Goal: Task Accomplishment & Management: Use online tool/utility

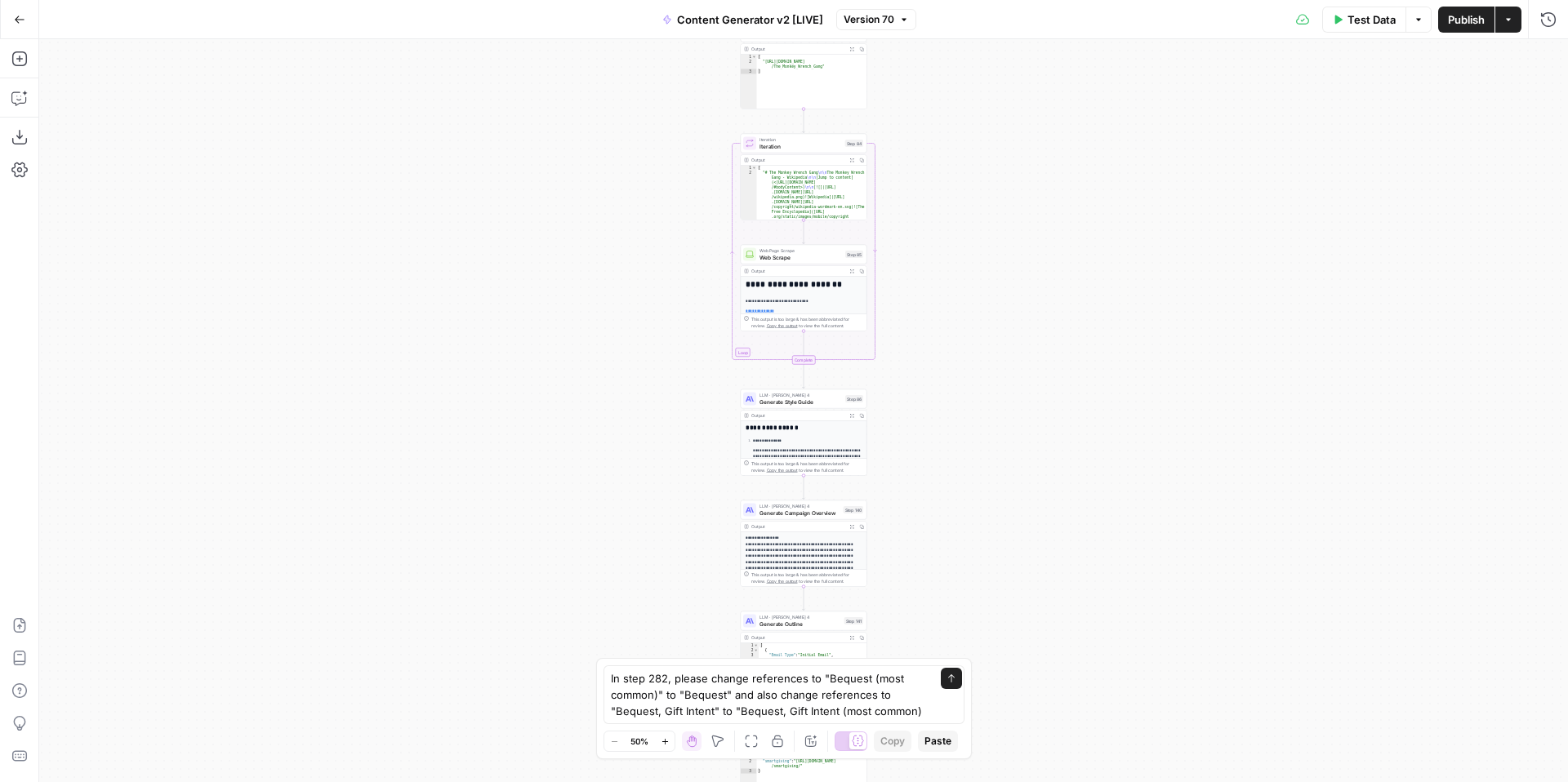
type textarea "In step 282, please change references to "Bequest (most common)" to "Bequest" a…"
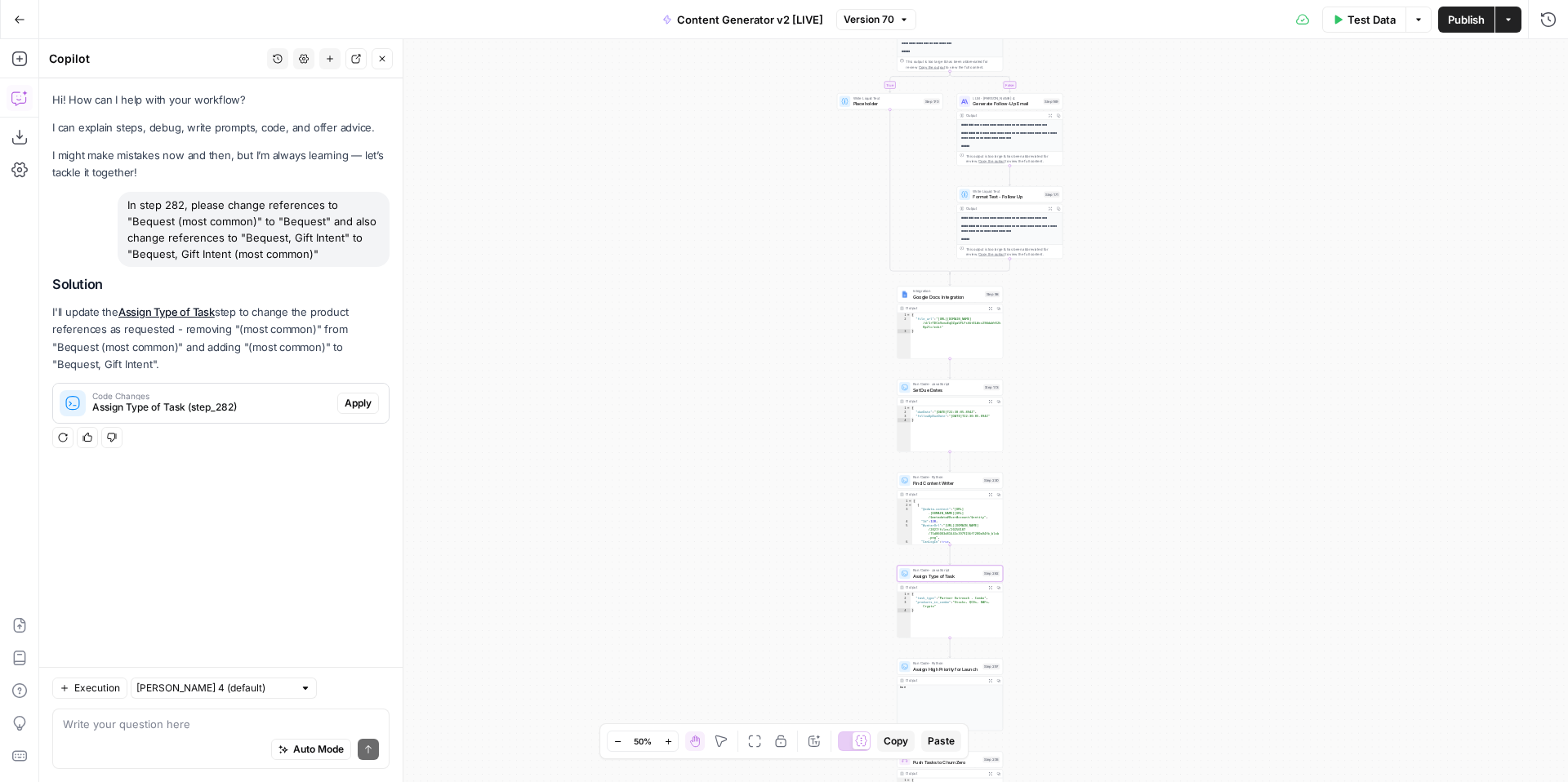
click at [358, 405] on span "Apply" at bounding box center [357, 403] width 27 height 15
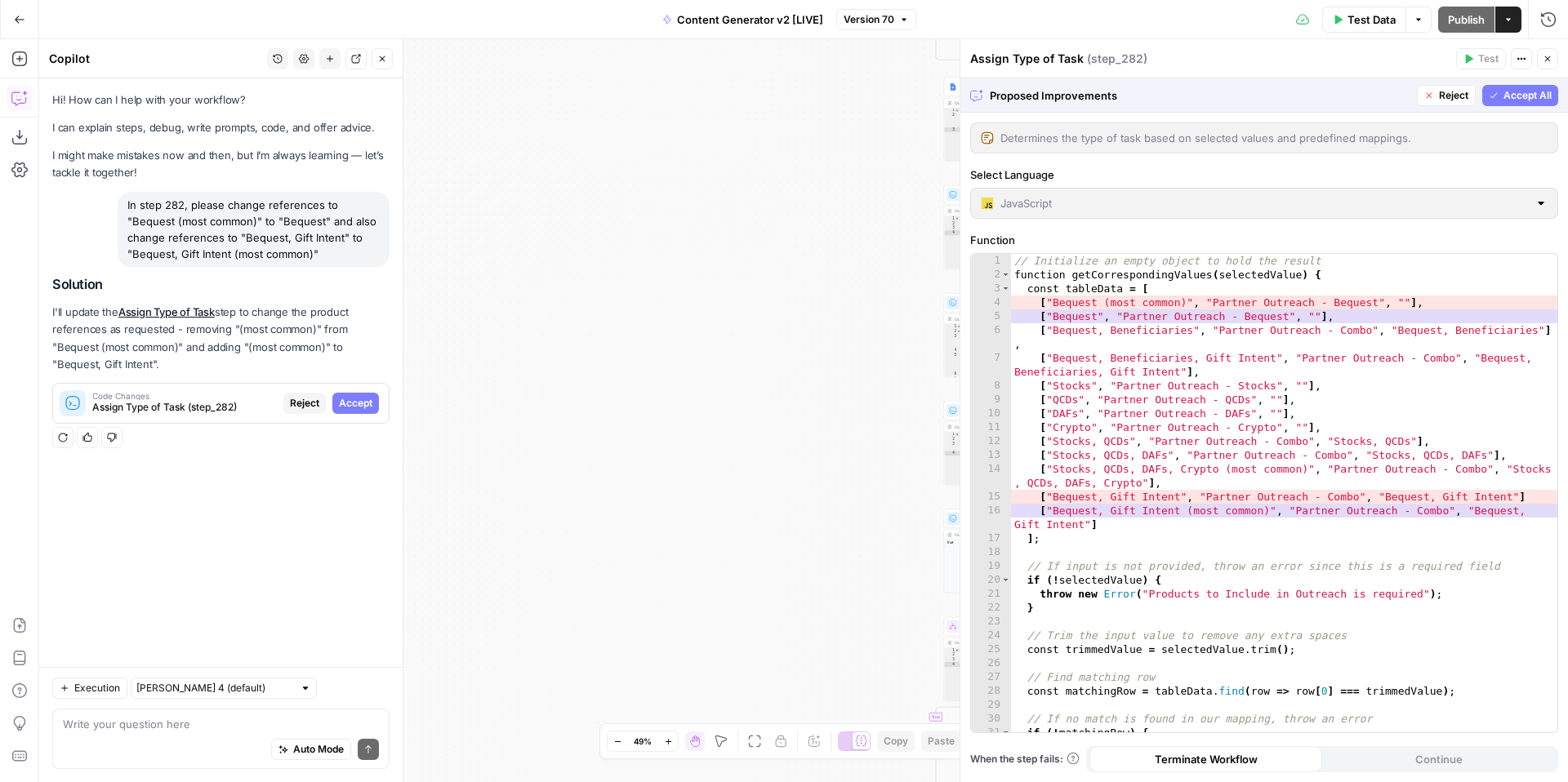
click at [1542, 209] on div at bounding box center [1541, 204] width 13 height 17
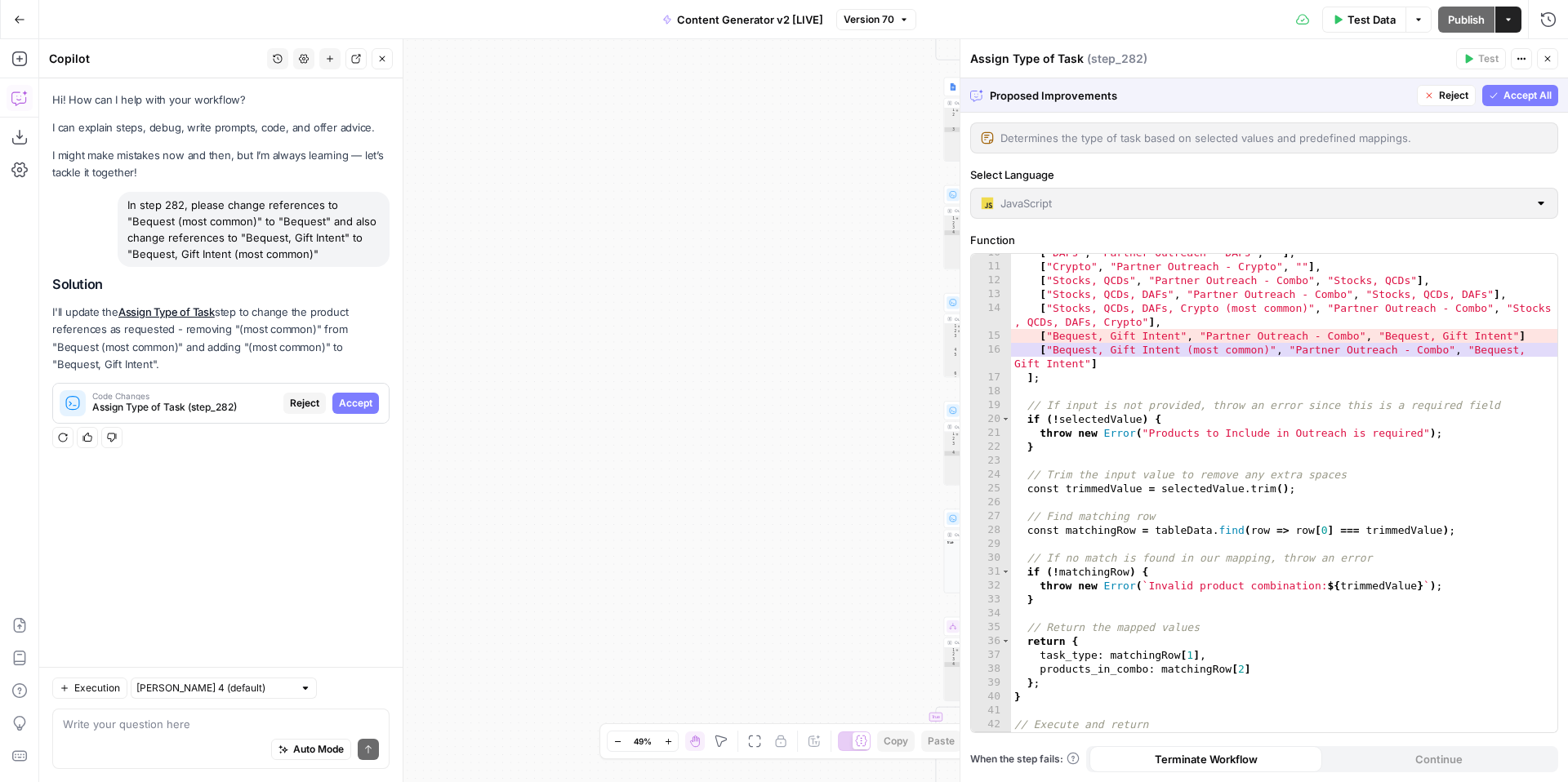
scroll to position [174, 0]
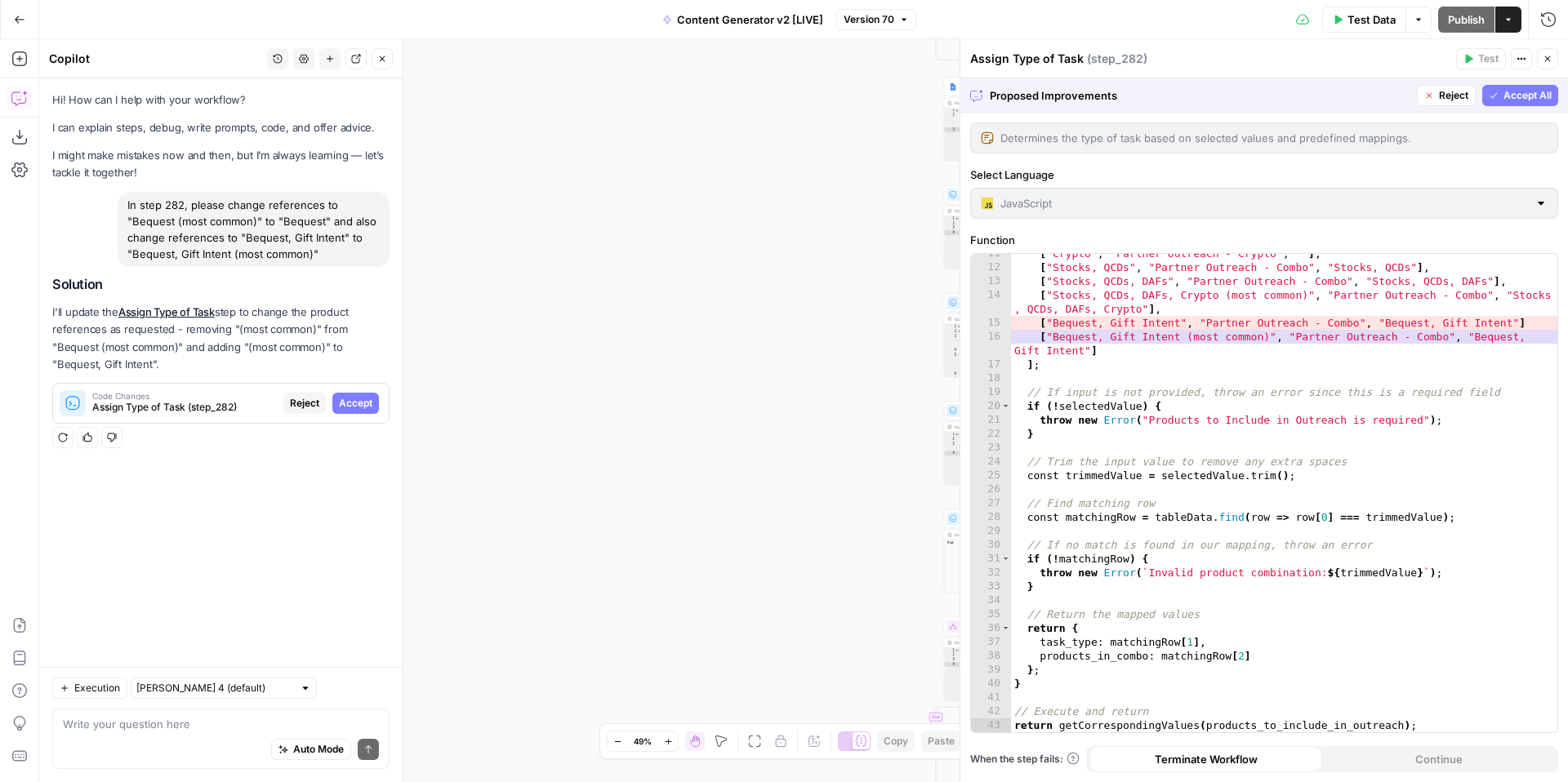
click at [1515, 100] on span "Accept All" at bounding box center [1528, 95] width 48 height 15
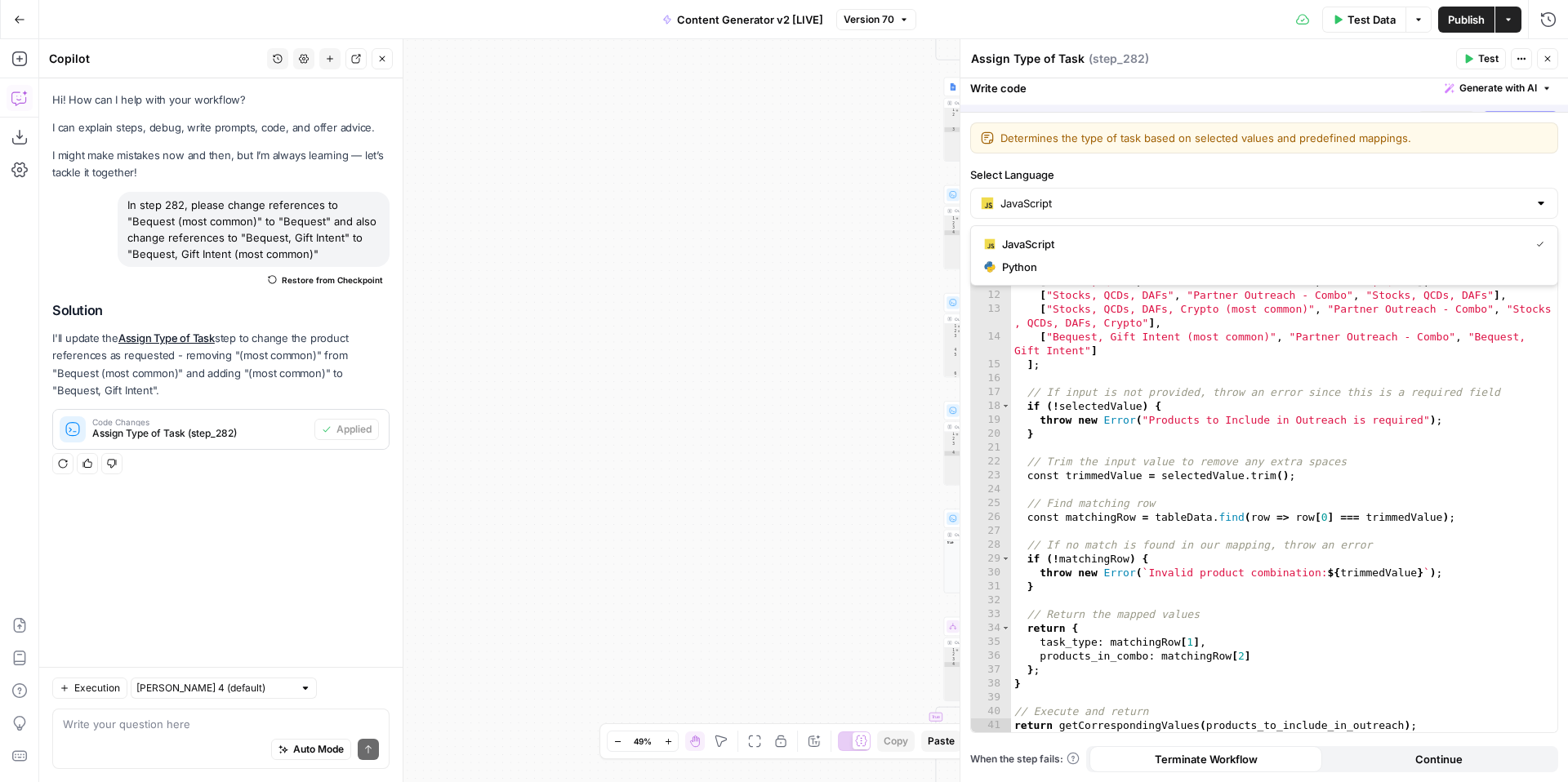
scroll to position [146, 0]
click at [1093, 268] on span "Python" at bounding box center [1270, 267] width 536 height 17
type input "Python"
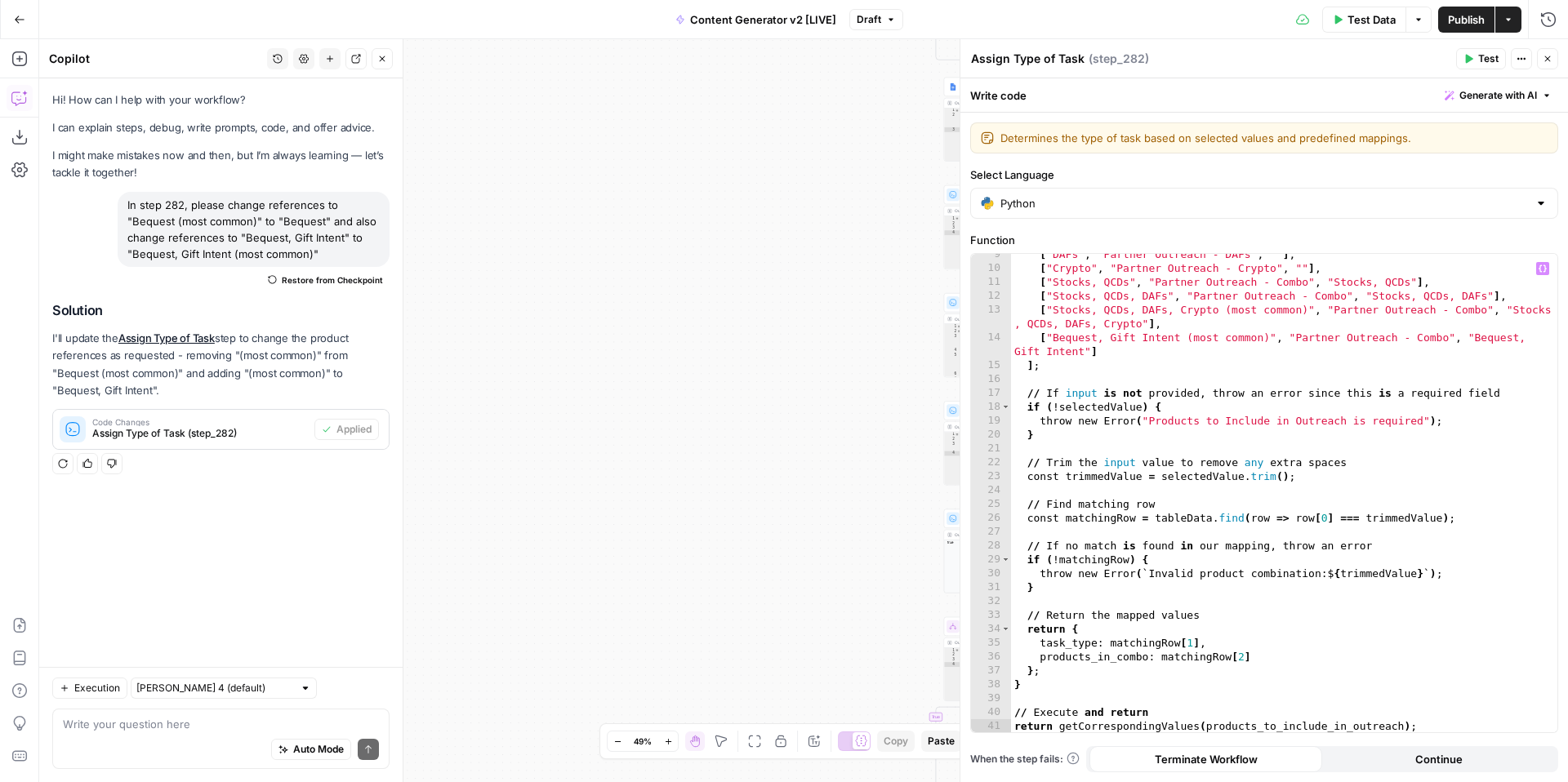
scroll to position [145, 0]
click at [1482, 56] on span "Test" at bounding box center [1488, 59] width 20 height 15
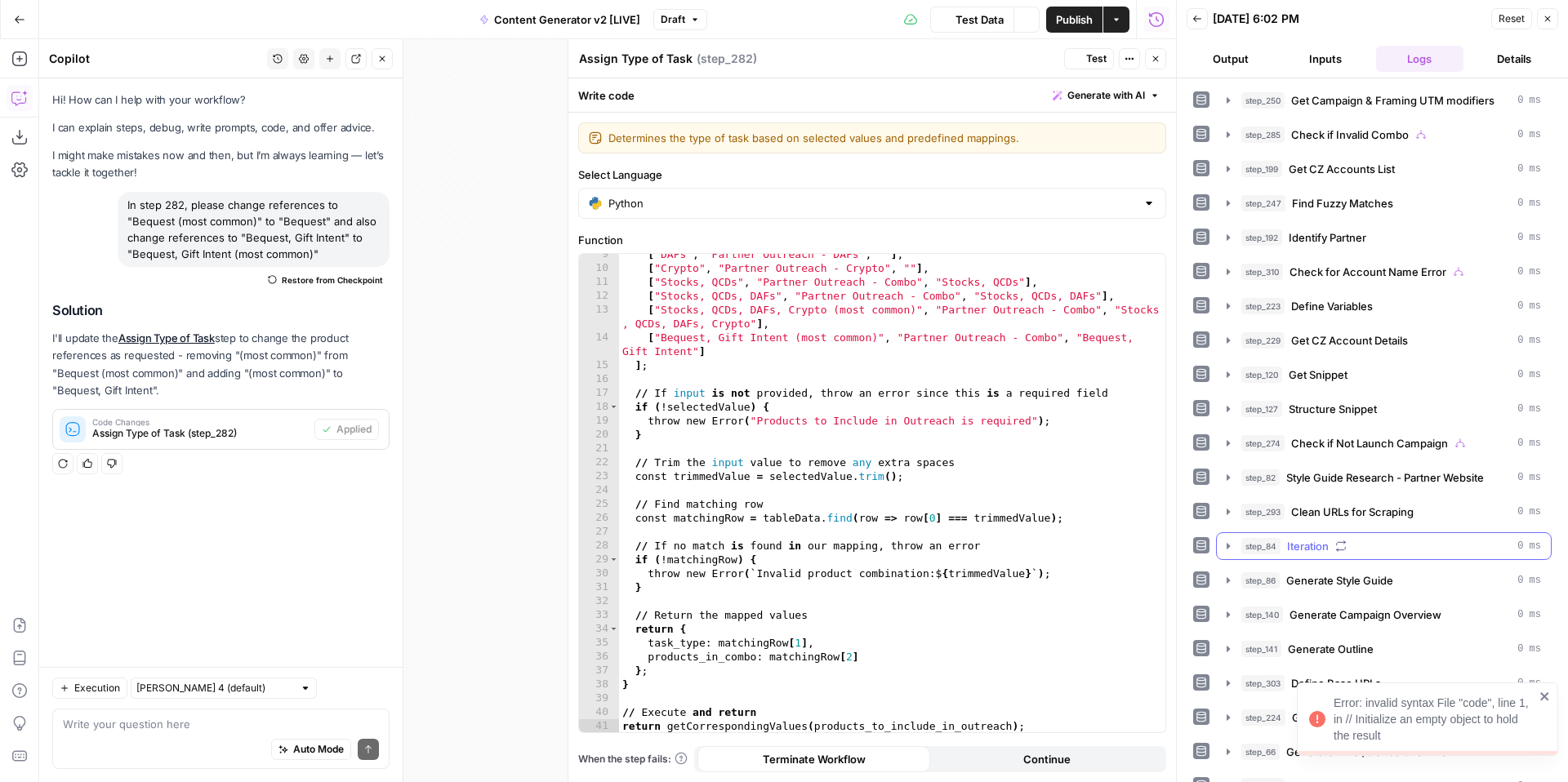
scroll to position [366, 0]
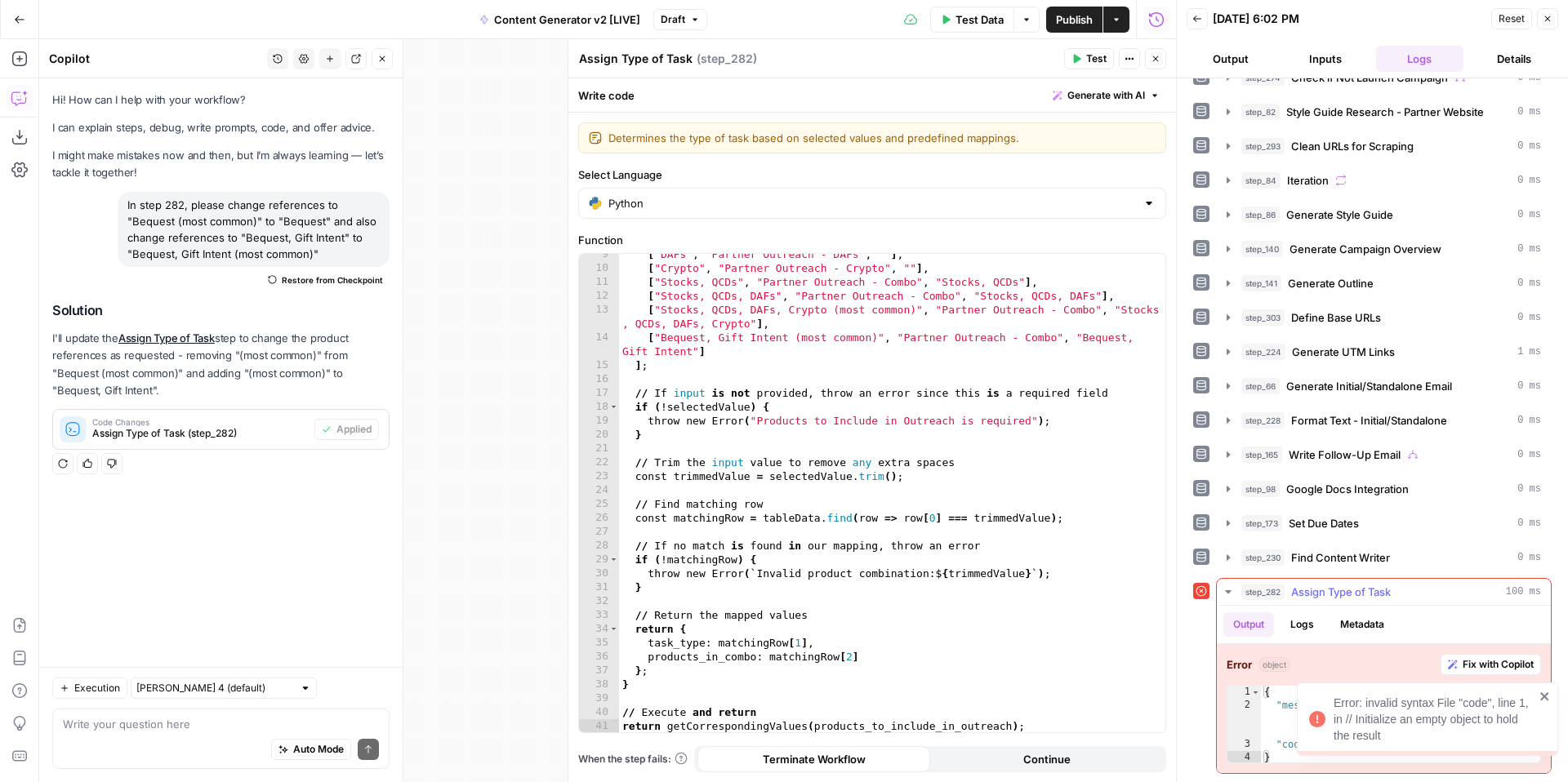
click at [1456, 663] on button "Fix with Copilot" at bounding box center [1491, 664] width 101 height 21
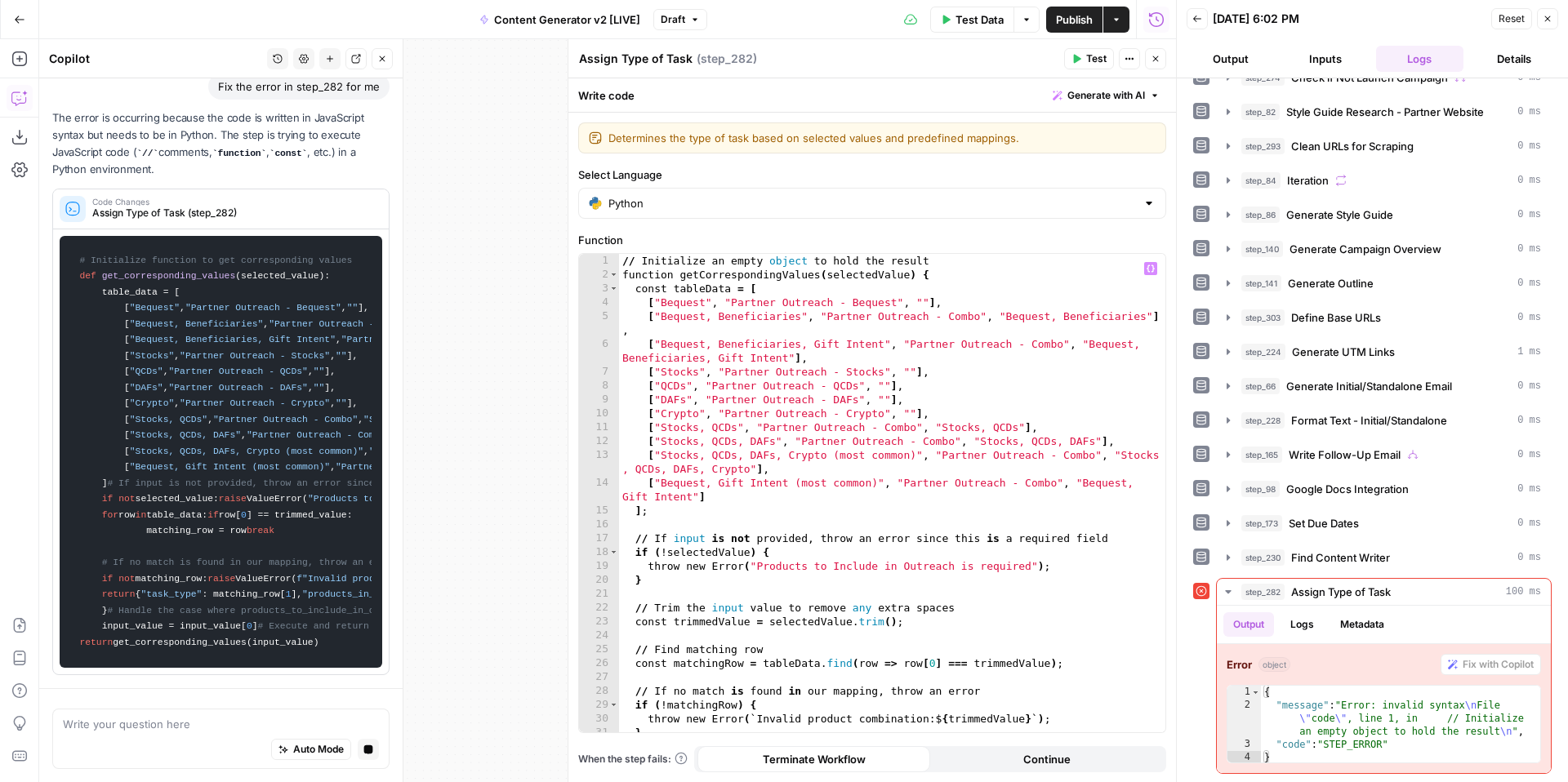
scroll to position [0, 0]
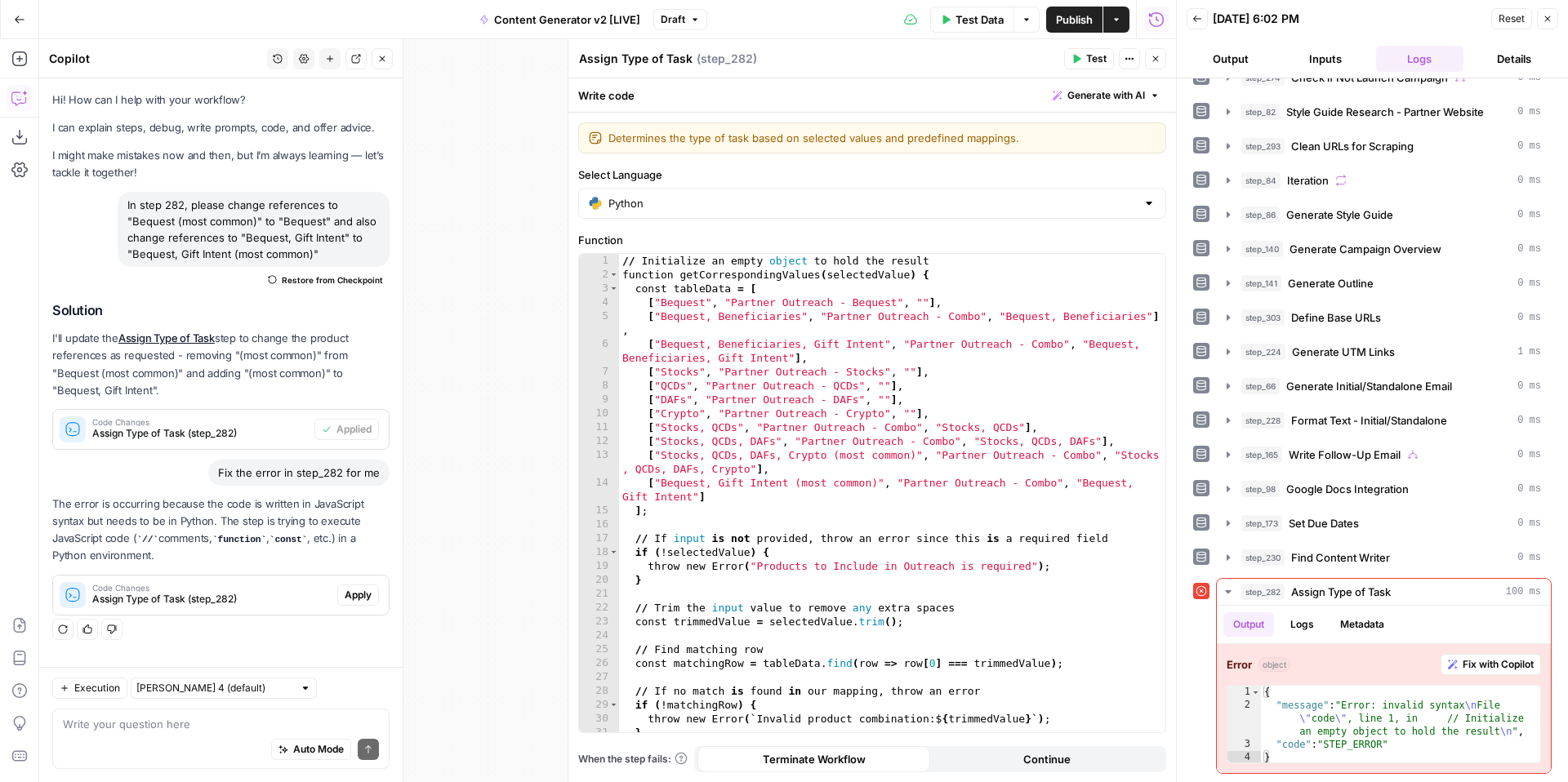
click at [355, 591] on span "Apply" at bounding box center [357, 595] width 27 height 15
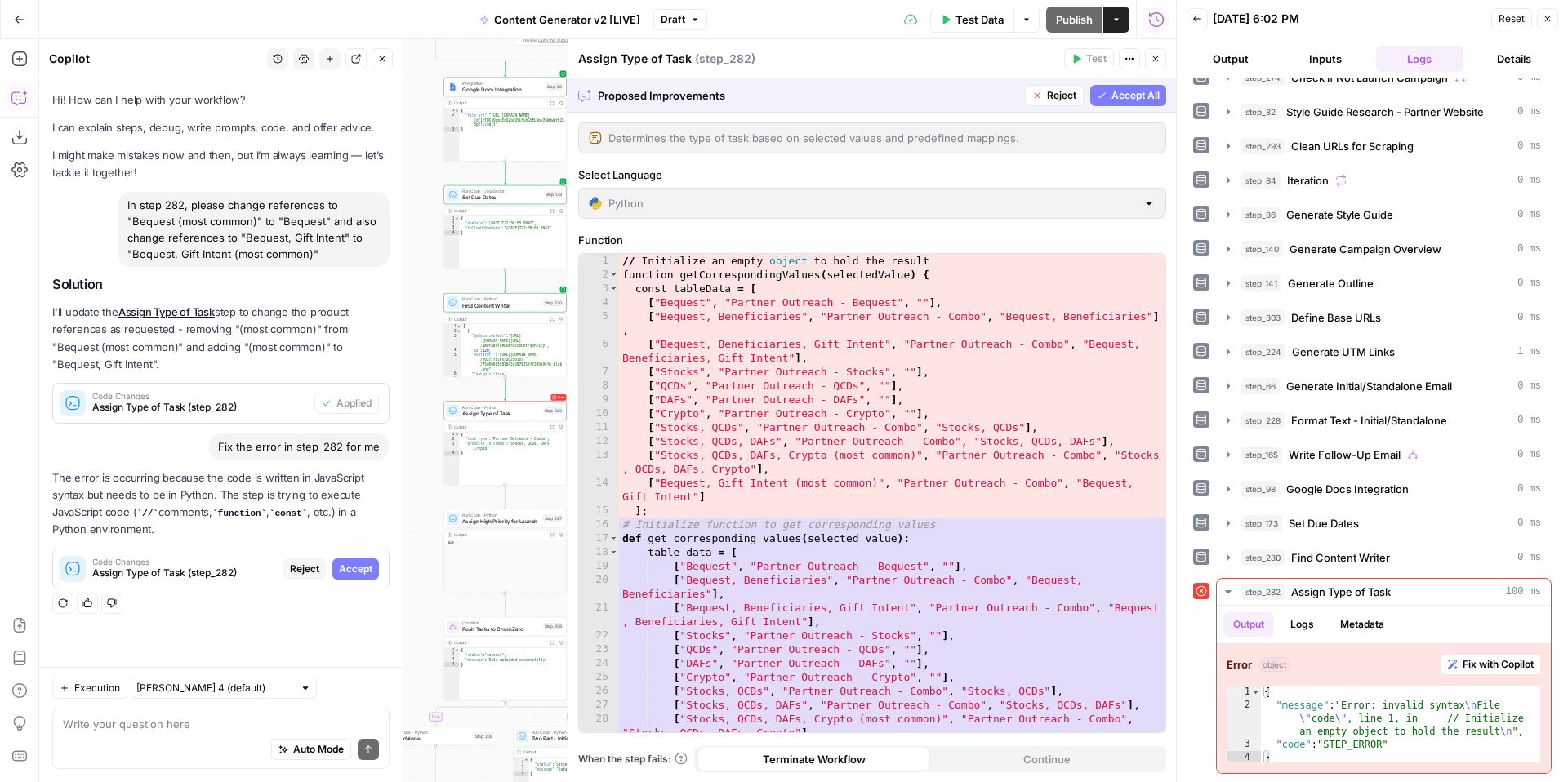
click at [1146, 92] on span "Accept All" at bounding box center [1136, 95] width 48 height 15
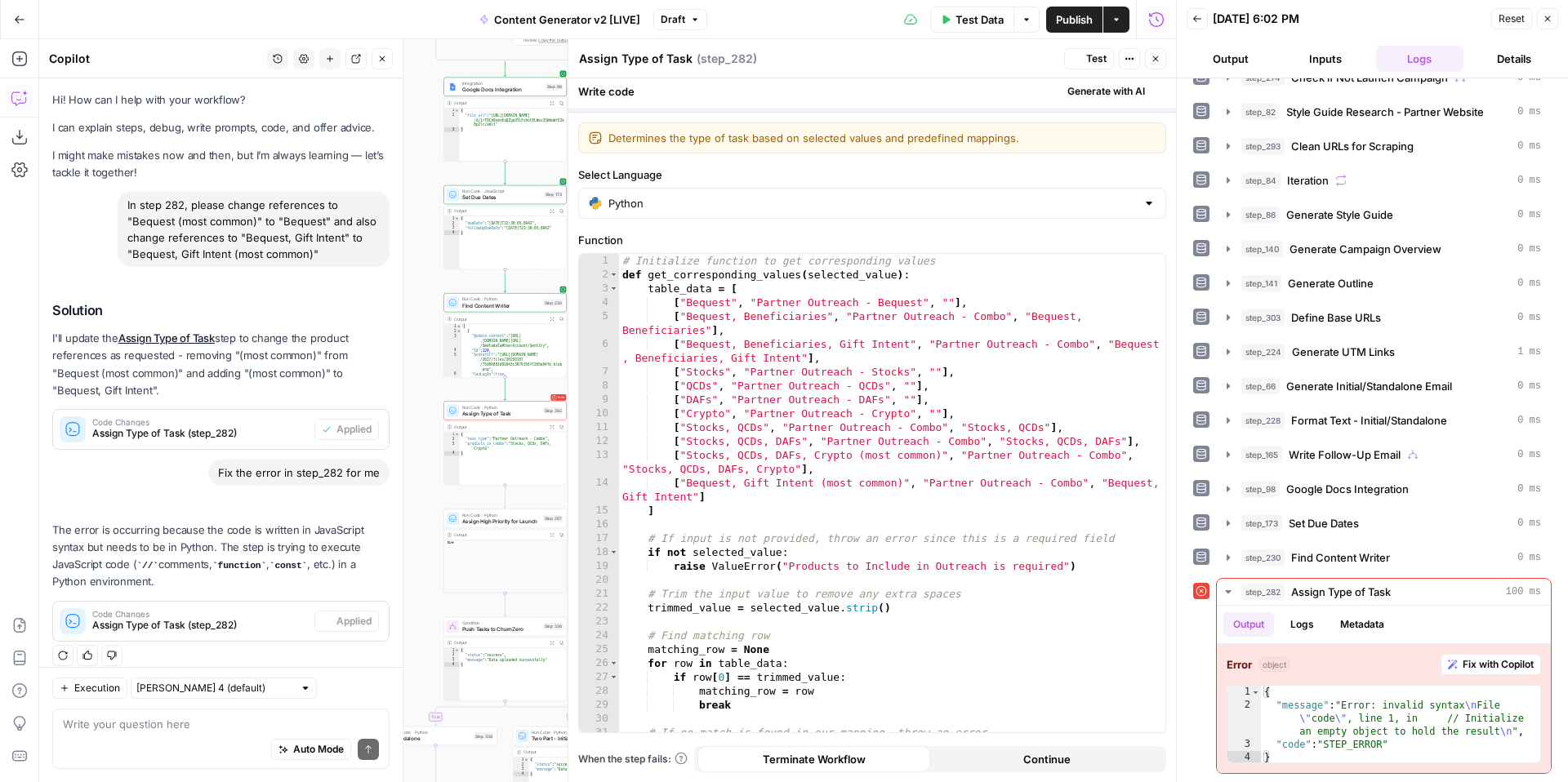
scroll to position [13, 0]
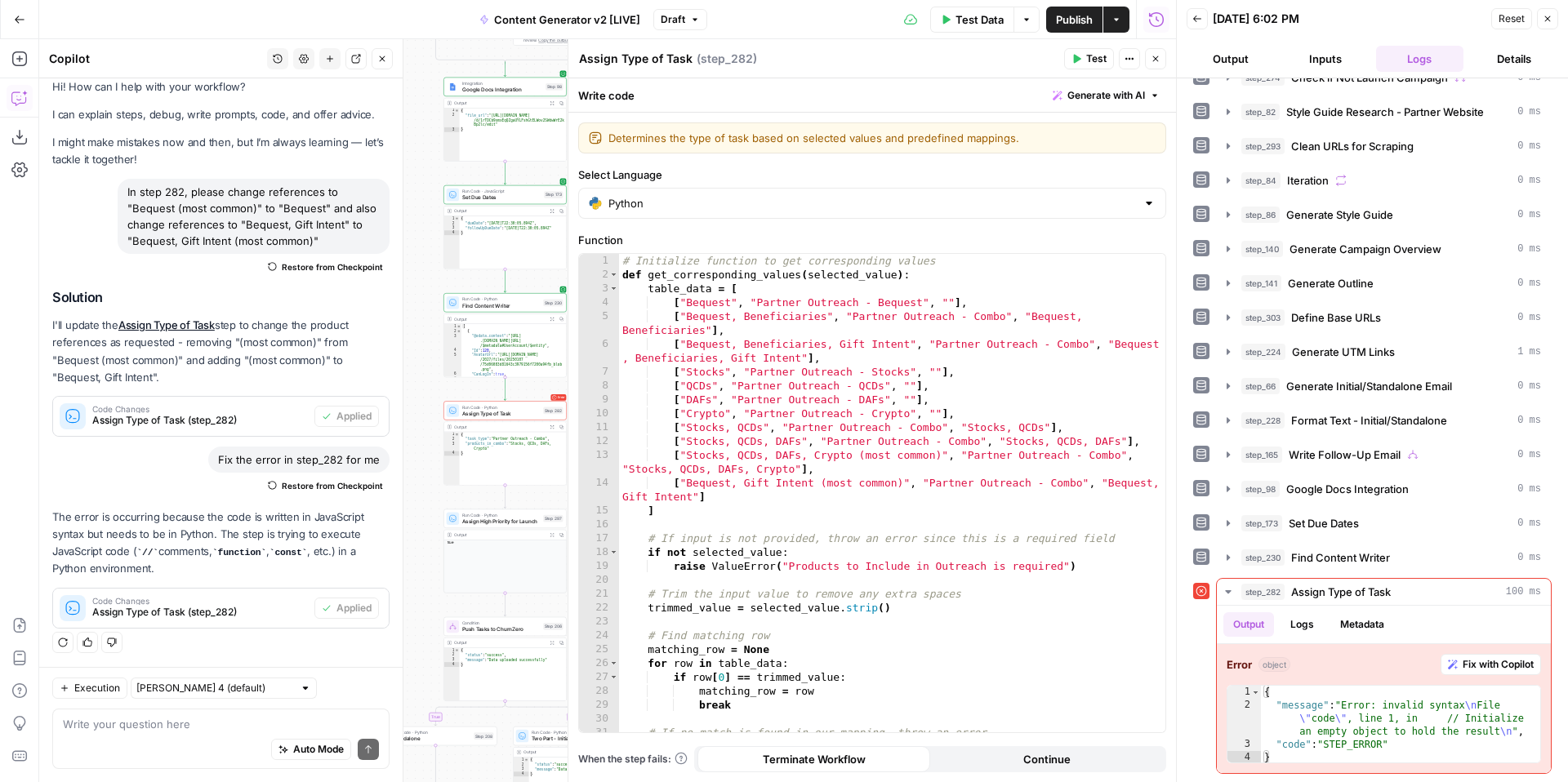
click at [1099, 56] on span "Test" at bounding box center [1097, 59] width 20 height 15
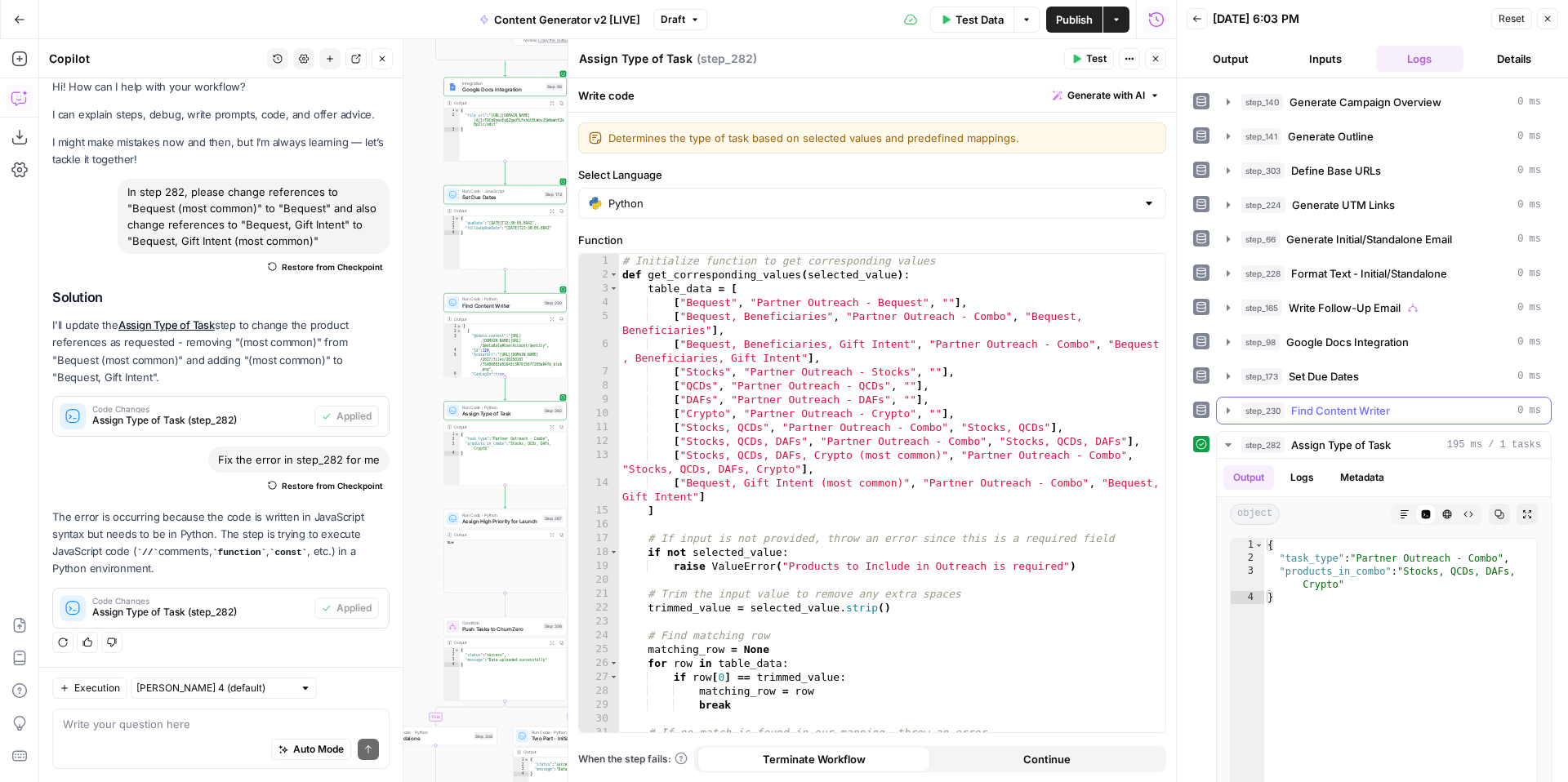
scroll to position [607, 0]
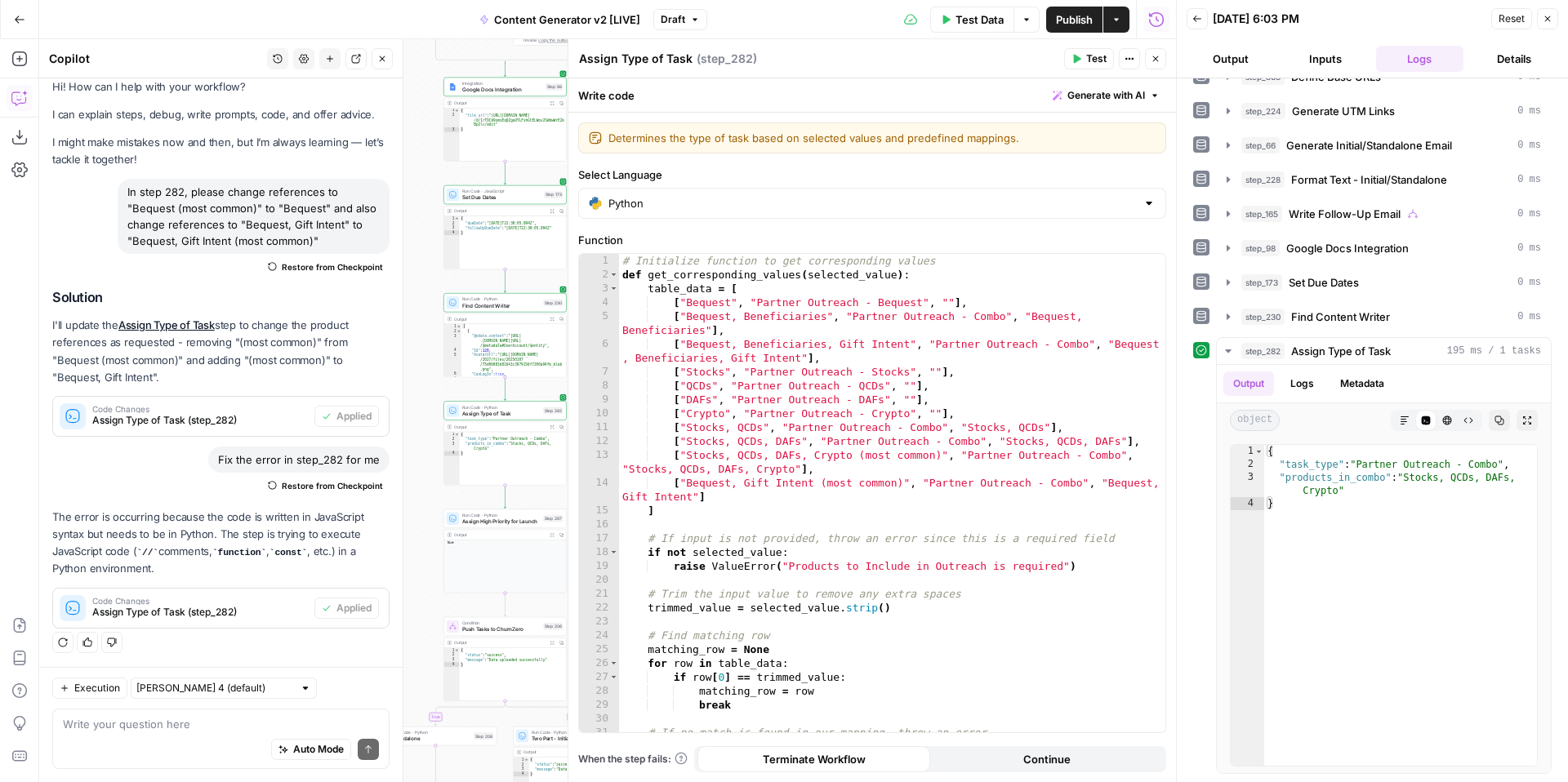
click at [1338, 63] on button "Inputs" at bounding box center [1325, 58] width 88 height 26
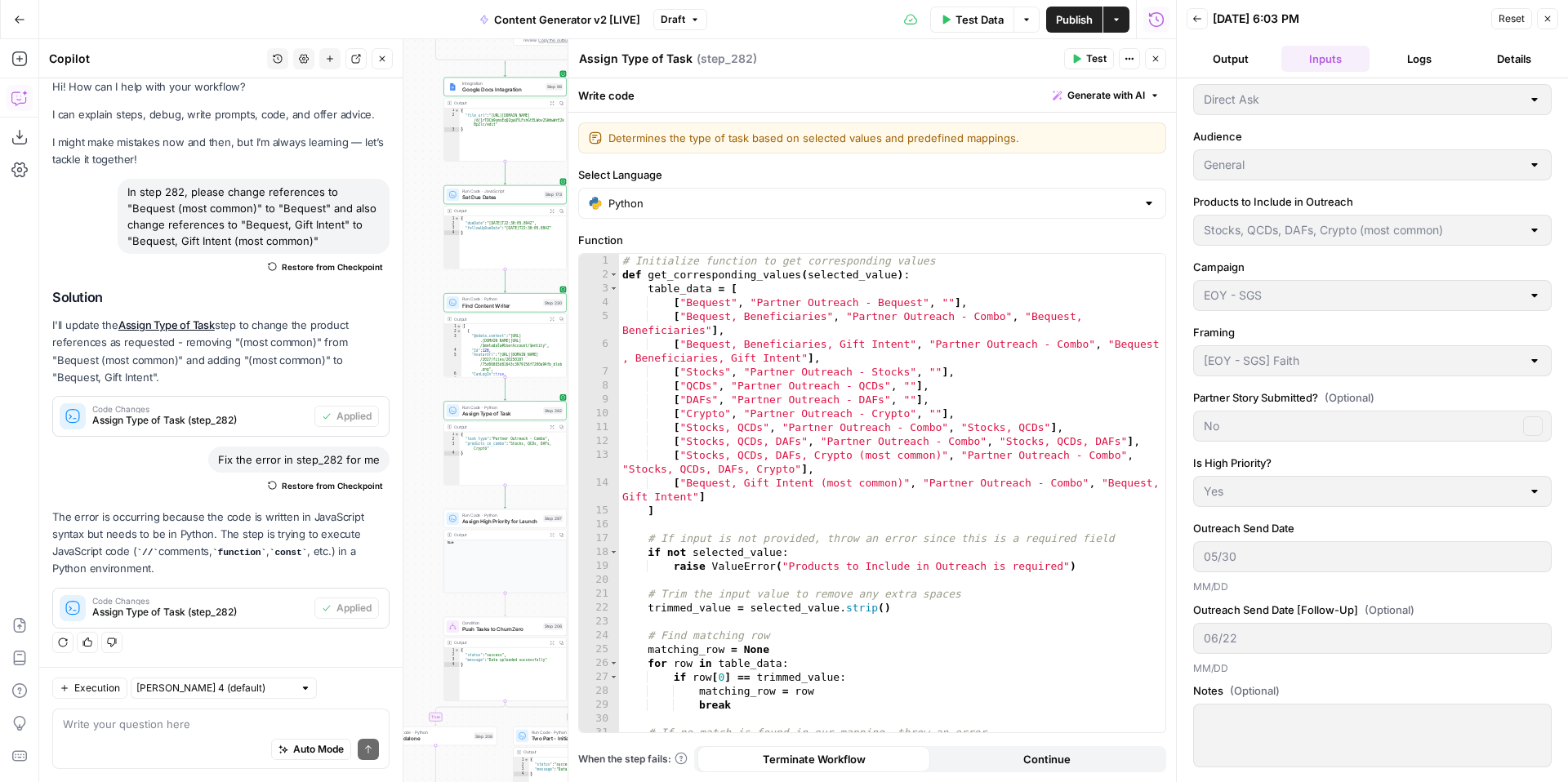
scroll to position [155, 0]
click at [1368, 215] on div "Stocks, QCDs, DAFs, Crypto (most common)" at bounding box center [1372, 230] width 358 height 31
click at [1545, 19] on icon "button" at bounding box center [1548, 19] width 10 height 10
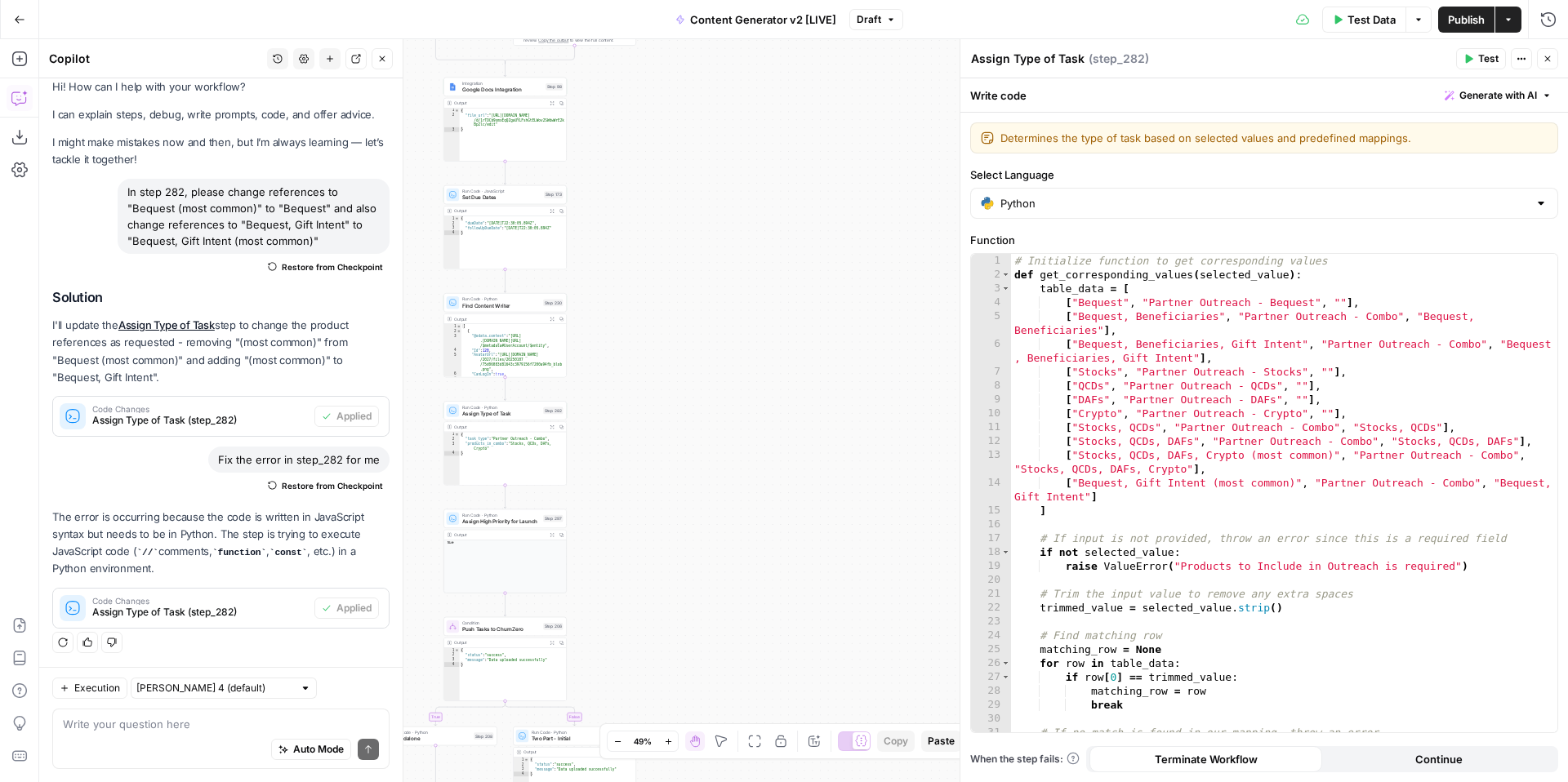
click at [1550, 65] on button "Close" at bounding box center [1548, 58] width 21 height 21
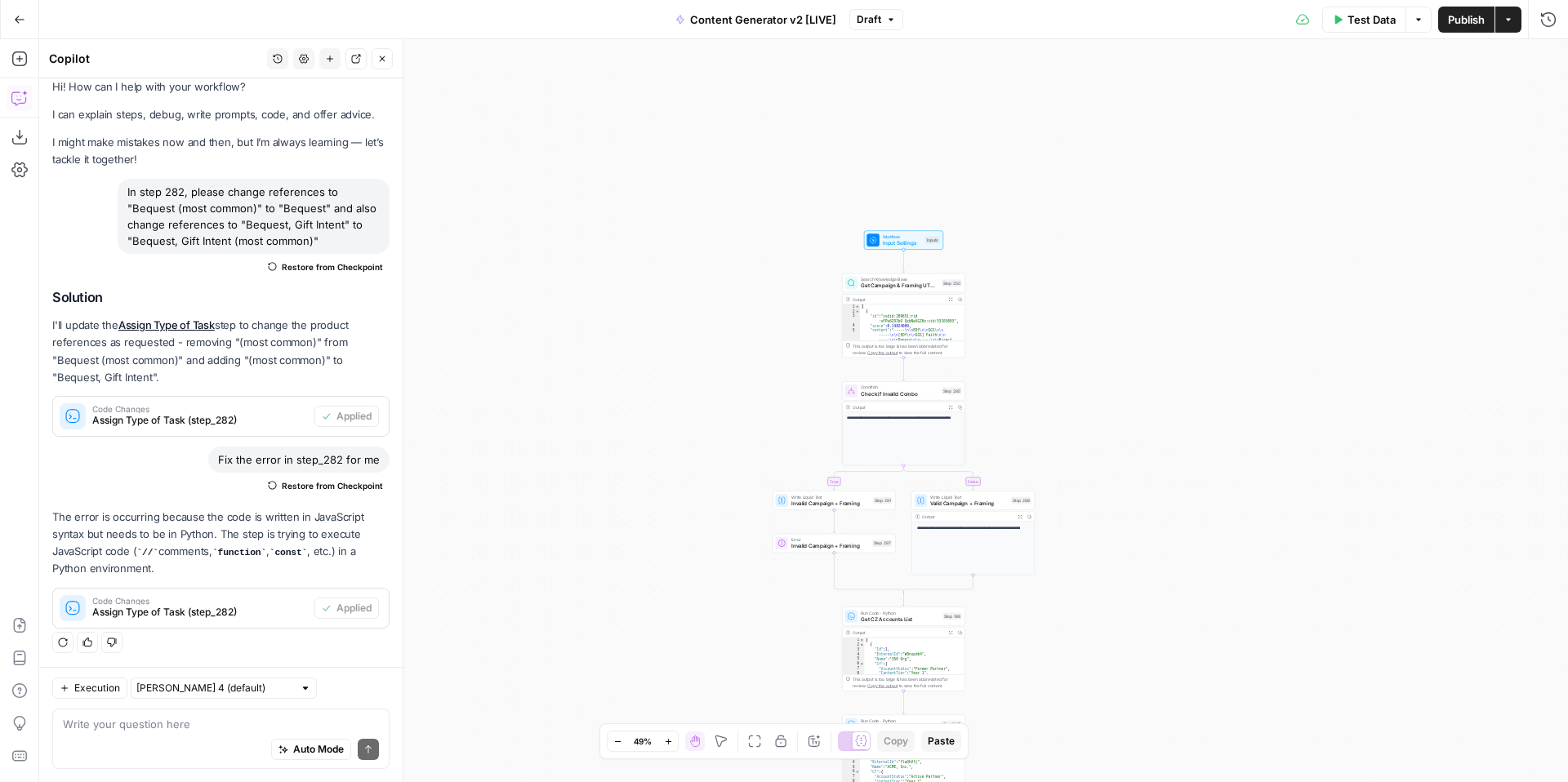
click at [899, 236] on span "Workflow" at bounding box center [902, 236] width 39 height 6
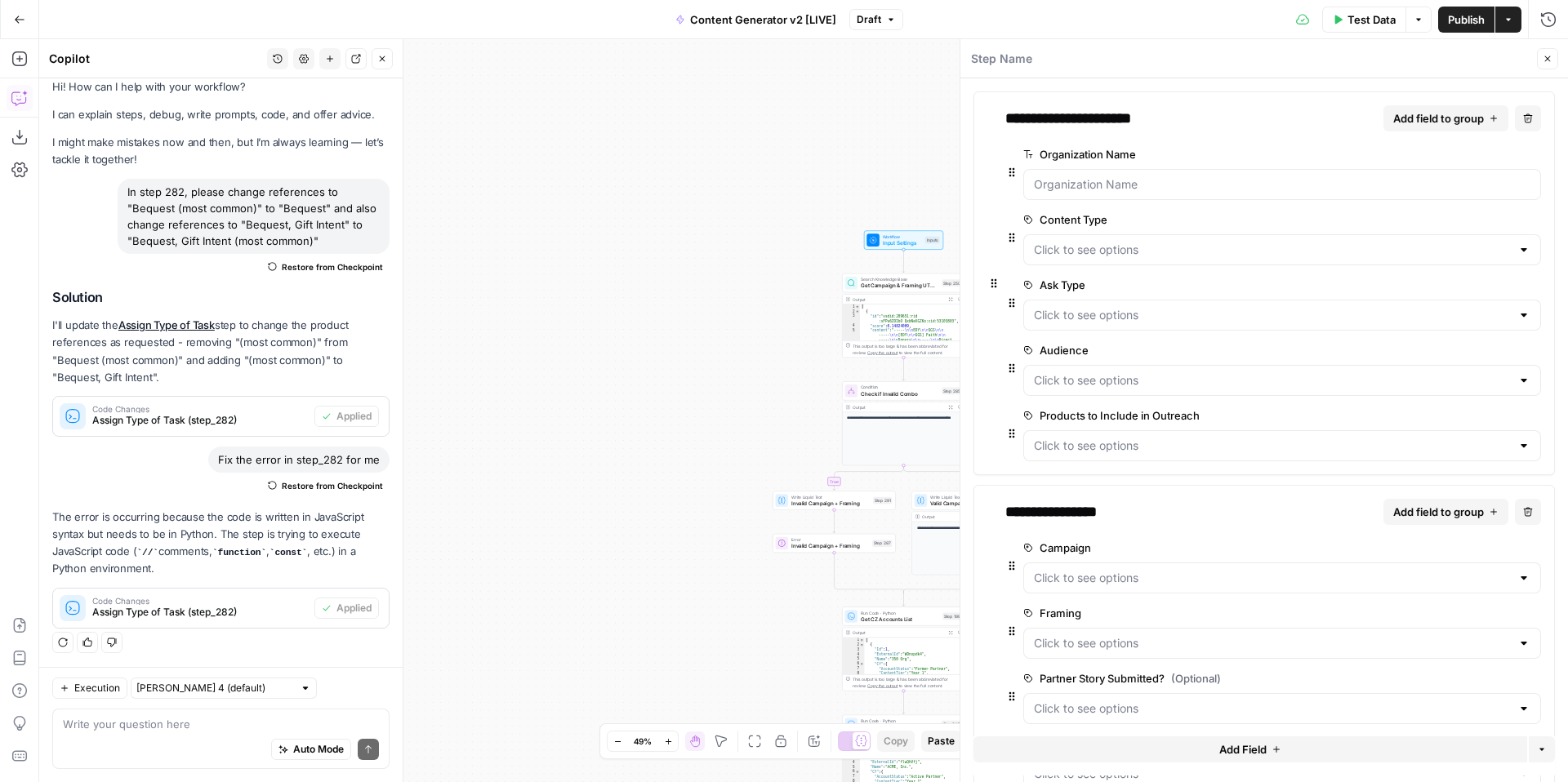
click at [1484, 415] on span "edit field" at bounding box center [1480, 416] width 36 height 13
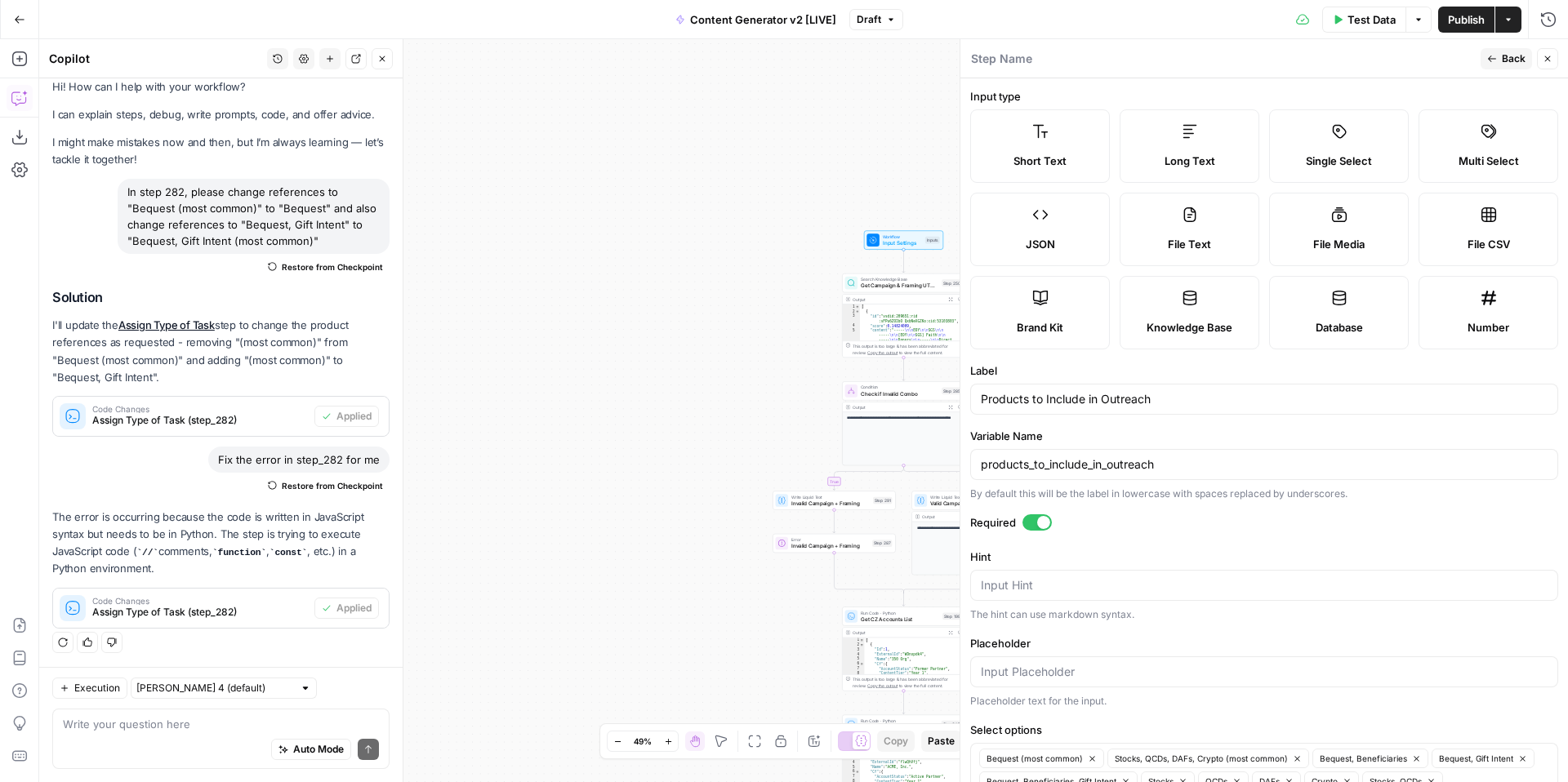
scroll to position [135, 0]
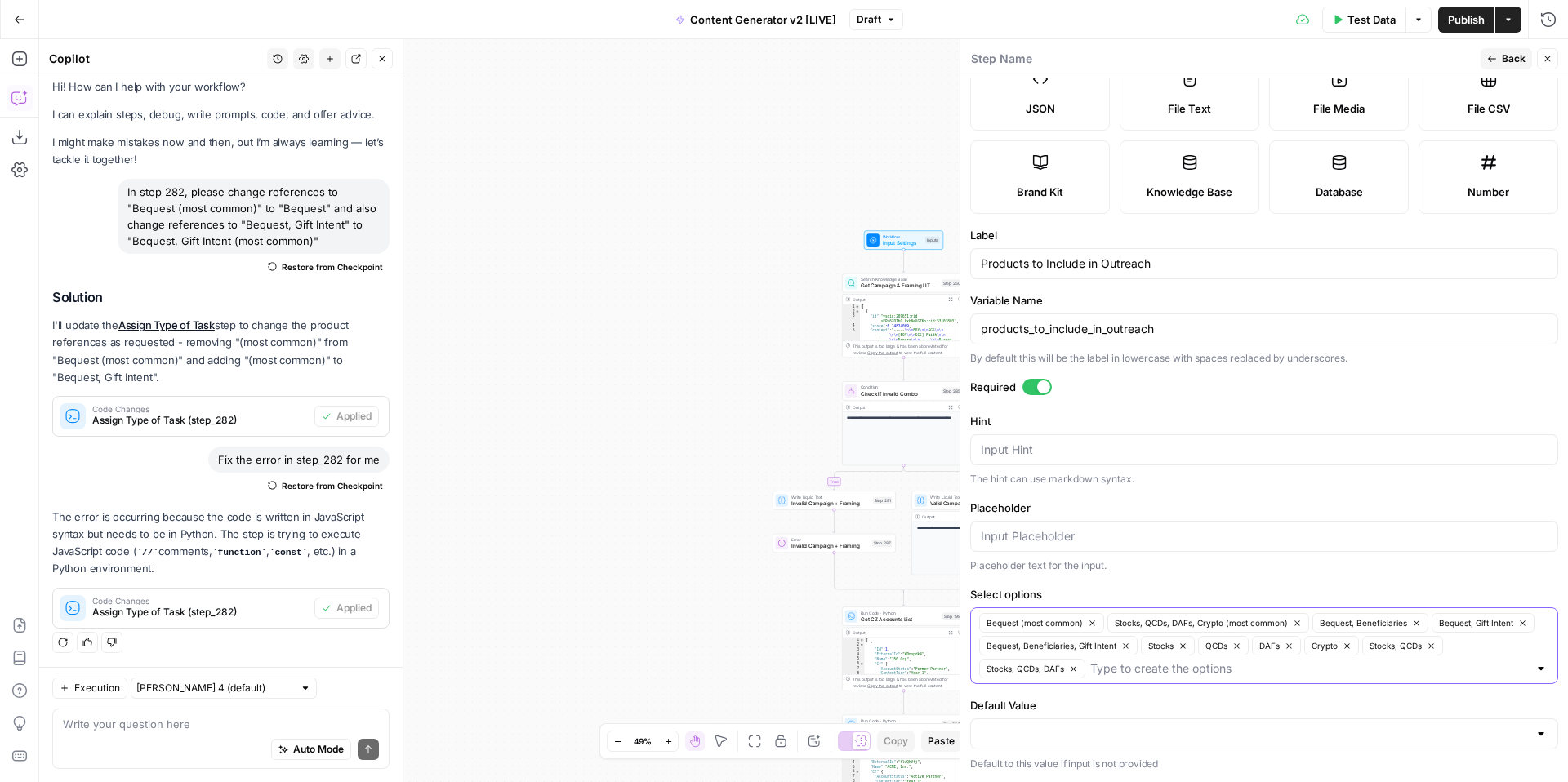
click at [1289, 670] on input "Select options" at bounding box center [1309, 669] width 438 height 17
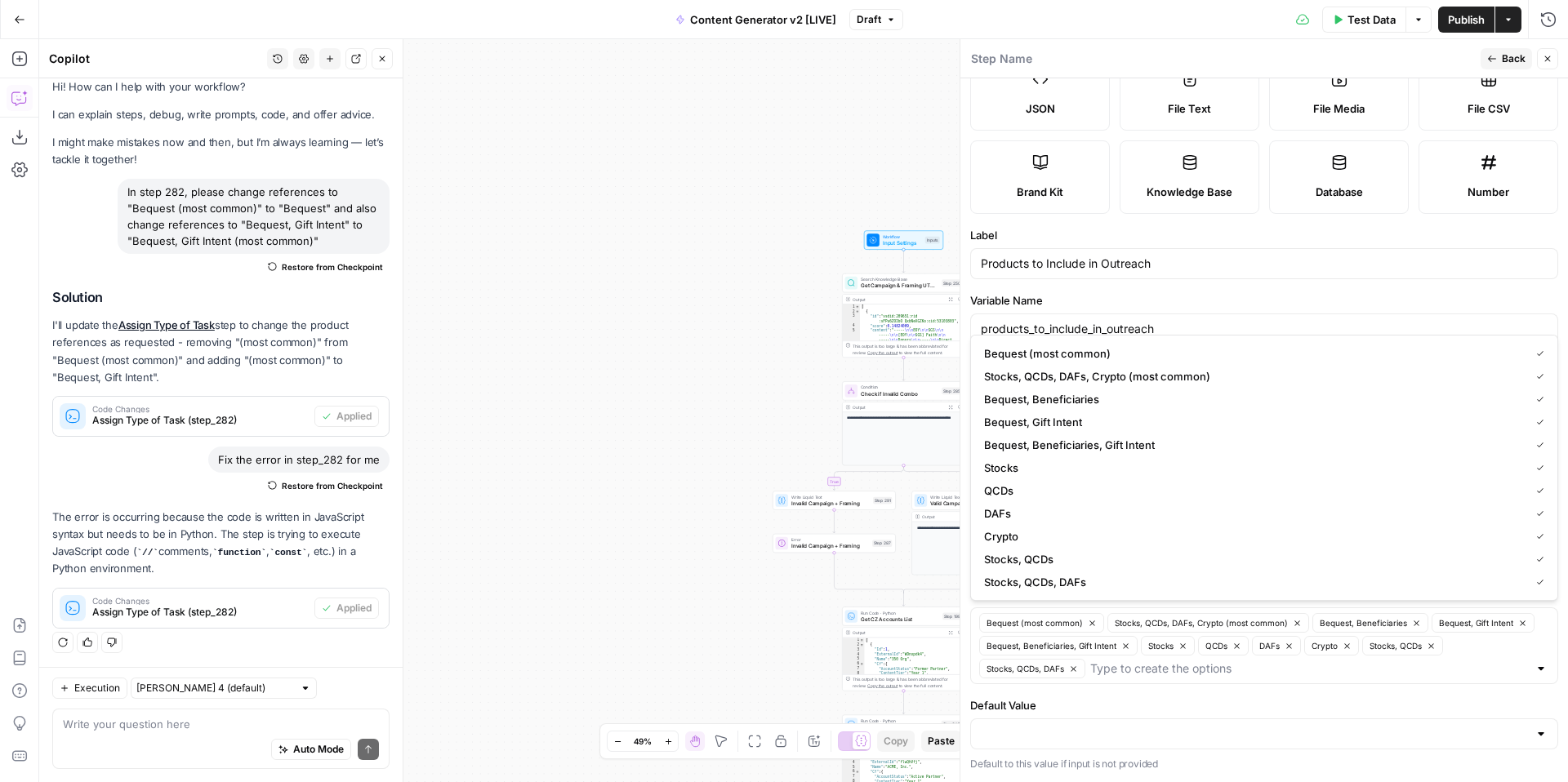
click at [719, 570] on div "**********" at bounding box center [803, 410] width 1529 height 743
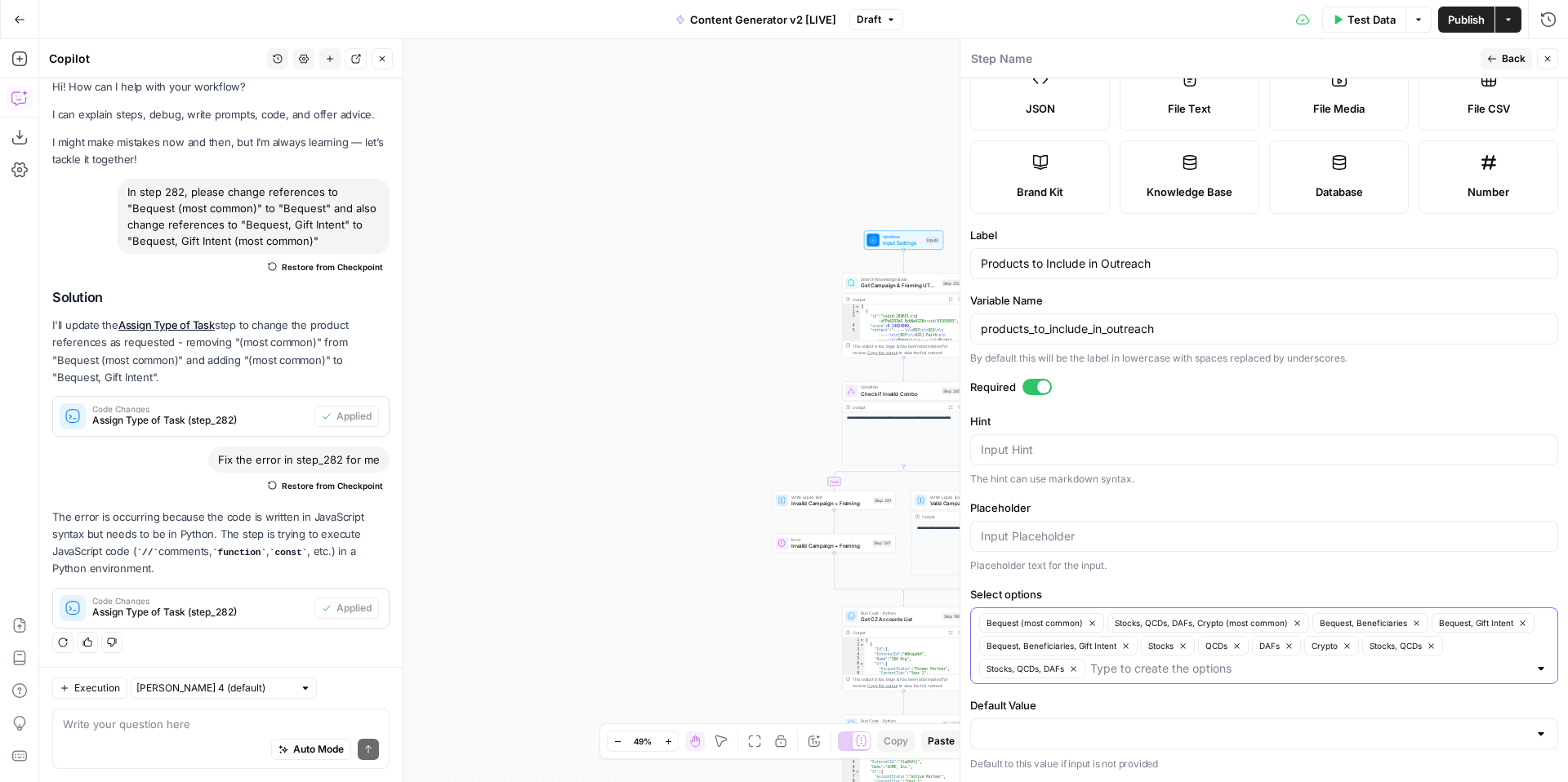
click at [1092, 626] on icon "button" at bounding box center [1092, 624] width 9 height 9
click at [1171, 623] on icon "button" at bounding box center [1169, 624] width 9 height 9
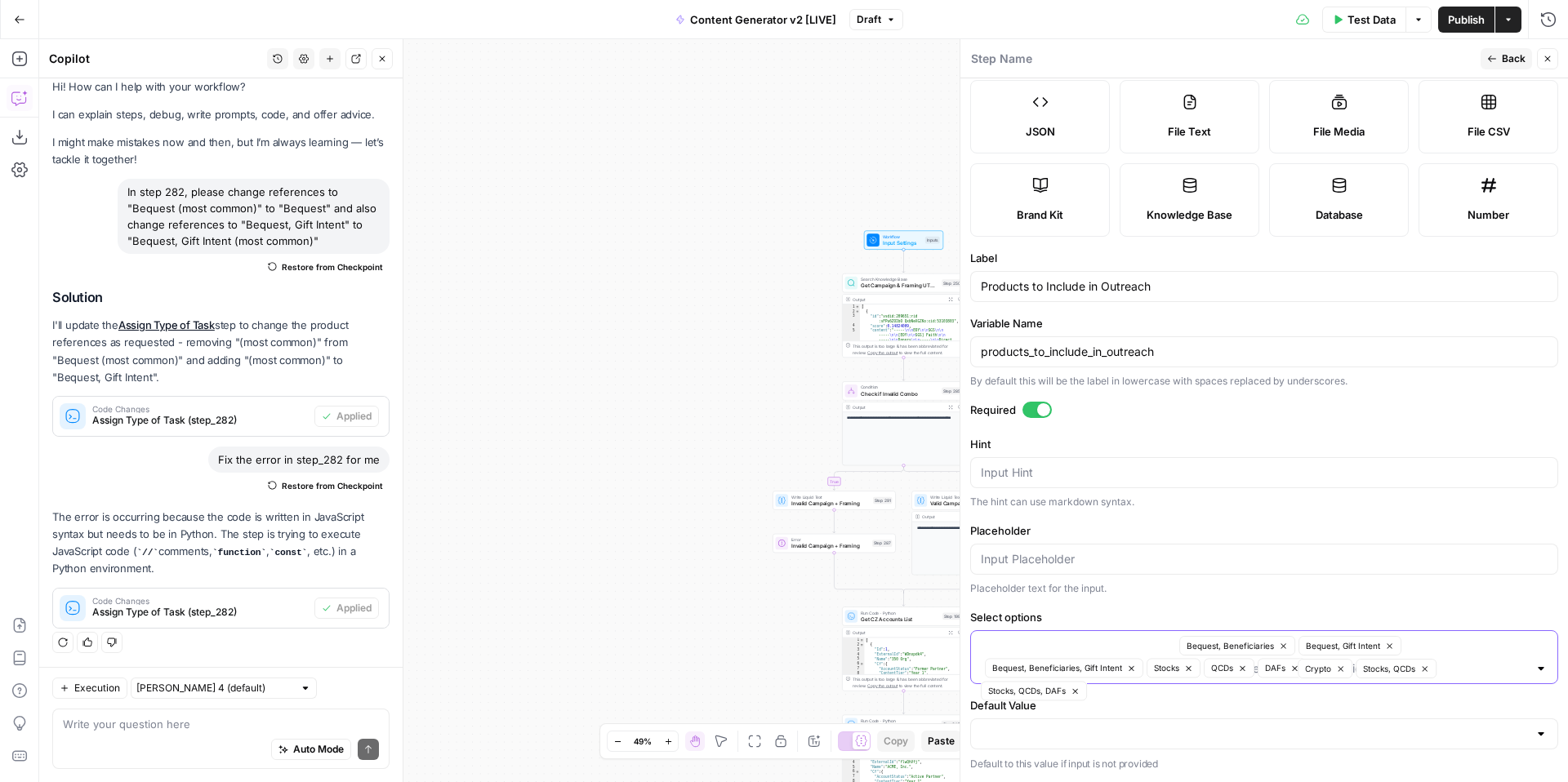
scroll to position [113, 0]
click at [1086, 645] on icon "button" at bounding box center [1084, 647] width 9 height 9
click at [1072, 645] on icon "button" at bounding box center [1071, 647] width 9 height 9
click at [1126, 649] on icon "button" at bounding box center [1126, 647] width 9 height 9
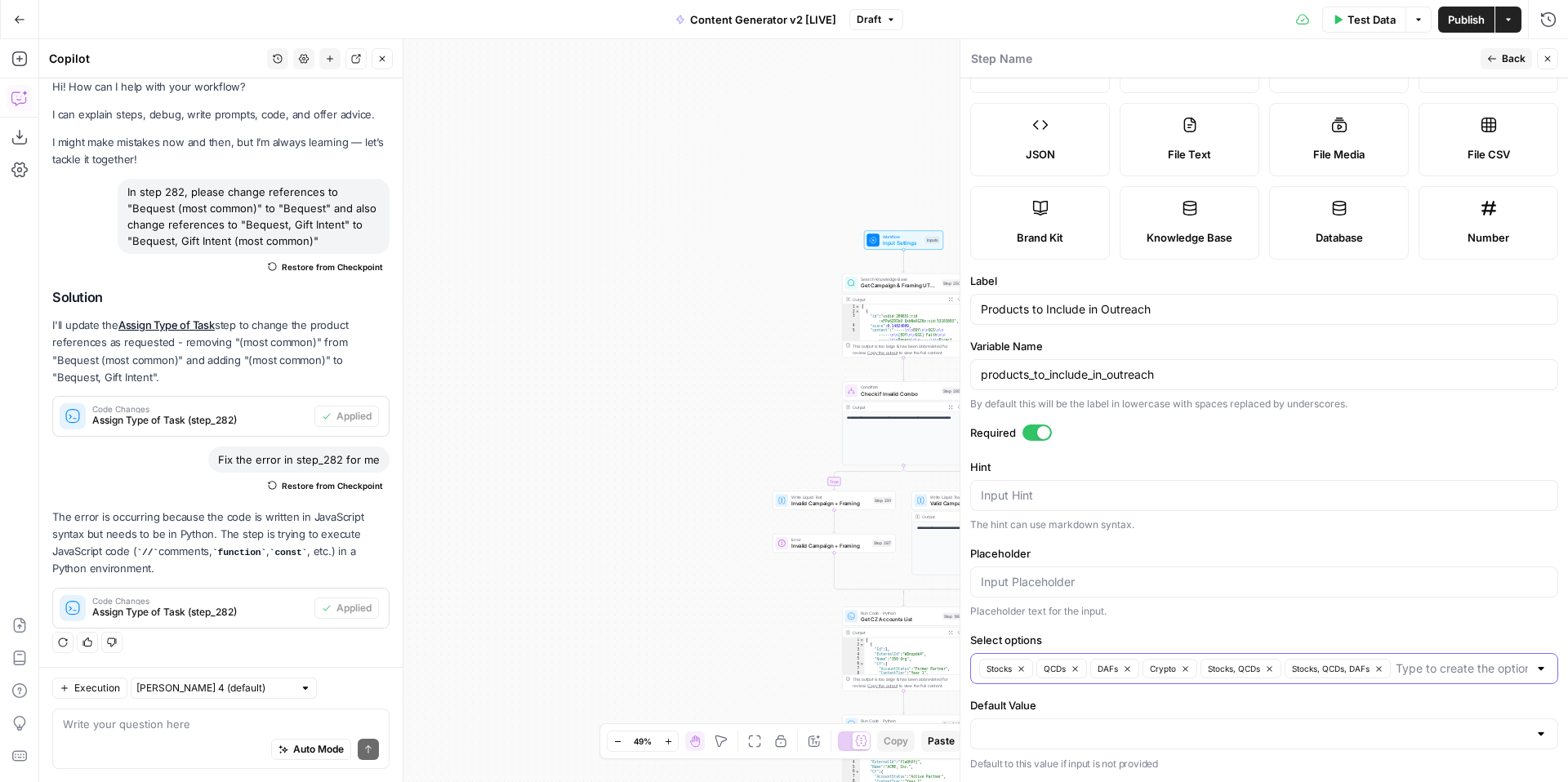
click at [1026, 664] on icon "button" at bounding box center [1022, 669] width 9 height 9
click at [1024, 668] on button "QCDs" at bounding box center [1004, 668] width 51 height 19
click at [1024, 668] on button "DAFs" at bounding box center [1003, 668] width 49 height 19
click at [1030, 670] on button "Crypto" at bounding box center [1006, 668] width 55 height 19
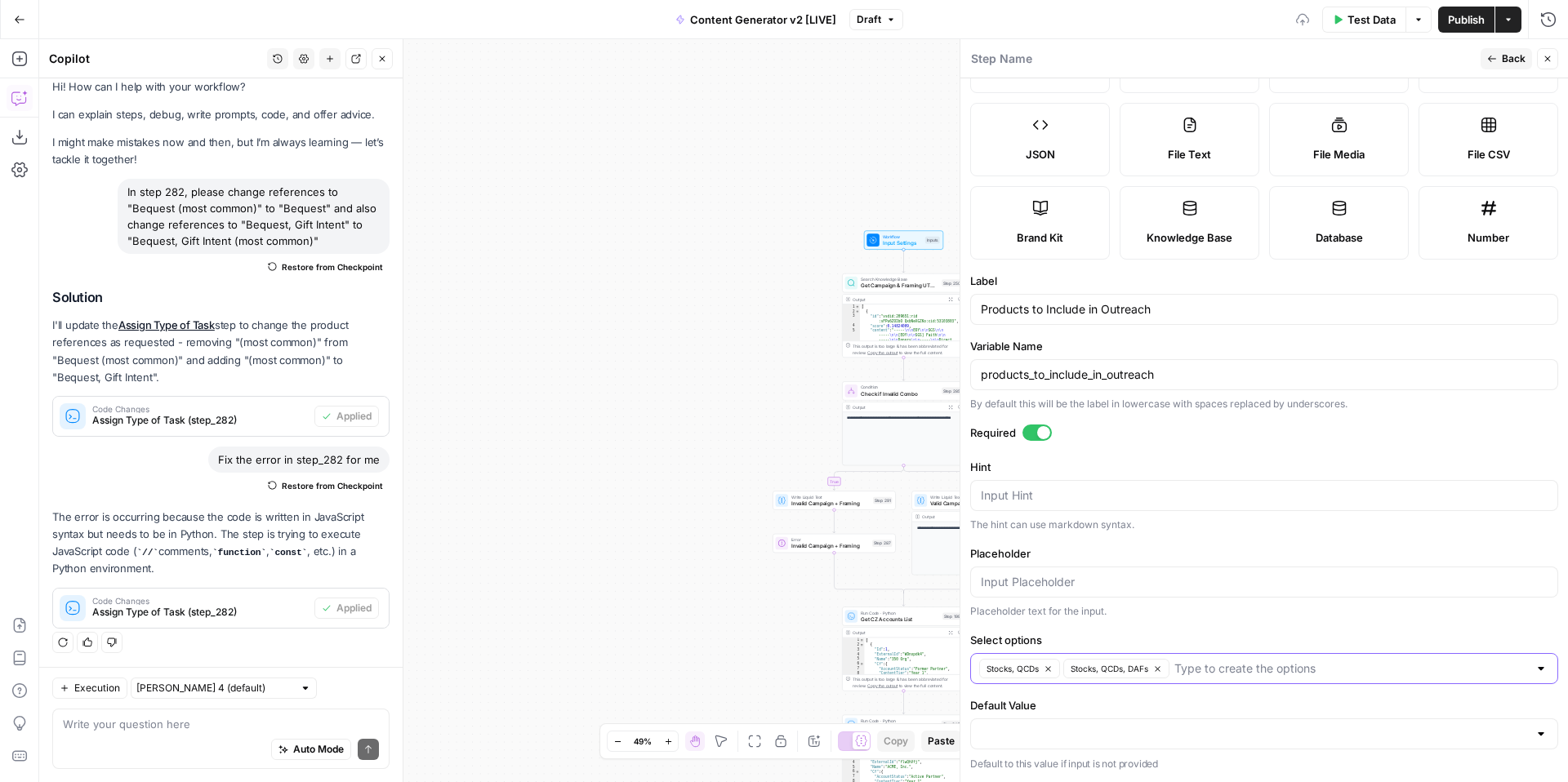
click at [1046, 670] on icon "button" at bounding box center [1049, 669] width 9 height 9
click at [1076, 670] on icon "button" at bounding box center [1074, 669] width 9 height 9
click at [1076, 670] on input "Select options" at bounding box center [1254, 669] width 547 height 17
type input "Bequest, Gift Intent (most common)"
type input "Bequest"
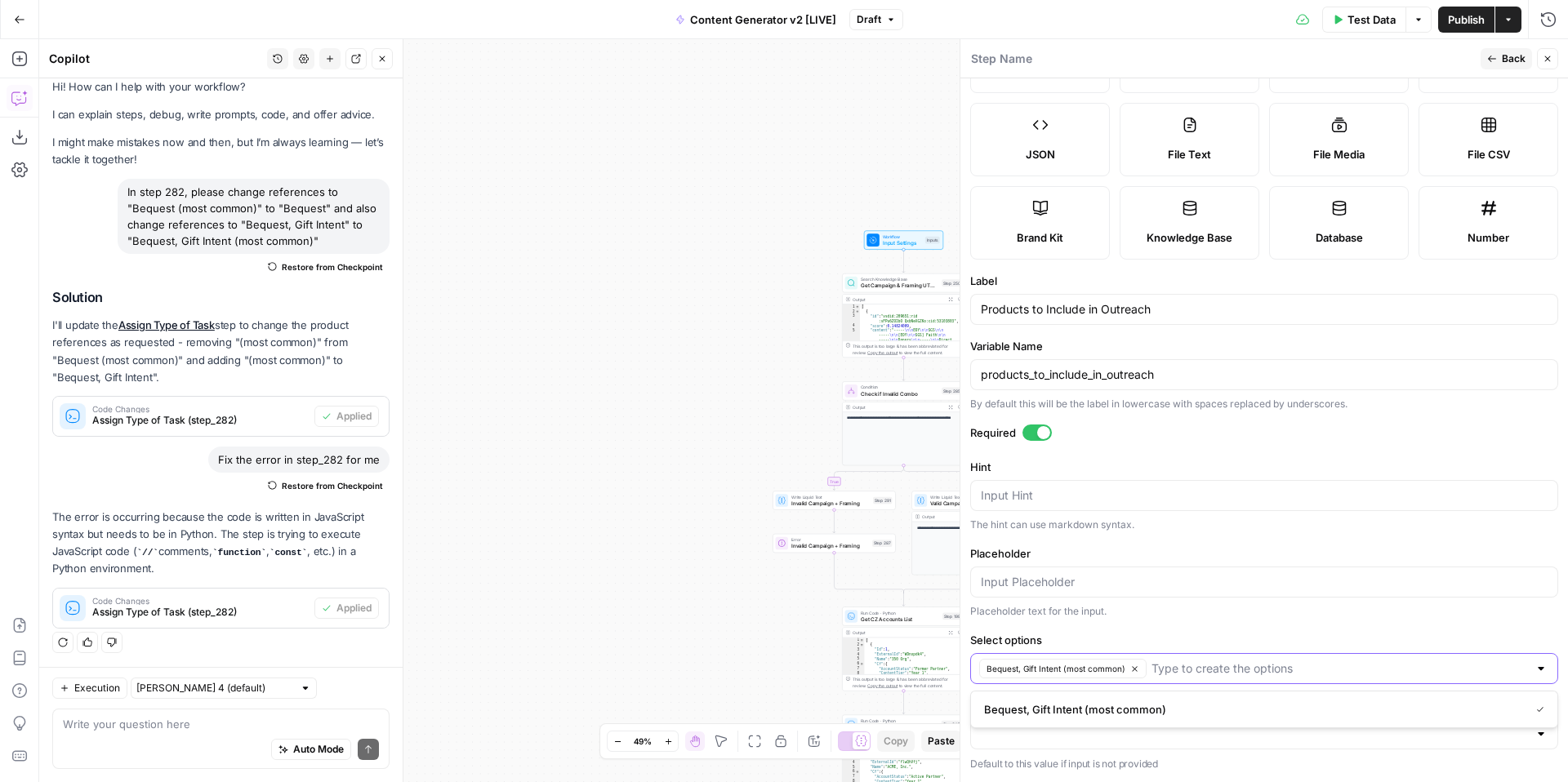
click at [1217, 669] on input "Select options" at bounding box center [1339, 669] width 377 height 17
type input "Bequest"
click at [1277, 621] on form "Input type Short Text Long Text Single Select Multi Select JSON File Text File …" at bounding box center [1264, 430] width 608 height 704
click at [1219, 677] on div "Bequest, Gift Intent (most common)" at bounding box center [1263, 669] width 588 height 31
type input "Bequest"
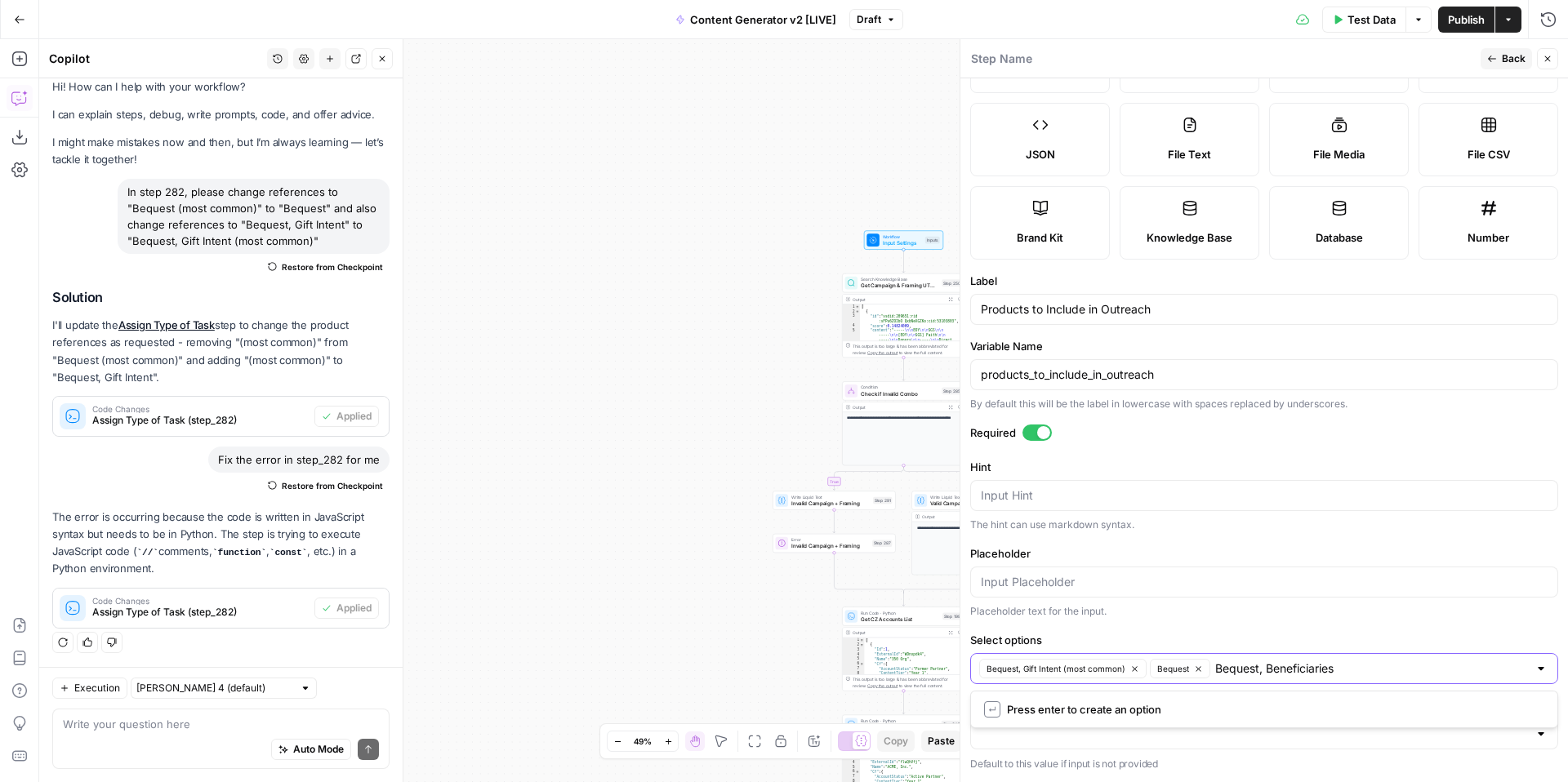
type input "Bequest, Beneficiaries"
click at [1362, 670] on input "Select options" at bounding box center [1372, 669] width 313 height 17
type input "Bequest, Beneficiaries"
type input "Bequest, Beneficiaries, Gift Intent"
click at [1201, 670] on icon "button" at bounding box center [1199, 669] width 9 height 9
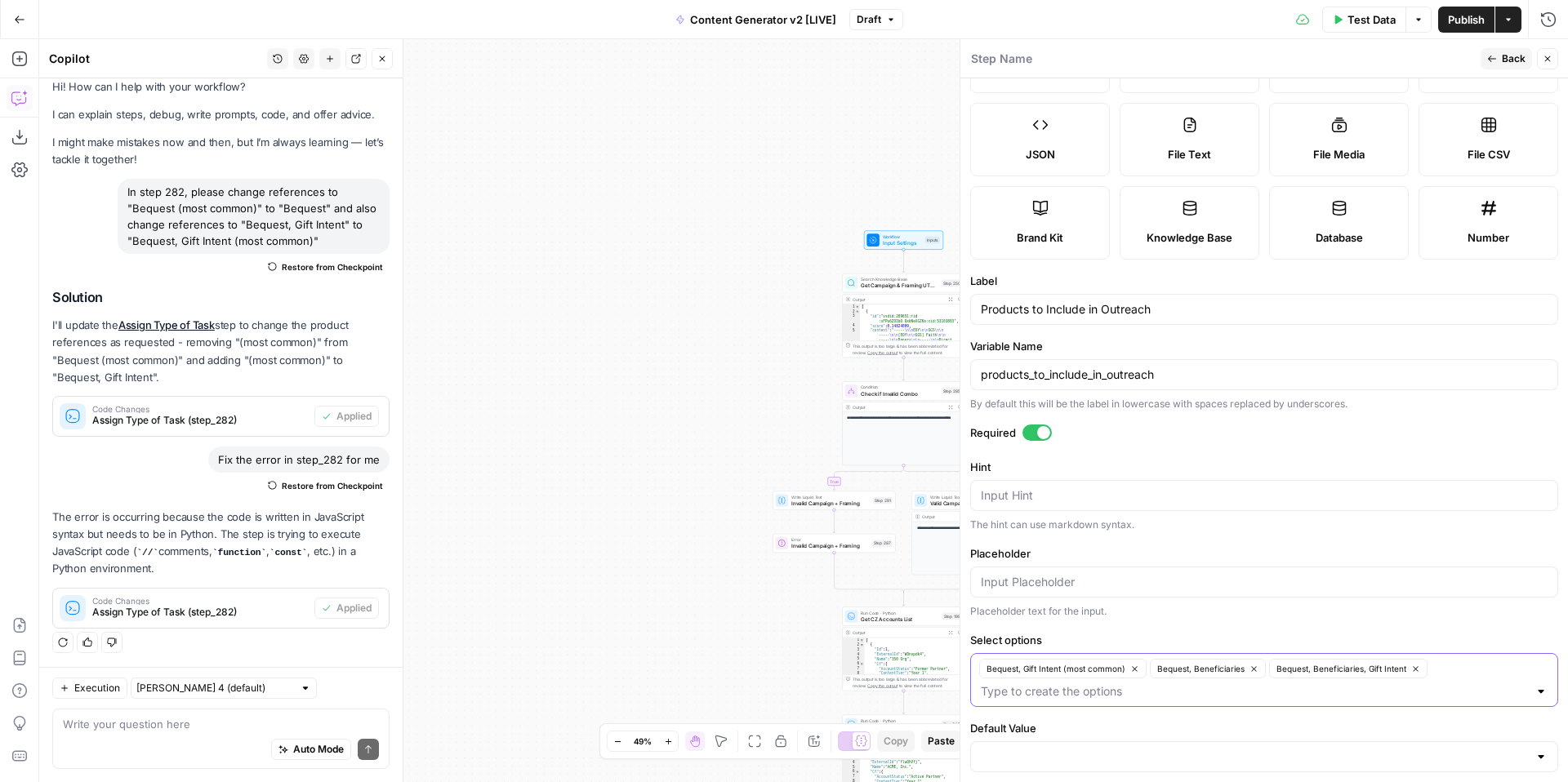
click at [1253, 669] on icon "button" at bounding box center [1254, 669] width 9 height 9
click at [1297, 668] on icon "button" at bounding box center [1297, 669] width 9 height 9
click at [1297, 668] on input "Select options" at bounding box center [1339, 669] width 377 height 17
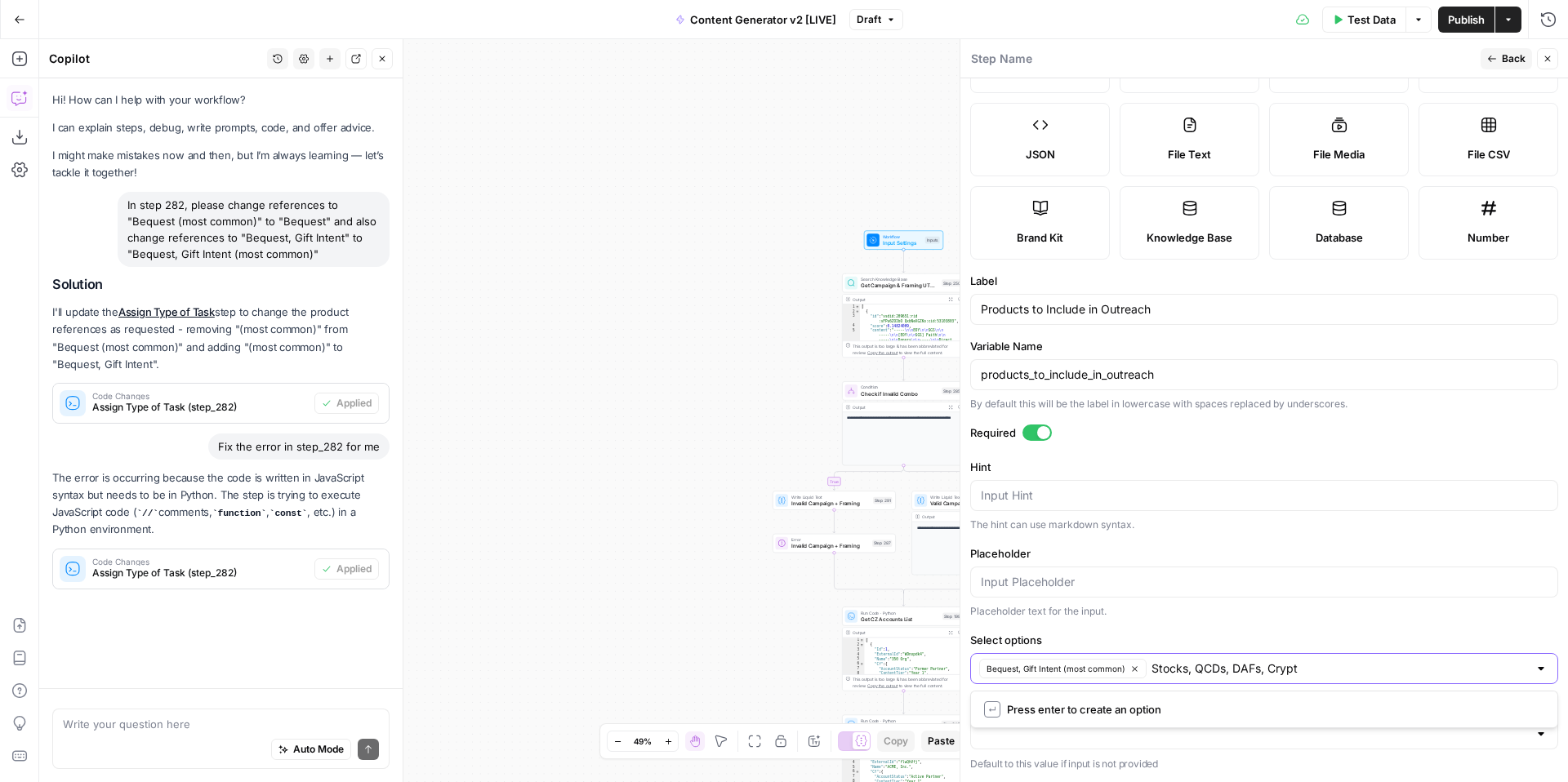
scroll to position [13, 0]
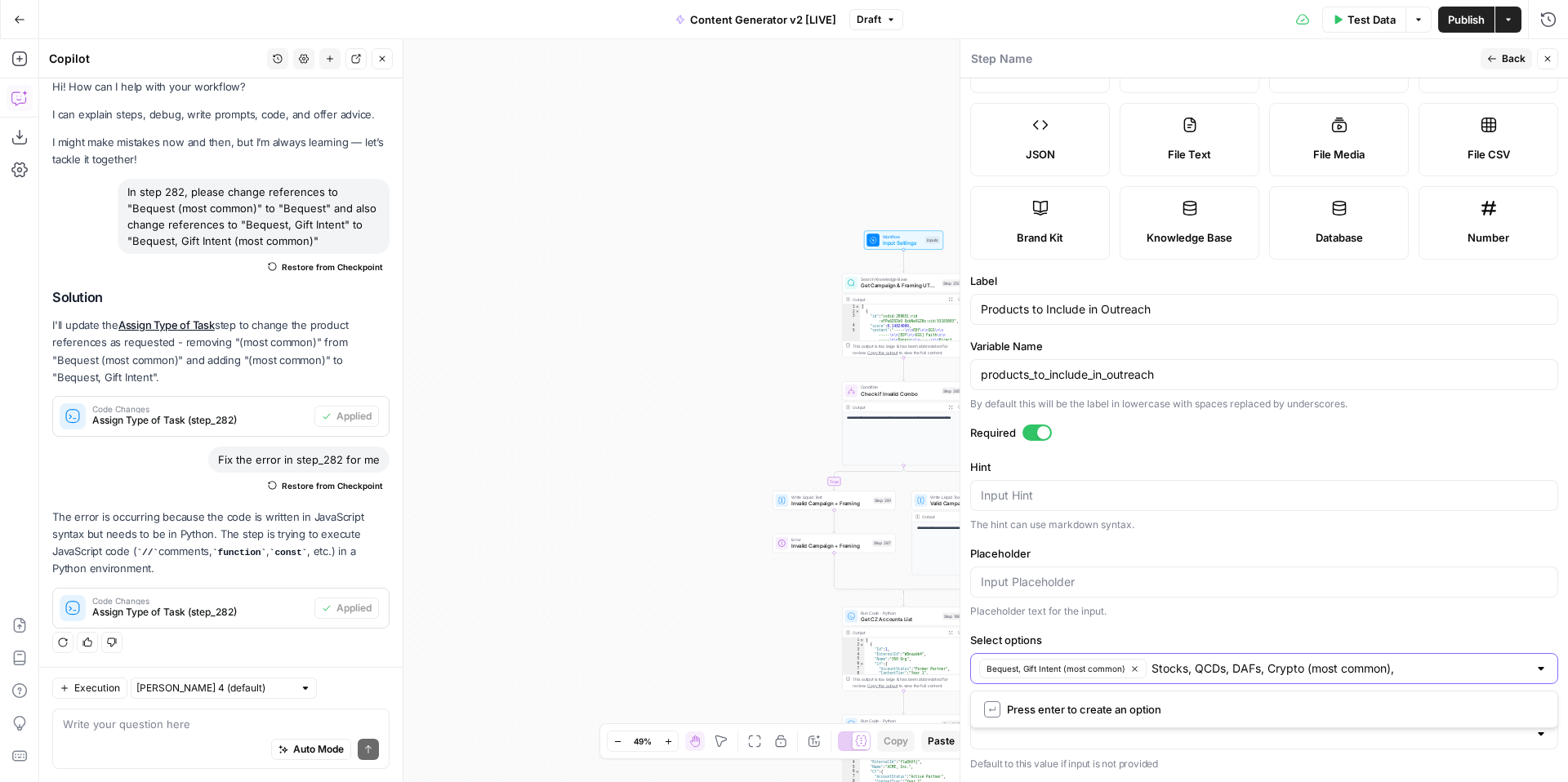
type input "Stocks, QCDs, DAFs, Crypto (most common)"
type input "Bequest"
type input "Bequest, Beneficiaries"
type input "Bequest, Beneficiaries, Gift Intent"
type input "Stocks"
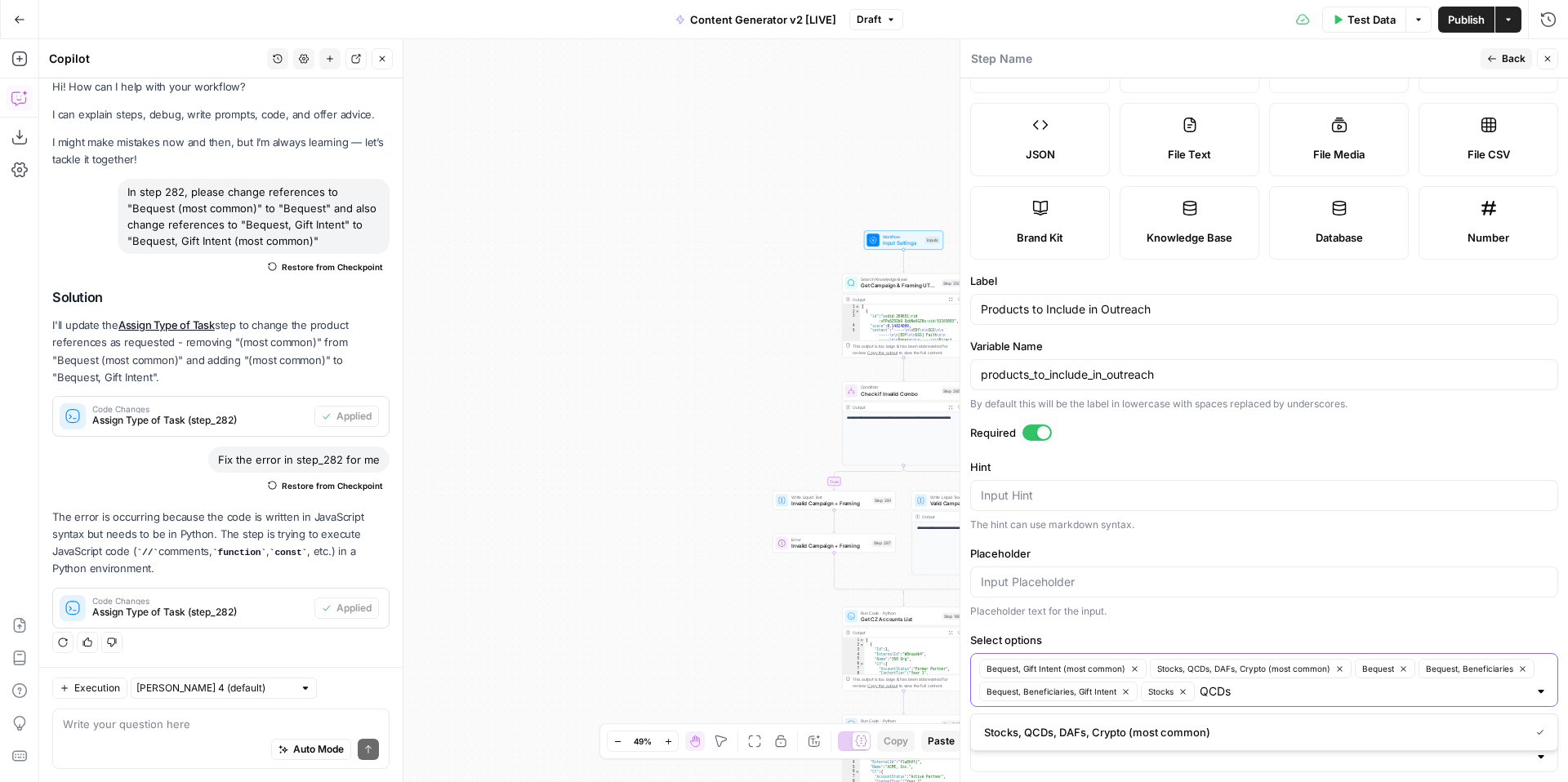
type input "QCDs"
type input "DAFs"
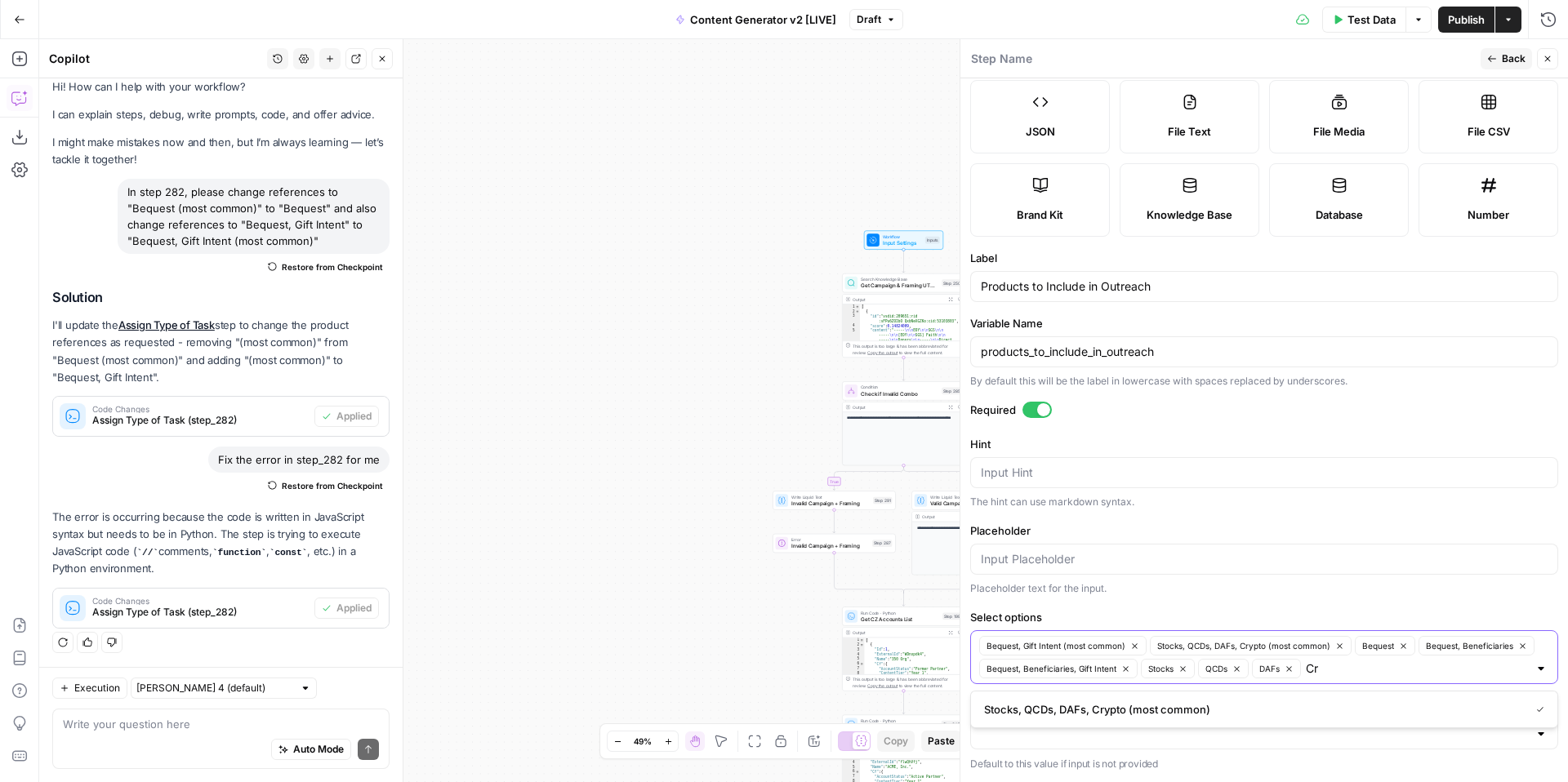
type input "C"
type input "Crypto"
click at [1545, 667] on div at bounding box center [1541, 669] width 13 height 17
type input "Crypto."
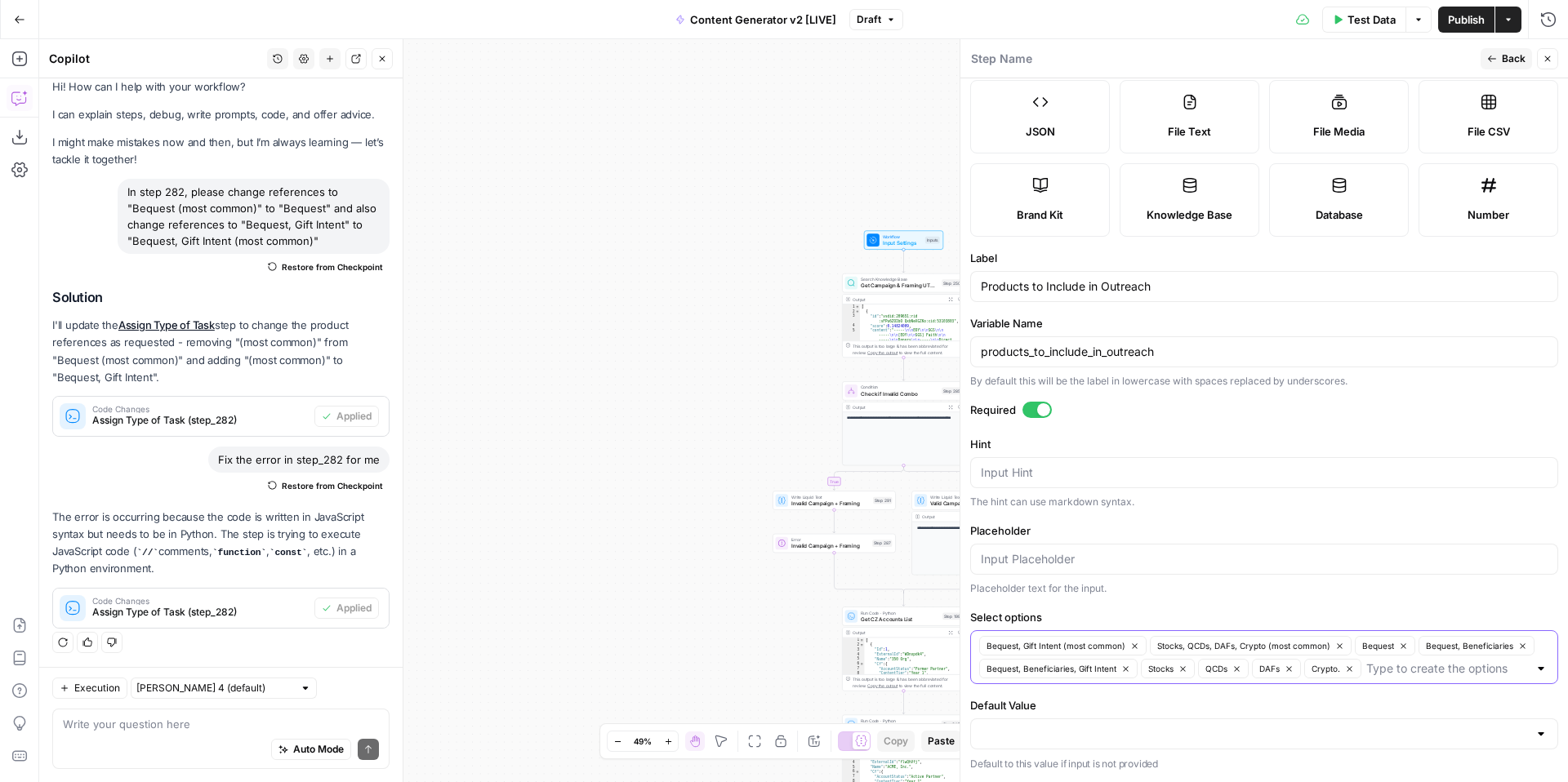
click at [1351, 670] on icon "button" at bounding box center [1349, 668] width 5 height 5
click at [1351, 670] on input "Select options" at bounding box center [1417, 669] width 222 height 17
type input "Crypto"
type input "Stocks, QCDs"
type input "Stocks, QCDs, DAFs"
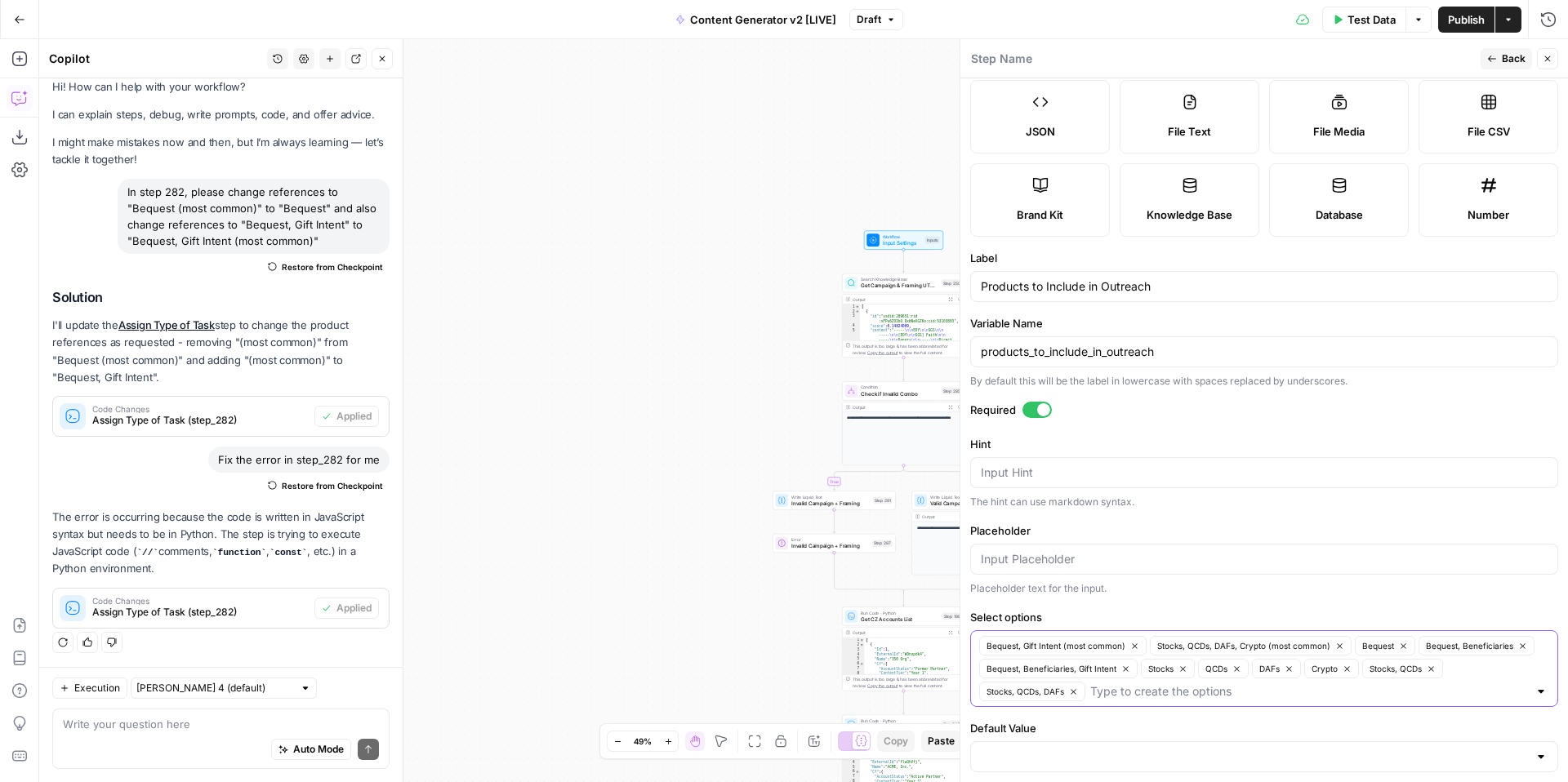
scroll to position [135, 0]
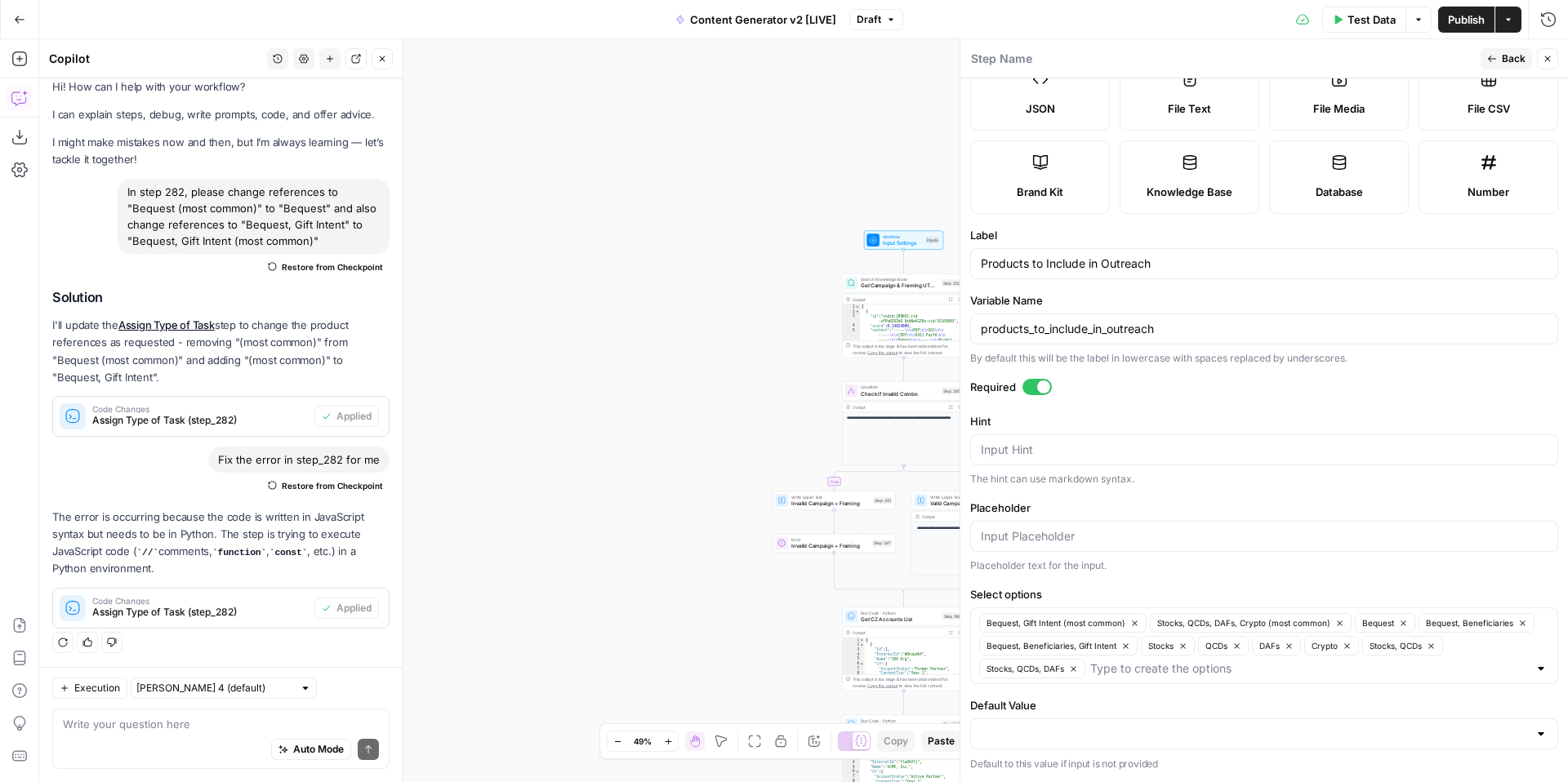
click at [1333, 580] on form "Input type Short Text Long Text Single Select Multi Select JSON File Text File …" at bounding box center [1264, 430] width 608 height 704
click at [1551, 62] on icon "button" at bounding box center [1548, 58] width 10 height 10
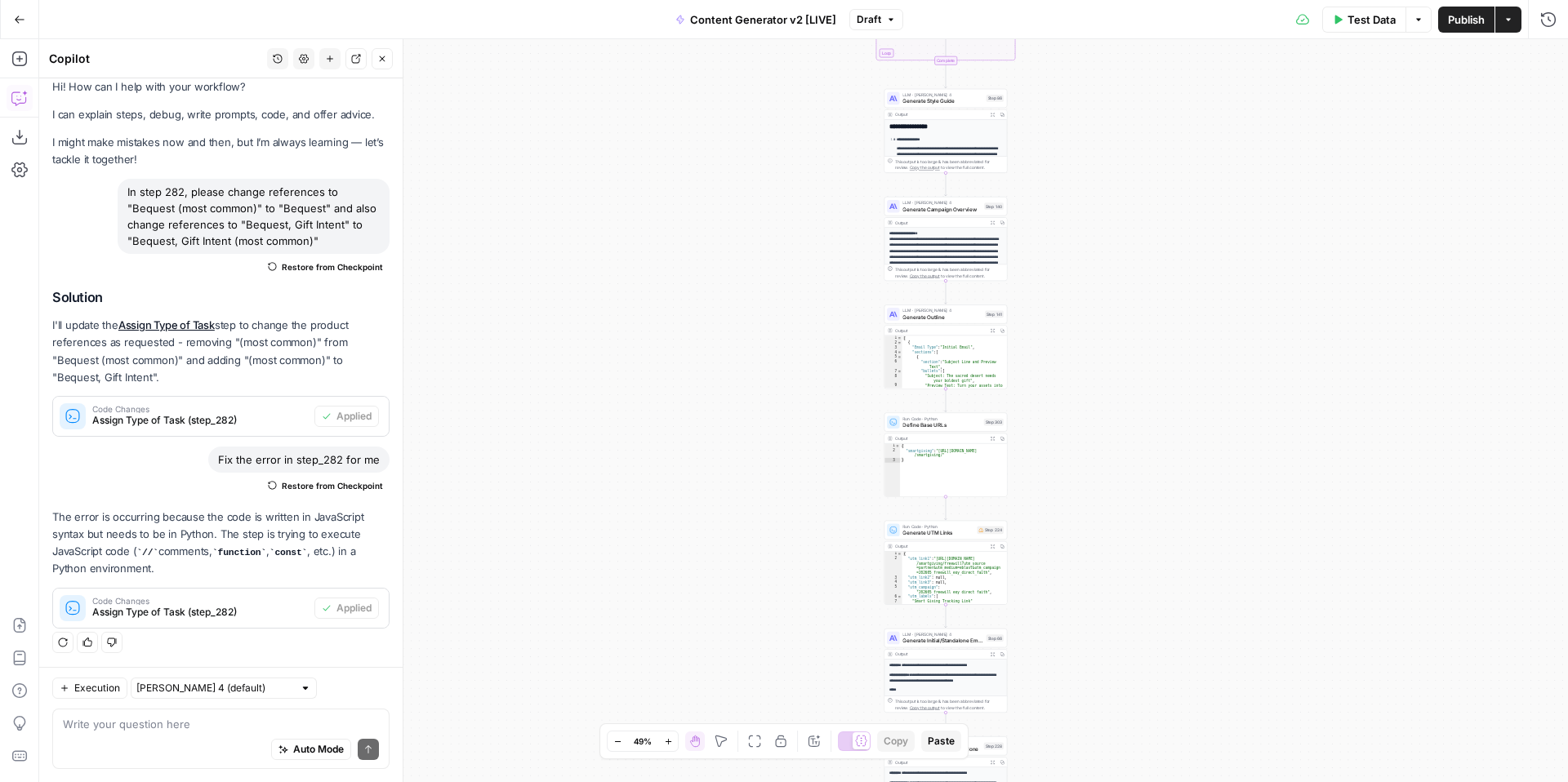
click at [666, 742] on icon "button" at bounding box center [668, 742] width 9 height 9
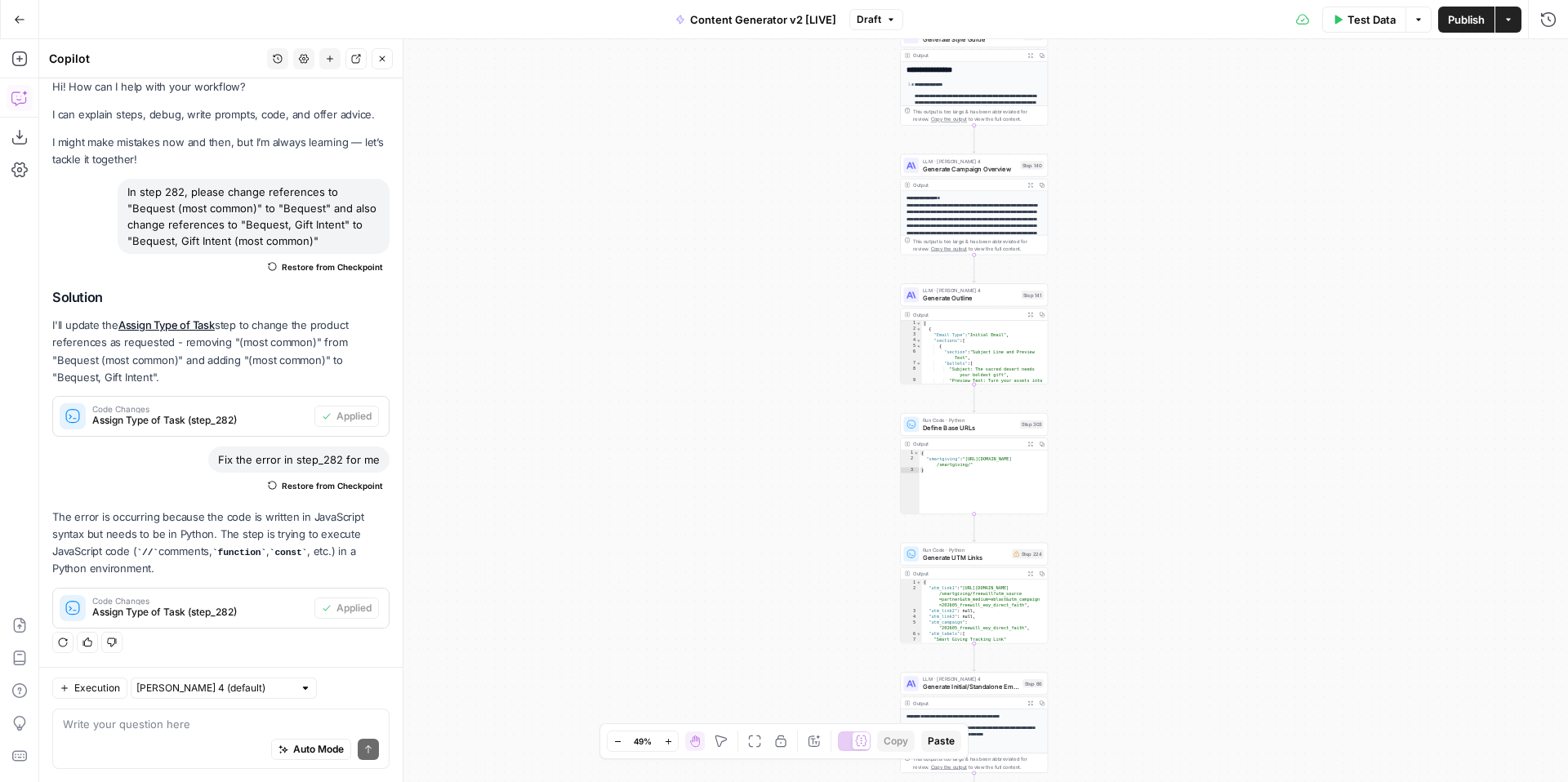
click at [666, 742] on icon "button" at bounding box center [668, 742] width 9 height 9
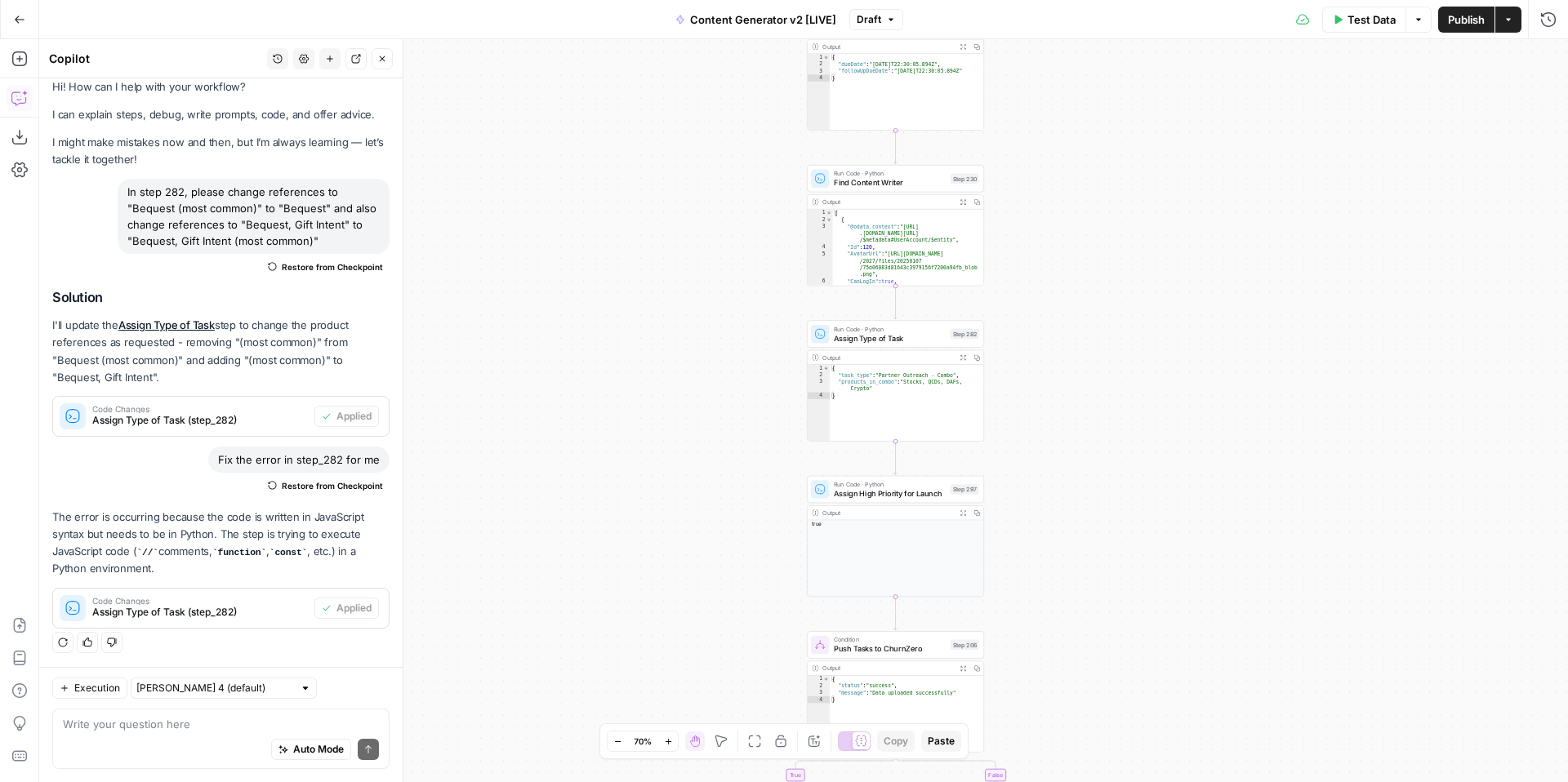
click at [873, 339] on span "Assign Type of Task" at bounding box center [890, 338] width 112 height 11
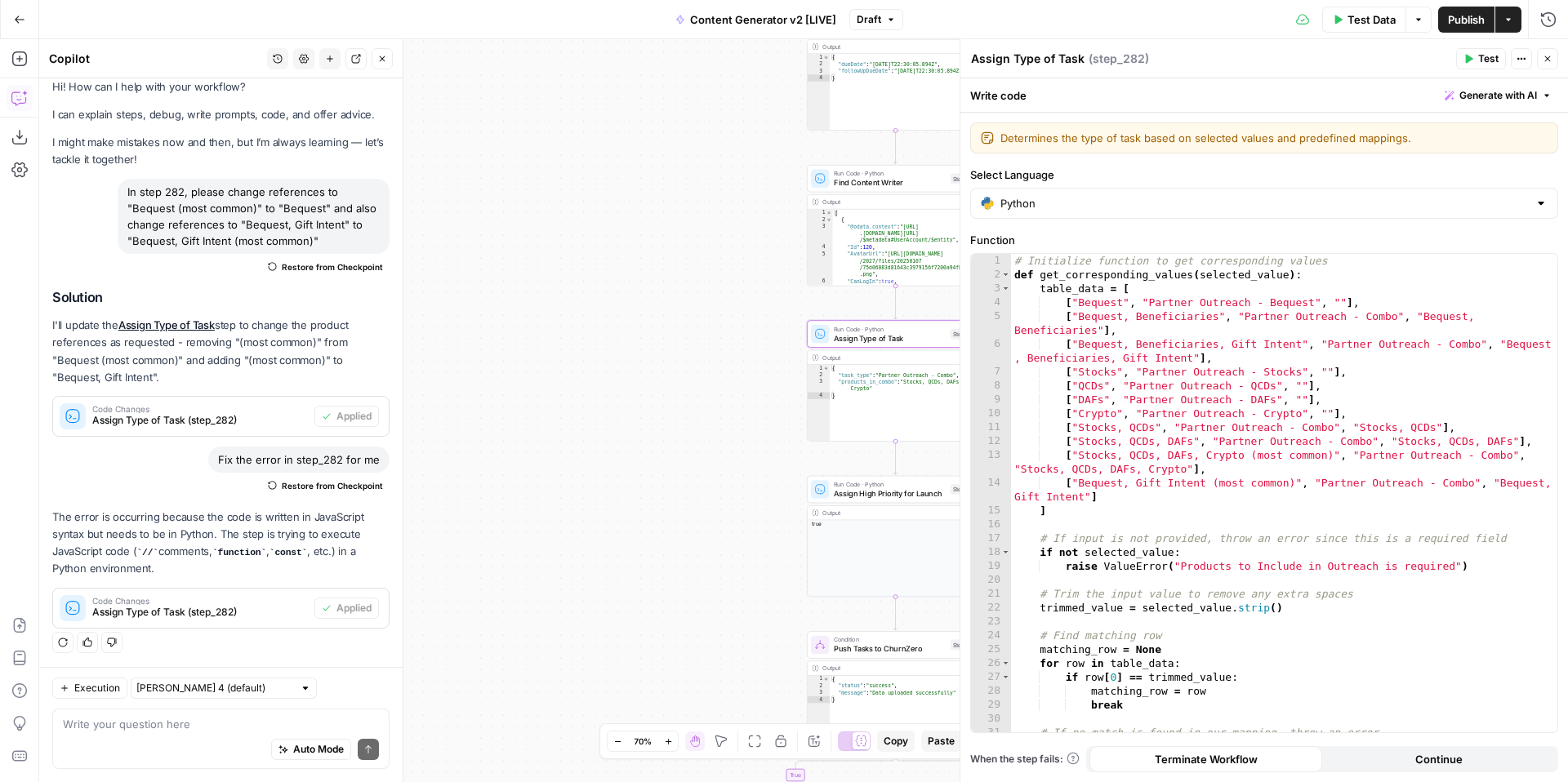
click at [1488, 66] on span "Test" at bounding box center [1488, 59] width 20 height 15
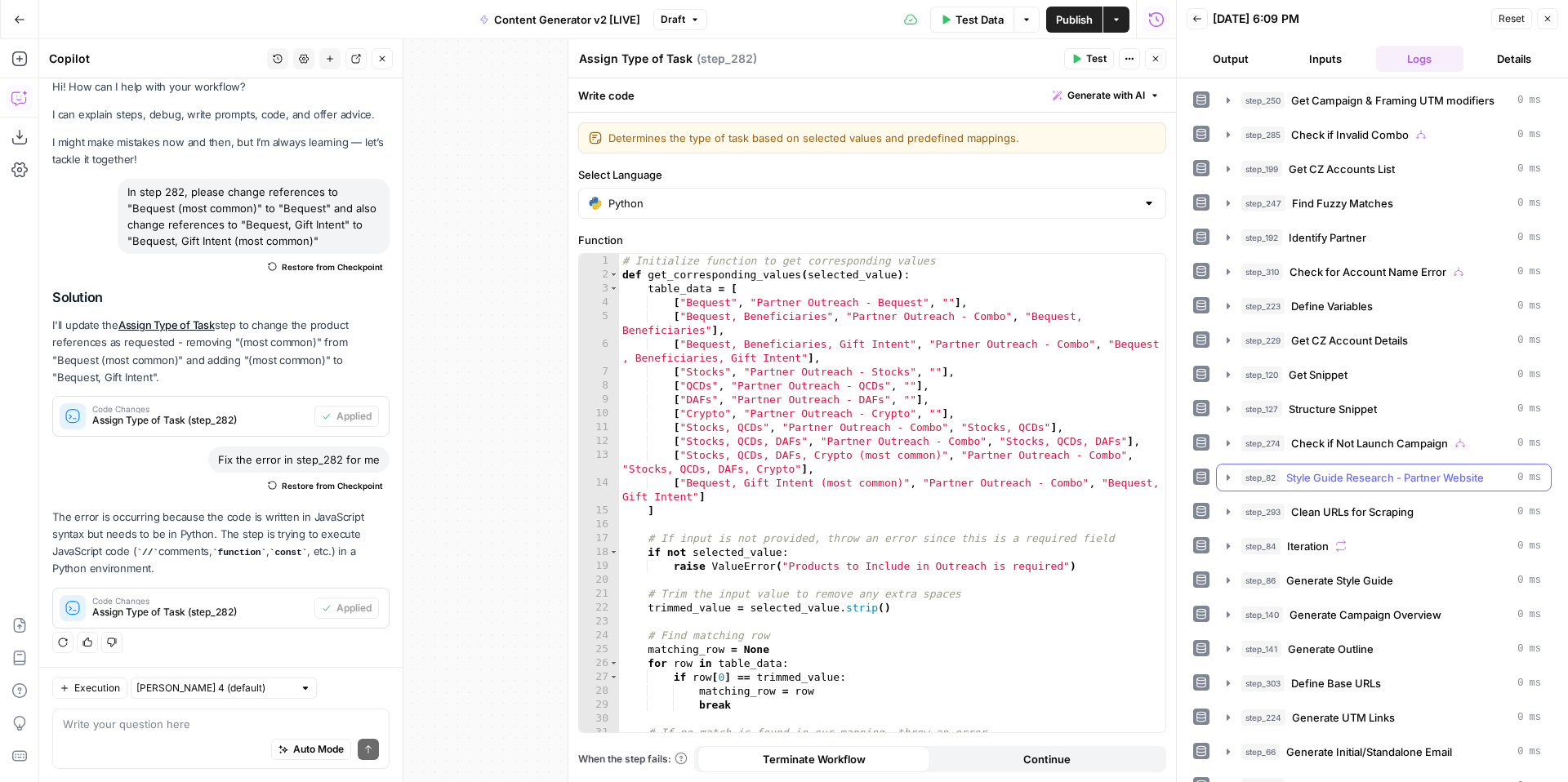
scroll to position [607, 0]
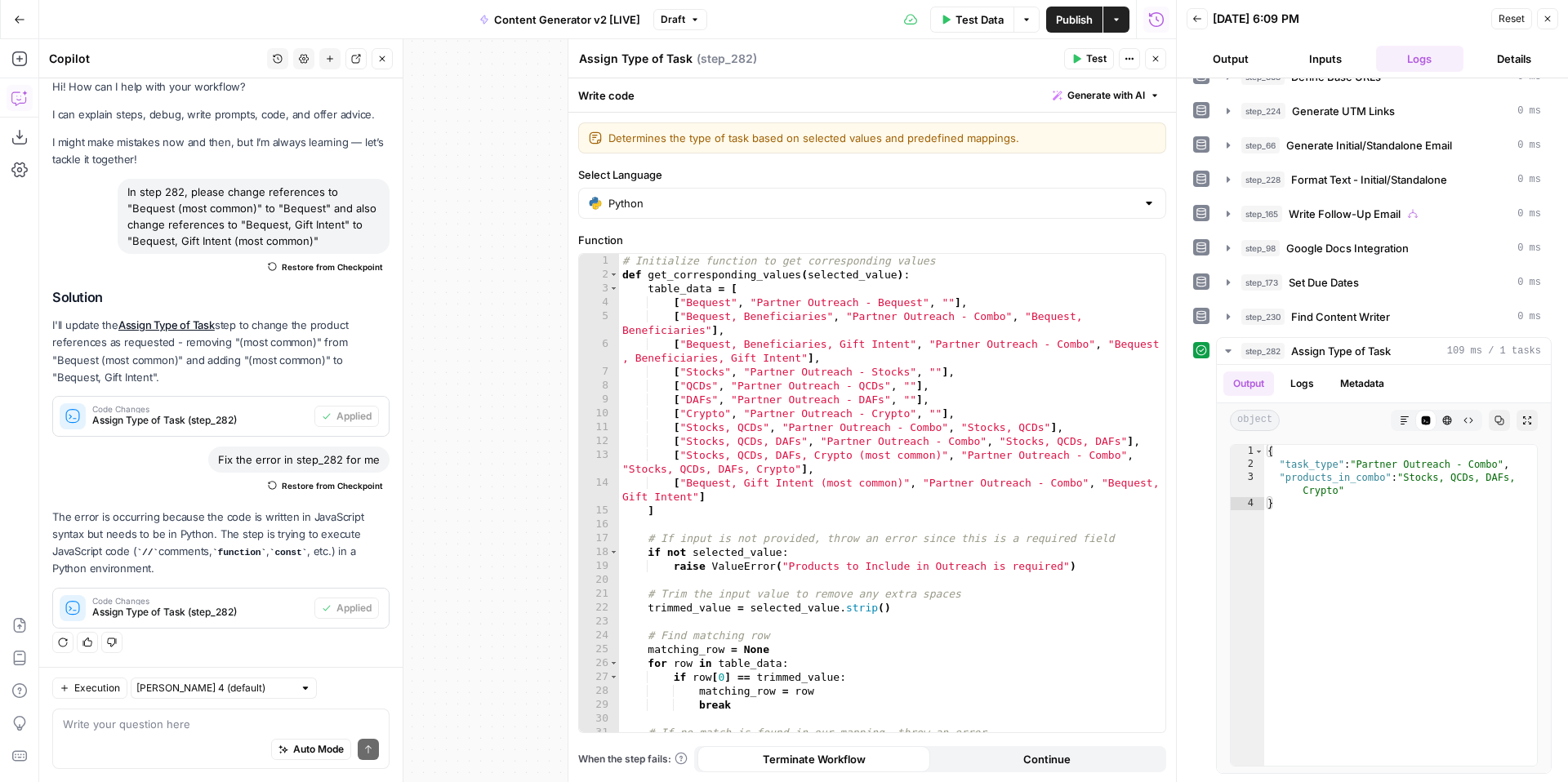
click at [1248, 56] on button "Output" at bounding box center [1230, 58] width 88 height 26
click at [1331, 56] on button "Inputs" at bounding box center [1325, 58] width 88 height 26
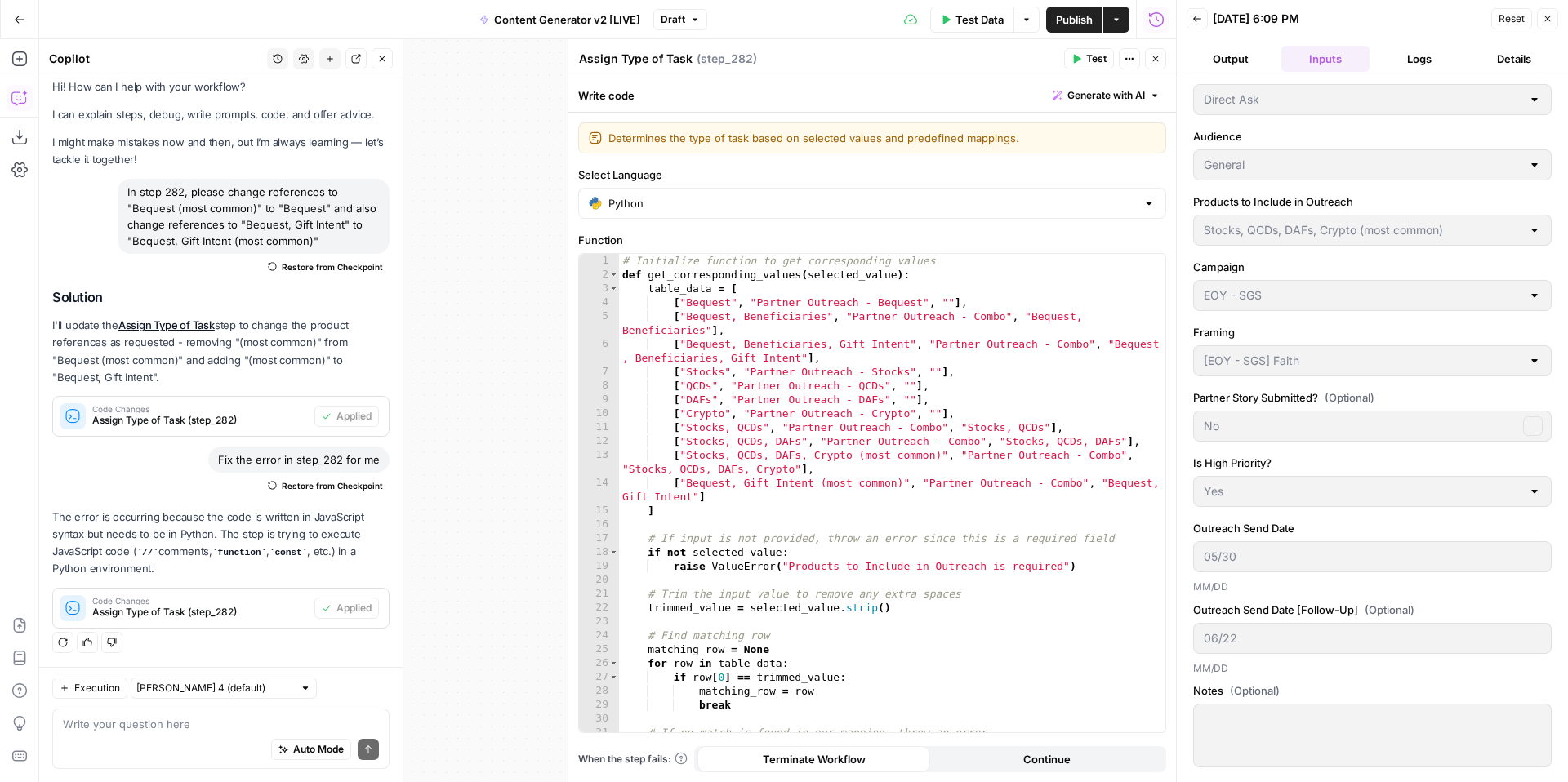
scroll to position [0, 0]
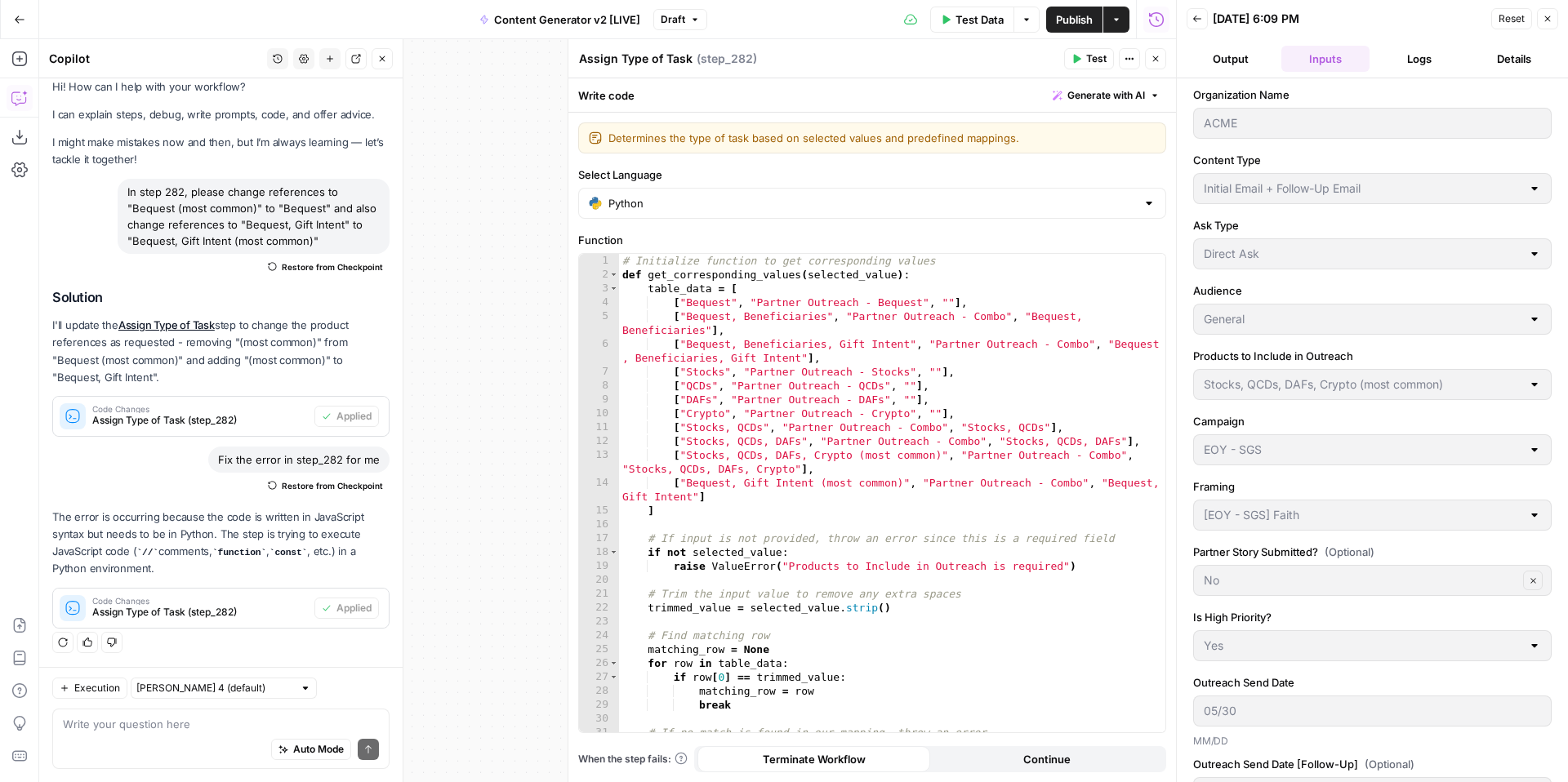
click at [1511, 24] on span "Reset" at bounding box center [1512, 19] width 26 height 15
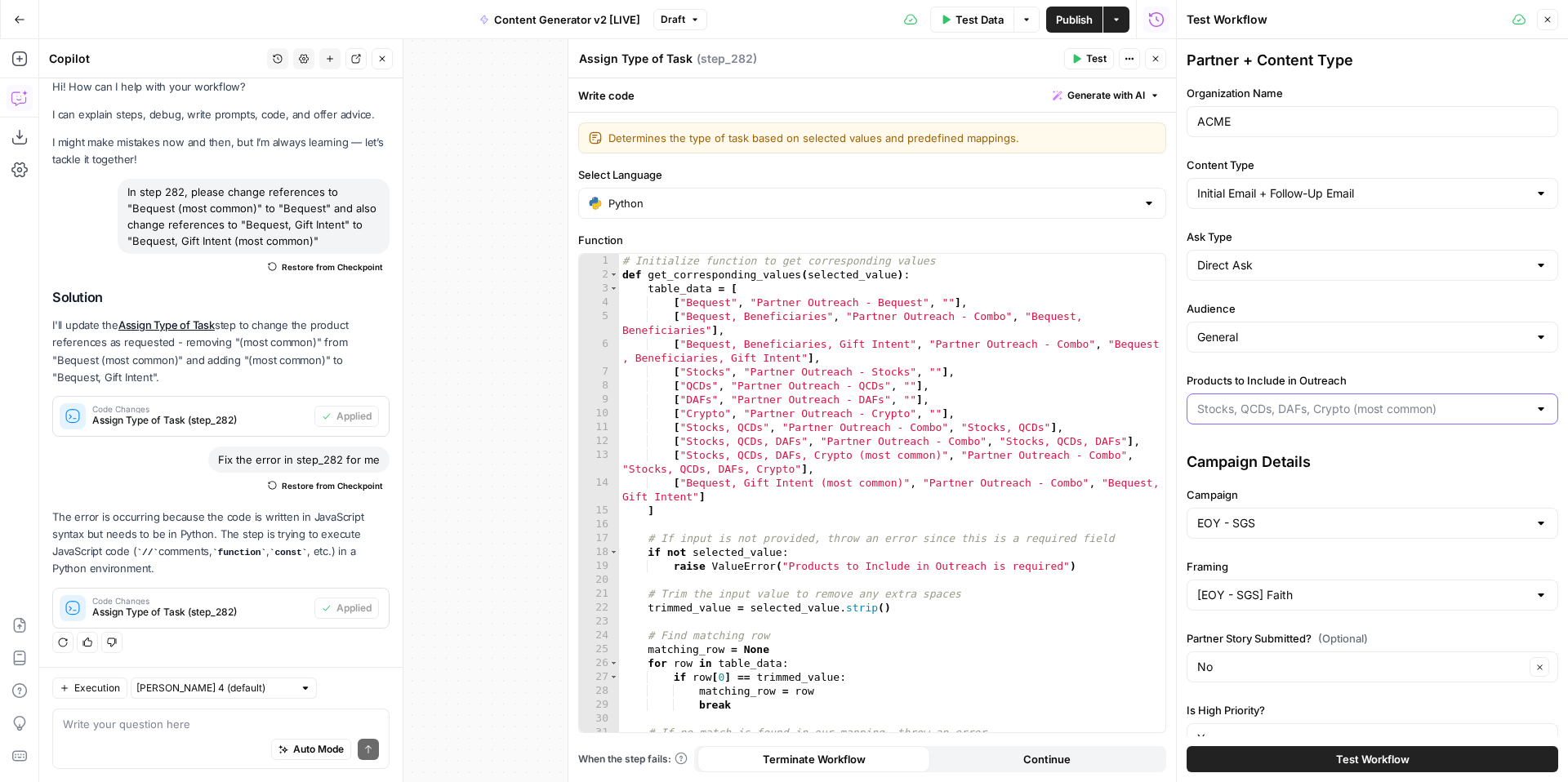
click at [1284, 404] on input "Products to Include in Outreach" at bounding box center [1363, 409] width 330 height 17
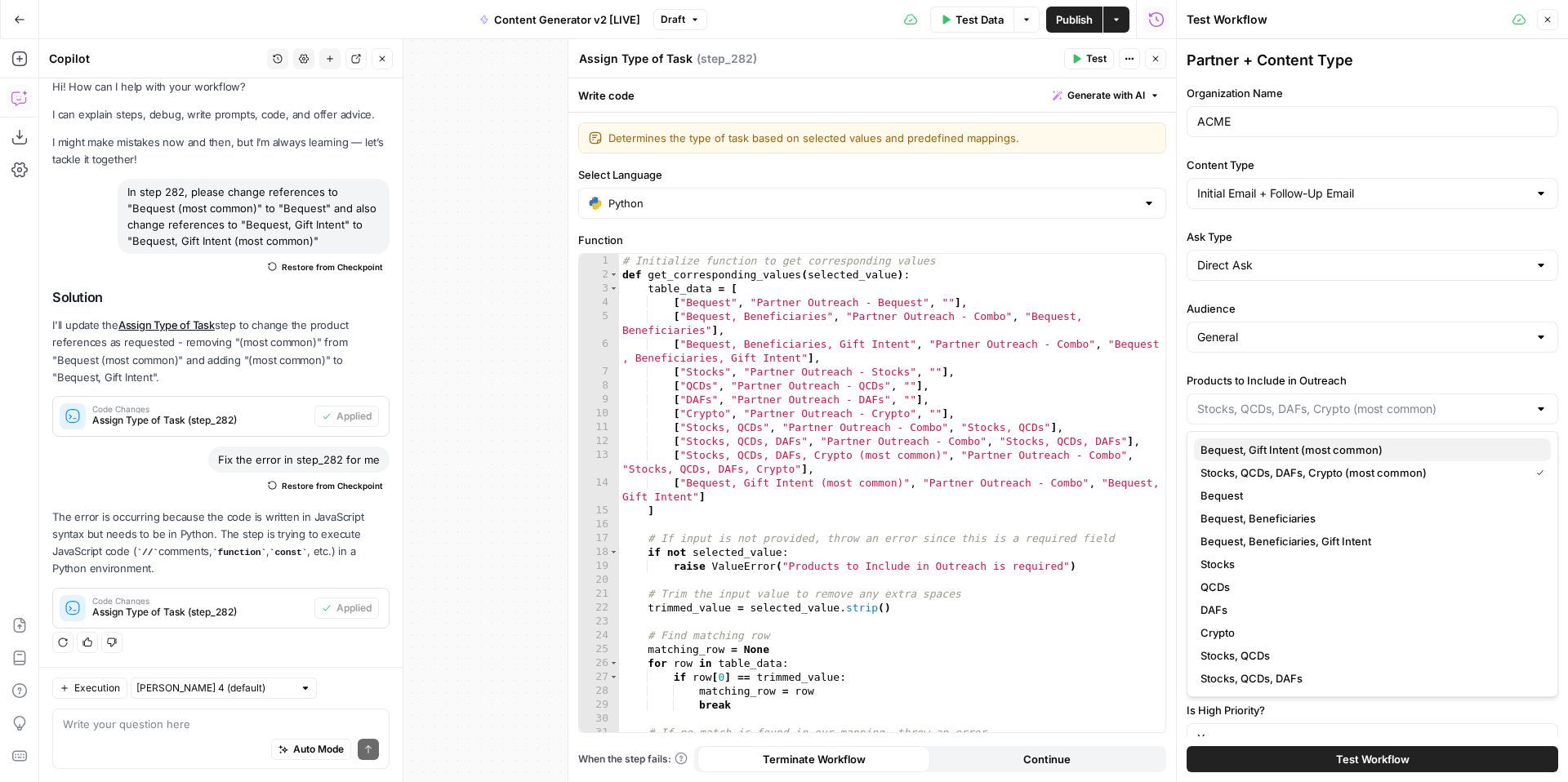
click at [1305, 448] on span "Bequest, Gift Intent (most common)" at bounding box center [1369, 450] width 337 height 17
type input "Bequest, Gift Intent (most common)"
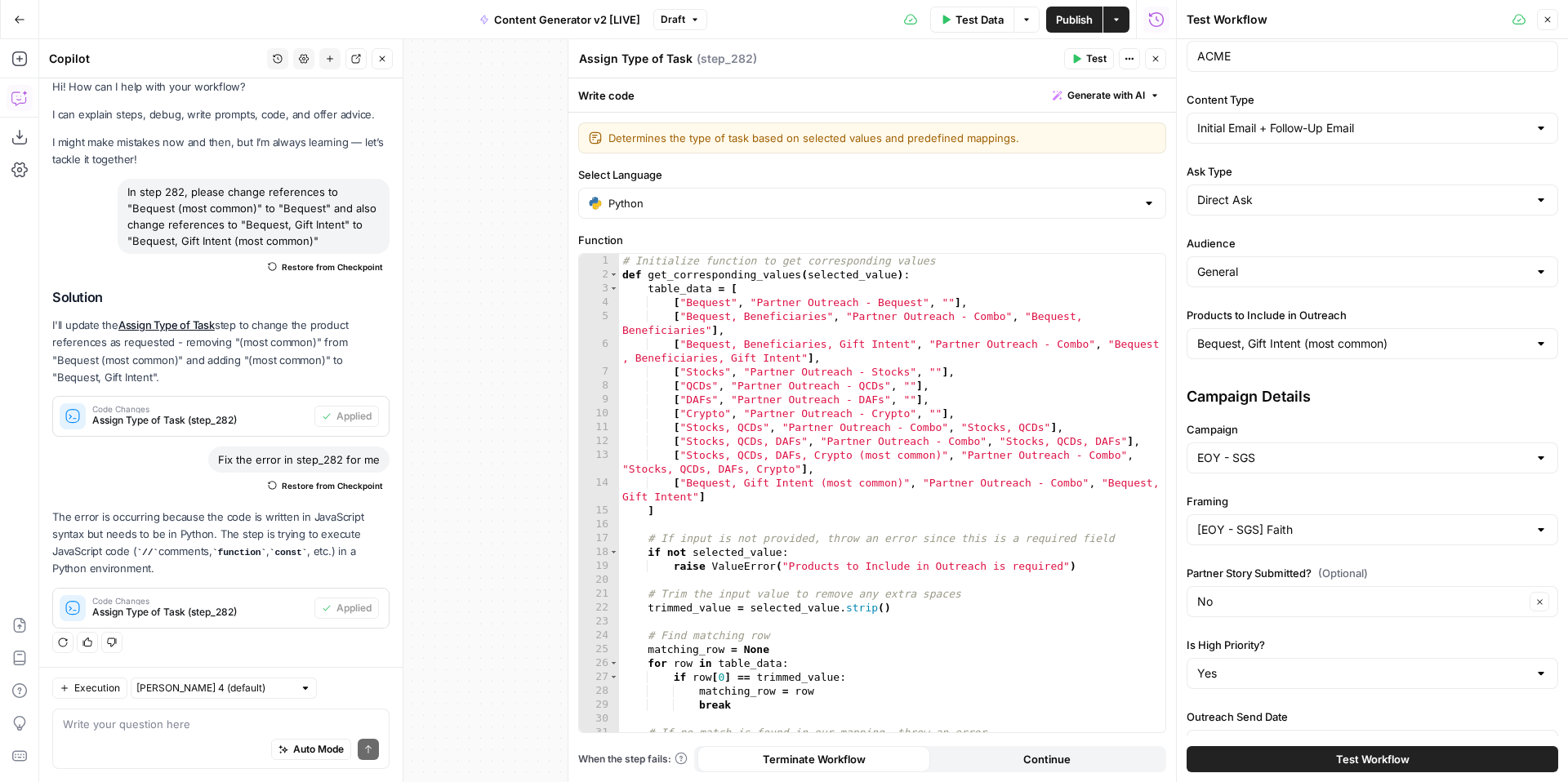
scroll to position [68, 0]
click at [1300, 453] on input "Campaign" at bounding box center [1363, 455] width 330 height 17
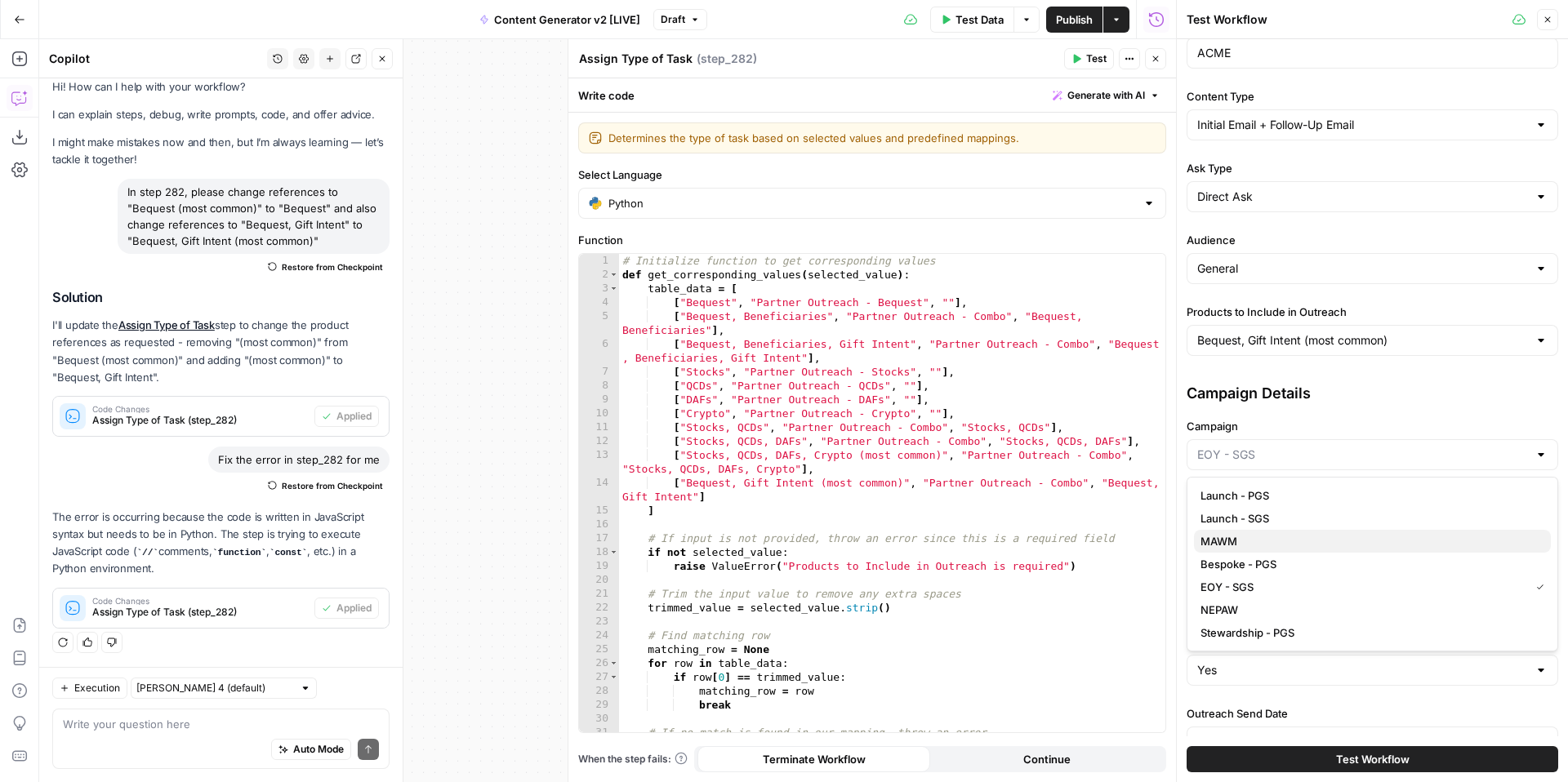
click at [1307, 544] on span "MAWM" at bounding box center [1369, 541] width 337 height 17
type input "MAWM"
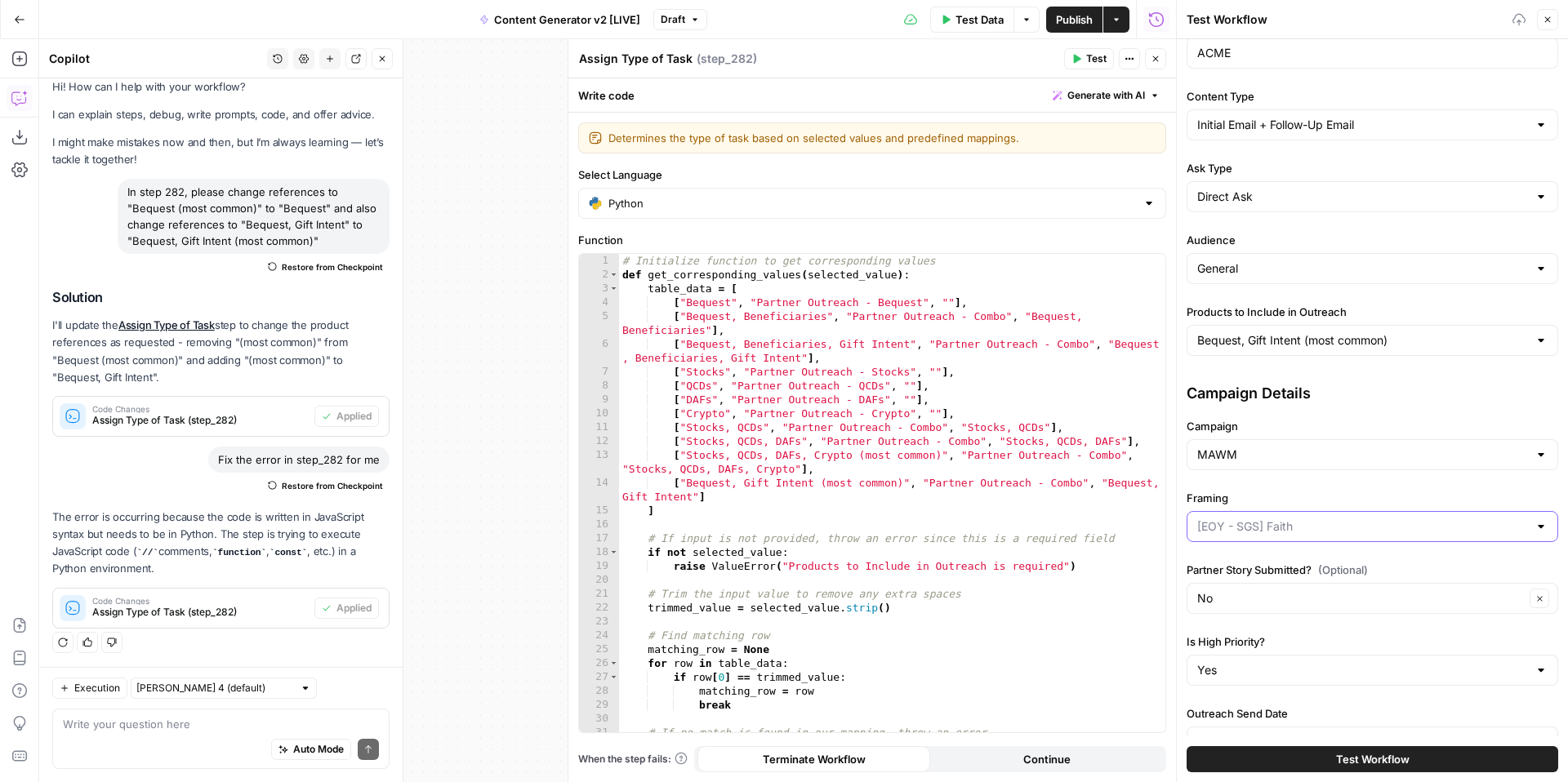
click at [1306, 528] on input "Framing" at bounding box center [1363, 527] width 330 height 17
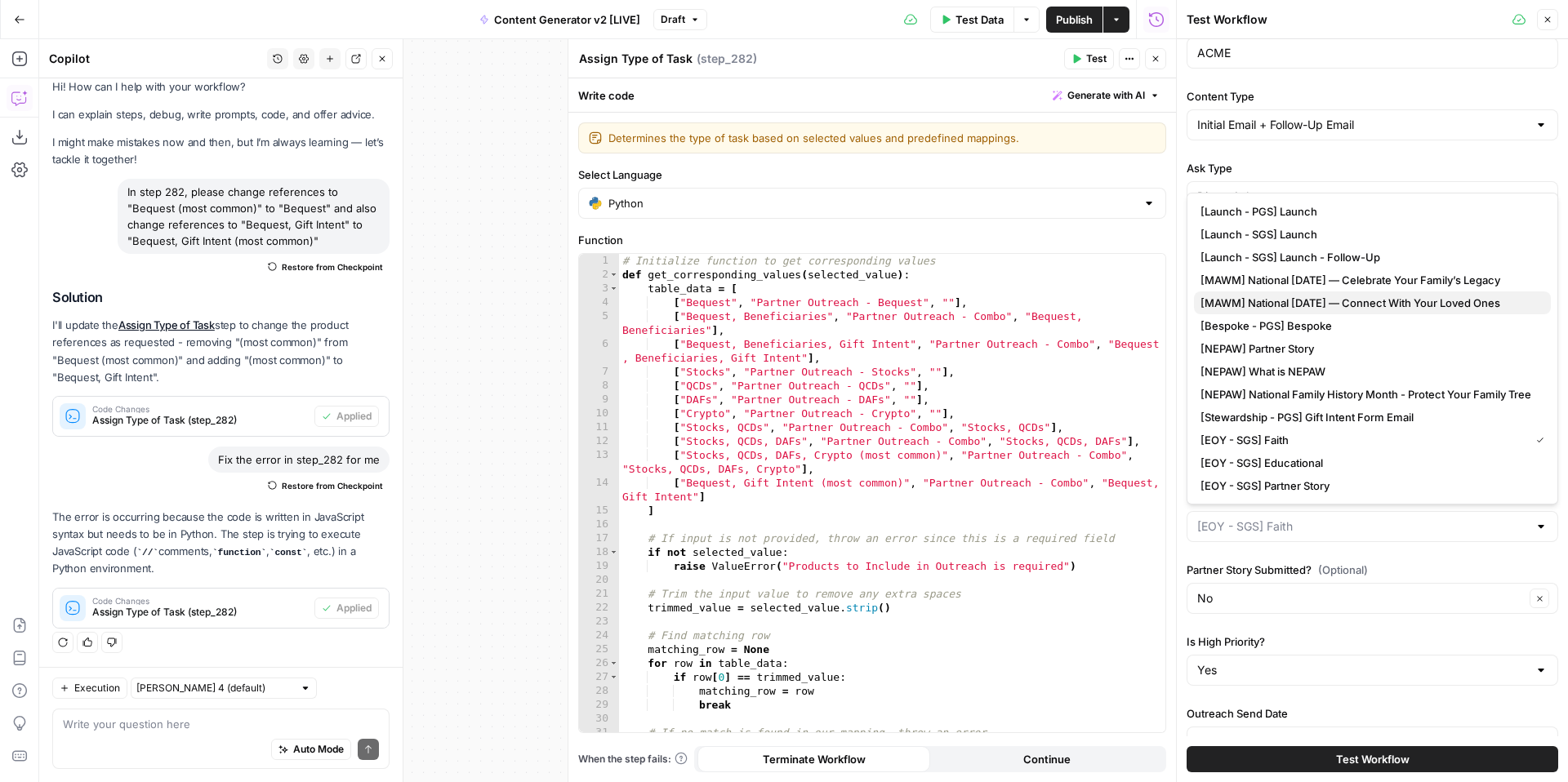
click at [1380, 305] on span "[MAWM] National [DATE] — Connect With Your Loved Ones" at bounding box center [1369, 304] width 337 height 17
type input "[MAWM] National [DATE] — Connect With Your Loved Ones"
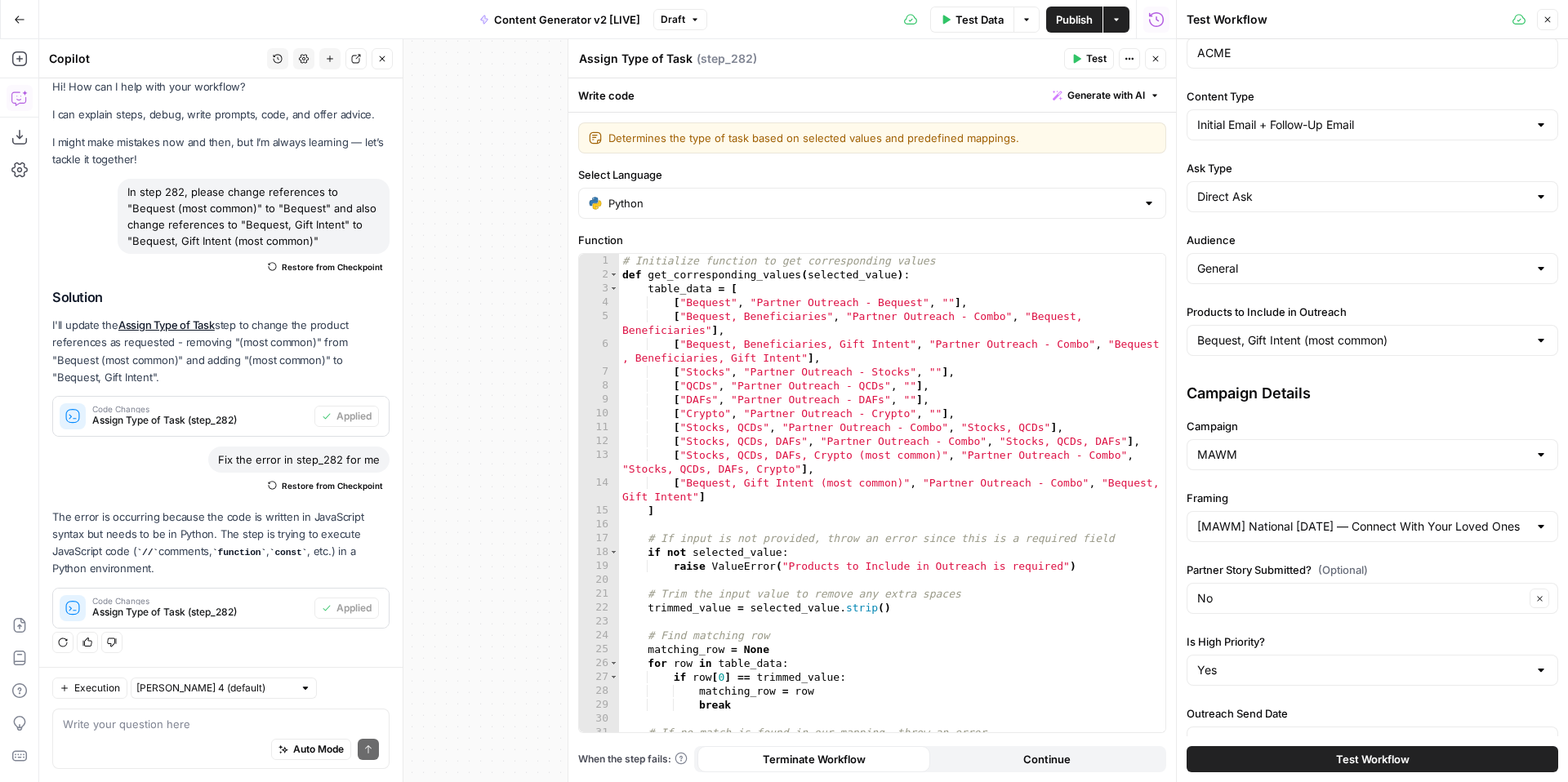
click at [1087, 59] on span "Test" at bounding box center [1097, 59] width 20 height 15
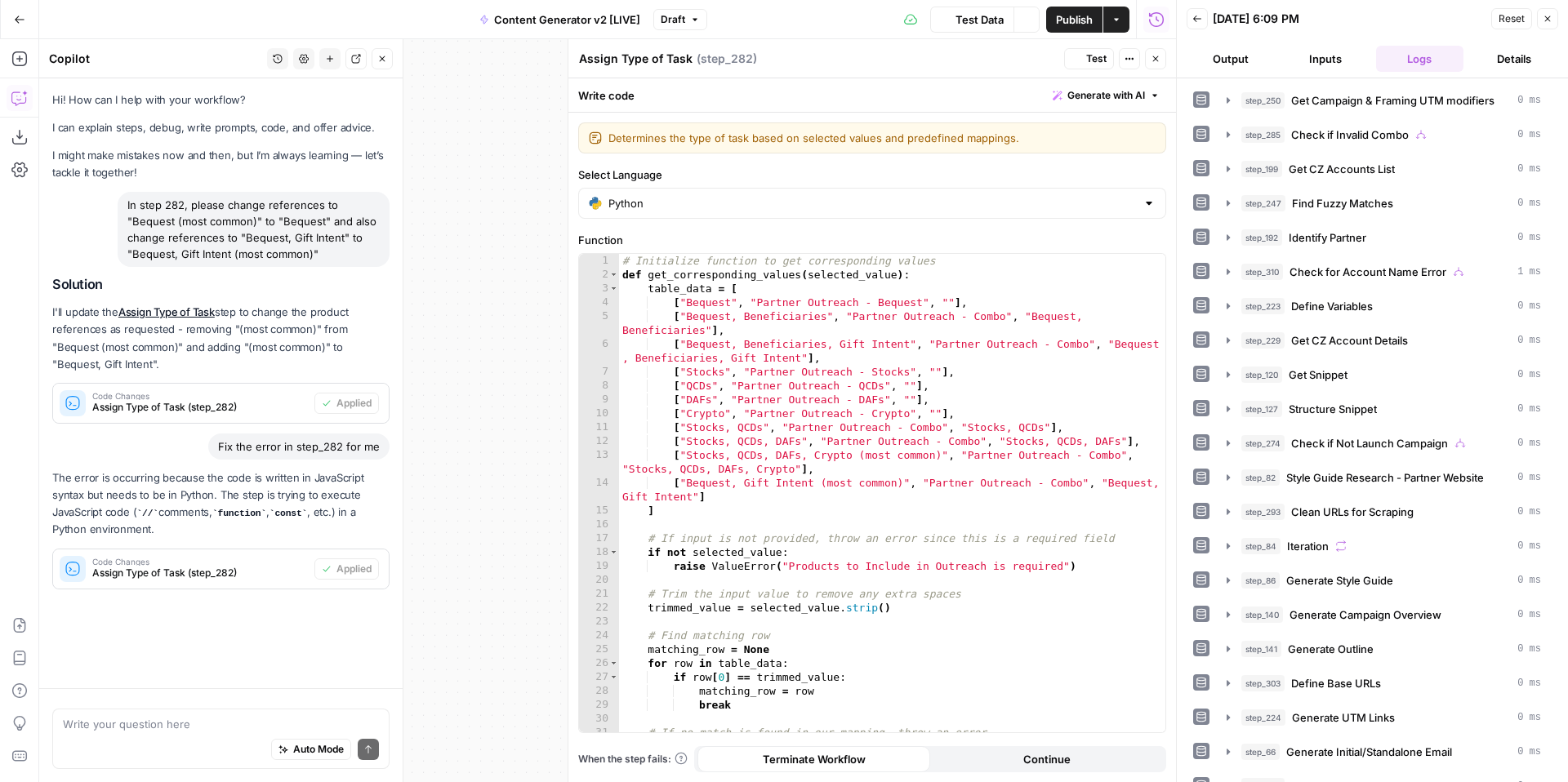
scroll to position [13, 0]
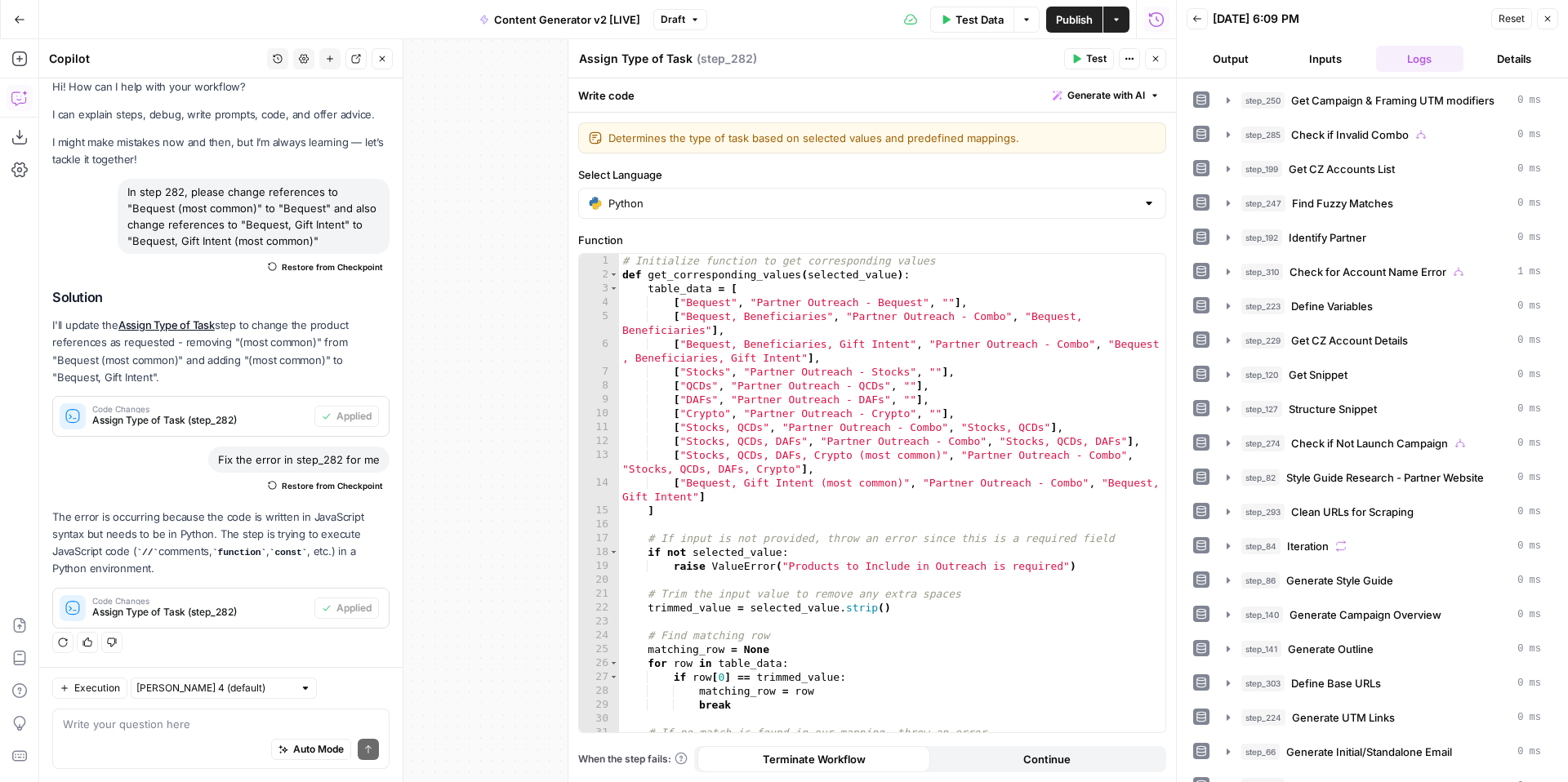
click at [1340, 58] on button "Inputs" at bounding box center [1325, 58] width 88 height 26
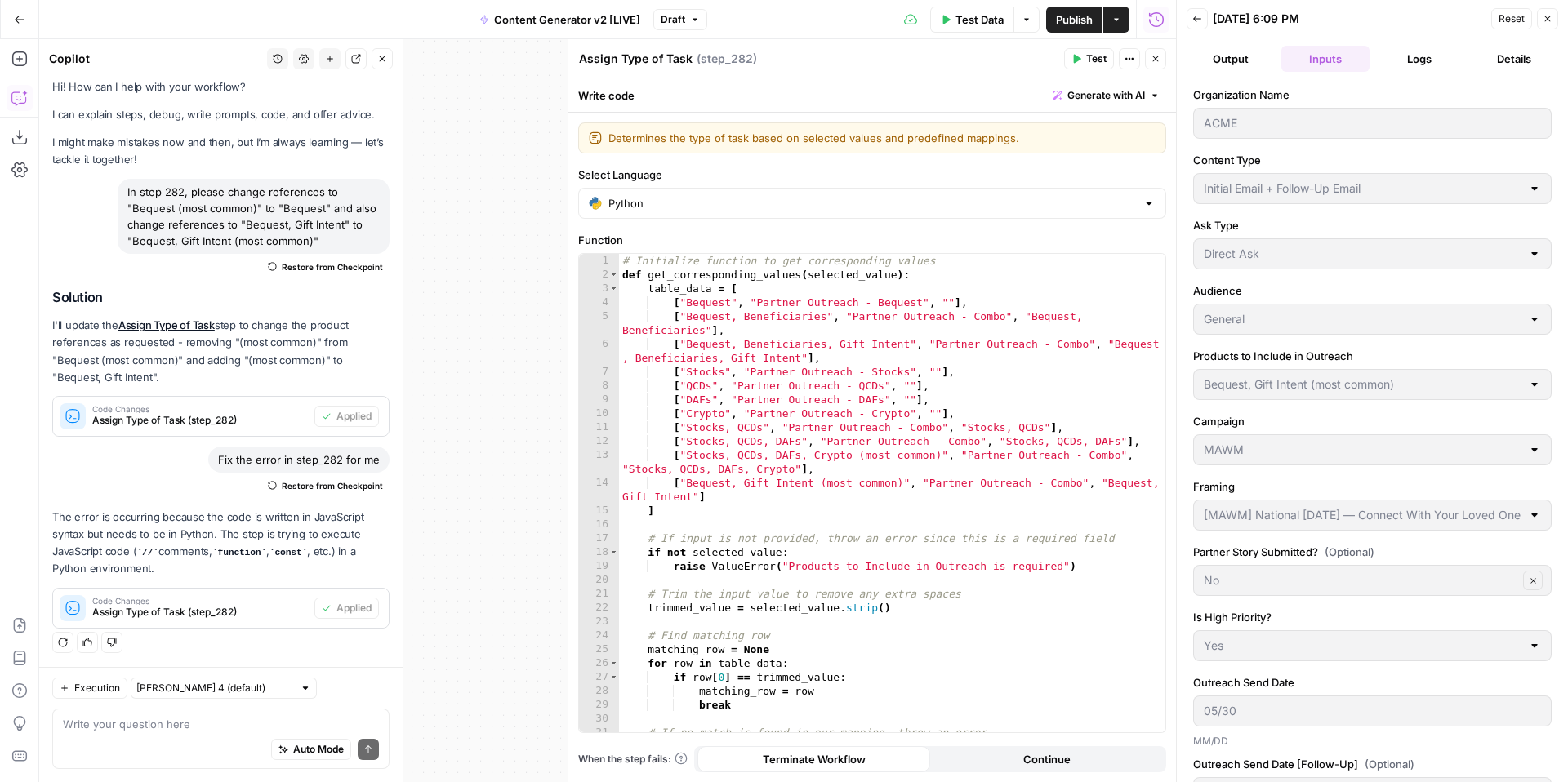
click at [1398, 59] on button "Logs" at bounding box center [1420, 58] width 88 height 26
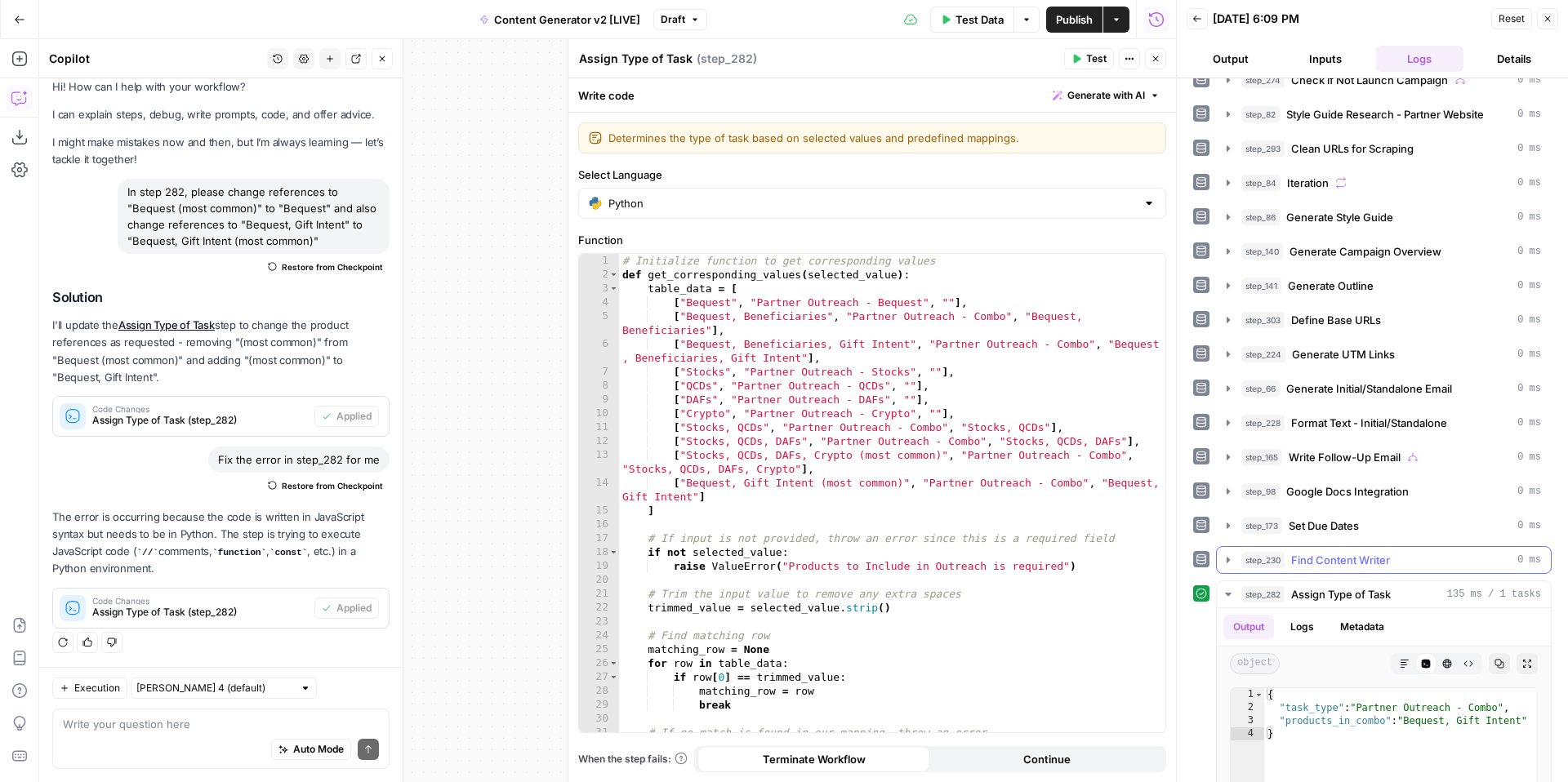
scroll to position [607, 0]
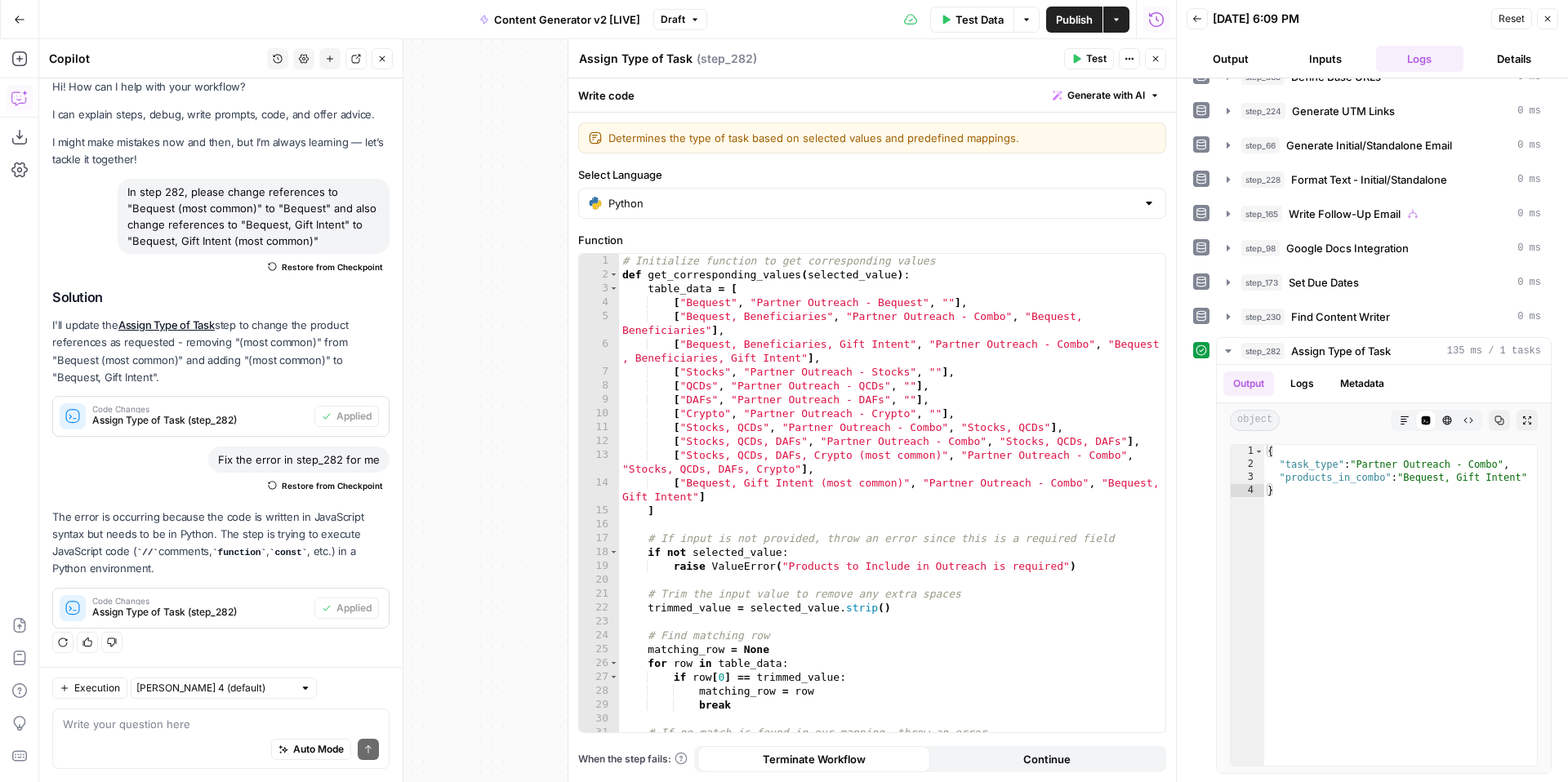
click at [1547, 23] on icon "button" at bounding box center [1548, 19] width 10 height 10
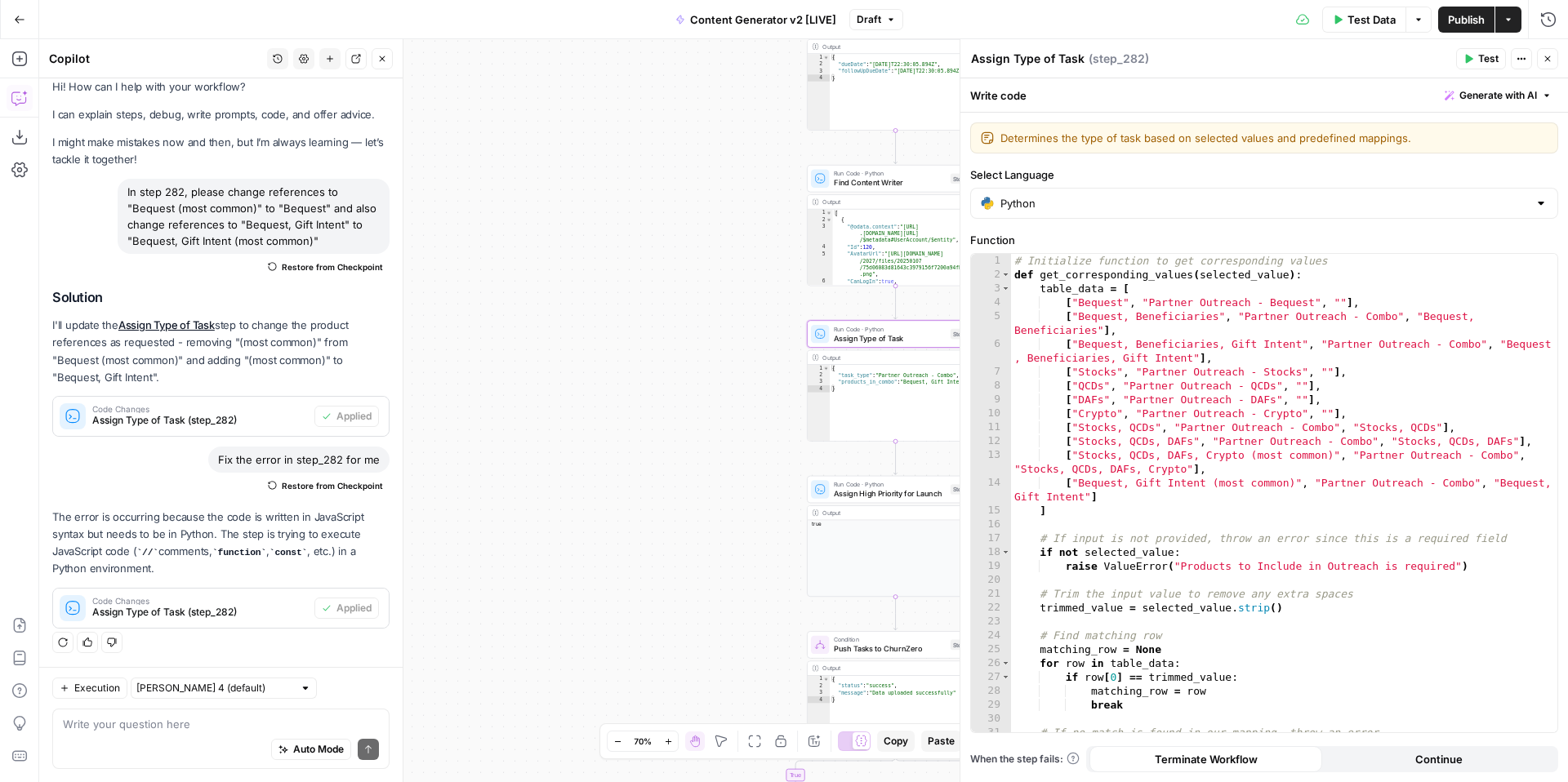
click at [1470, 61] on div "Publish P" at bounding box center [1466, 54] width 50 height 16
click at [1346, 71] on header "Assign Type of Task Assign Type of Task ( step_282 ) Test Actions Close" at bounding box center [1264, 58] width 608 height 39
click at [1478, 59] on span "Test" at bounding box center [1488, 59] width 20 height 15
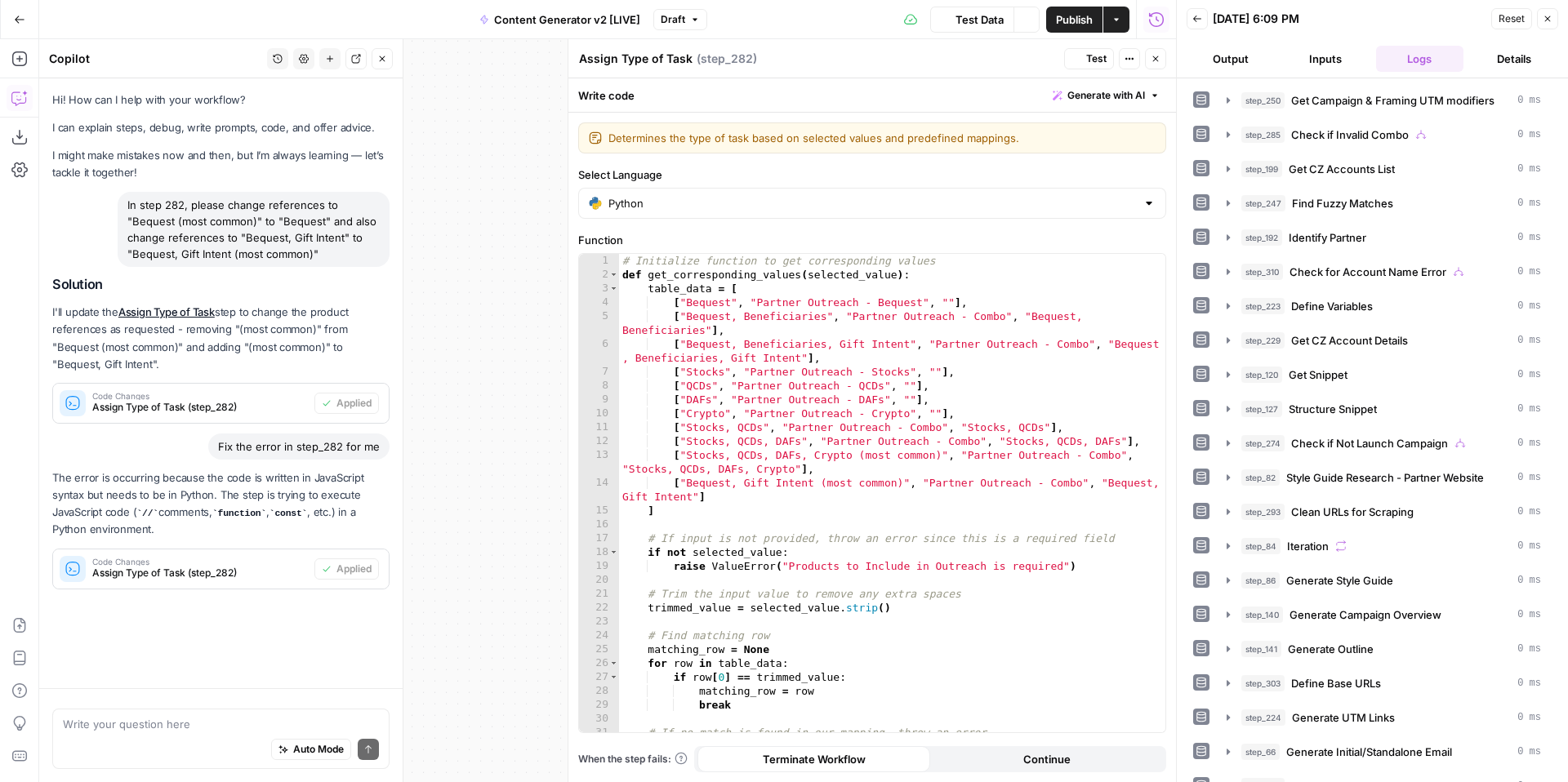
scroll to position [13, 0]
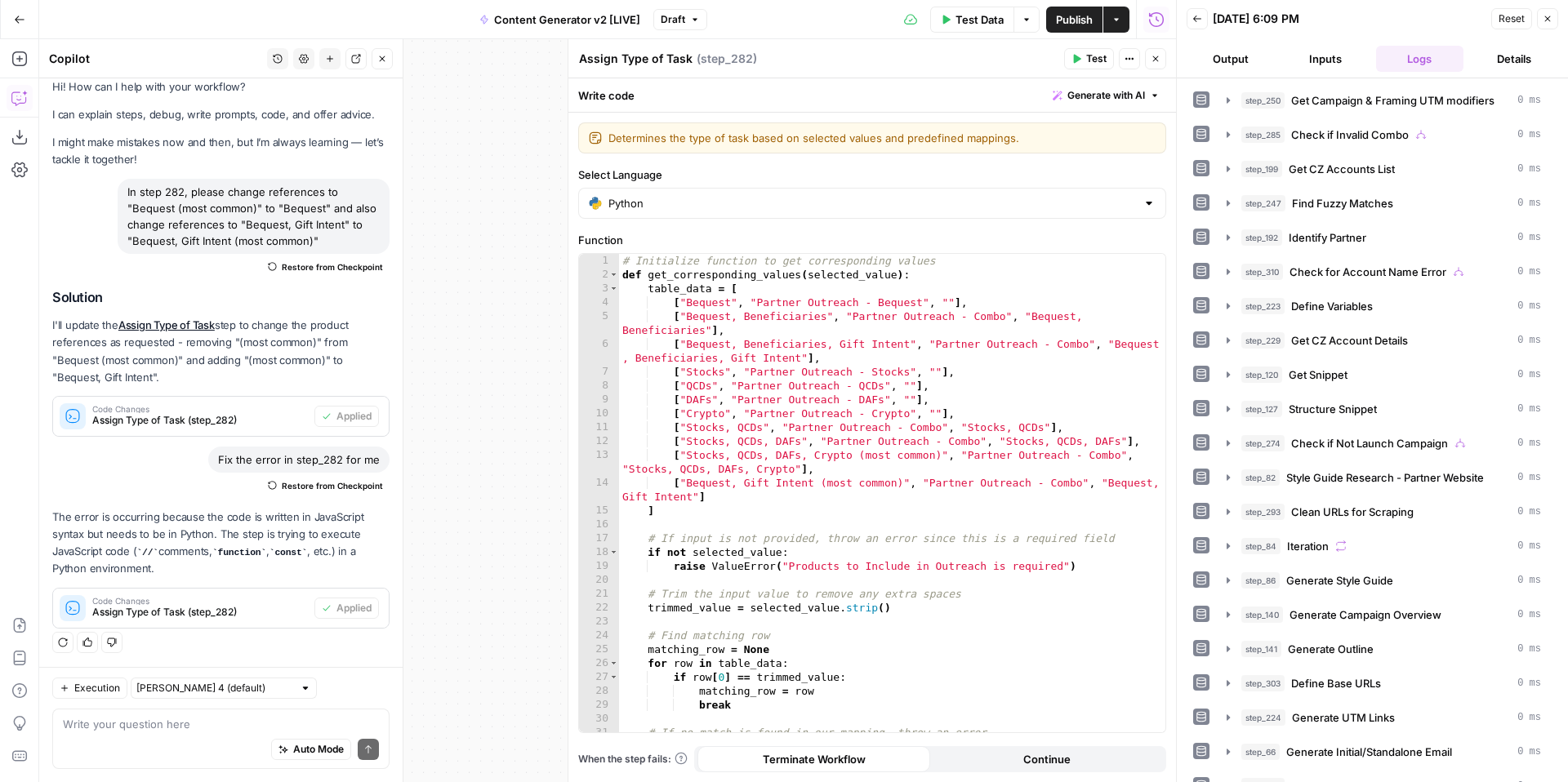
click at [1240, 63] on button "Output" at bounding box center [1230, 58] width 88 height 26
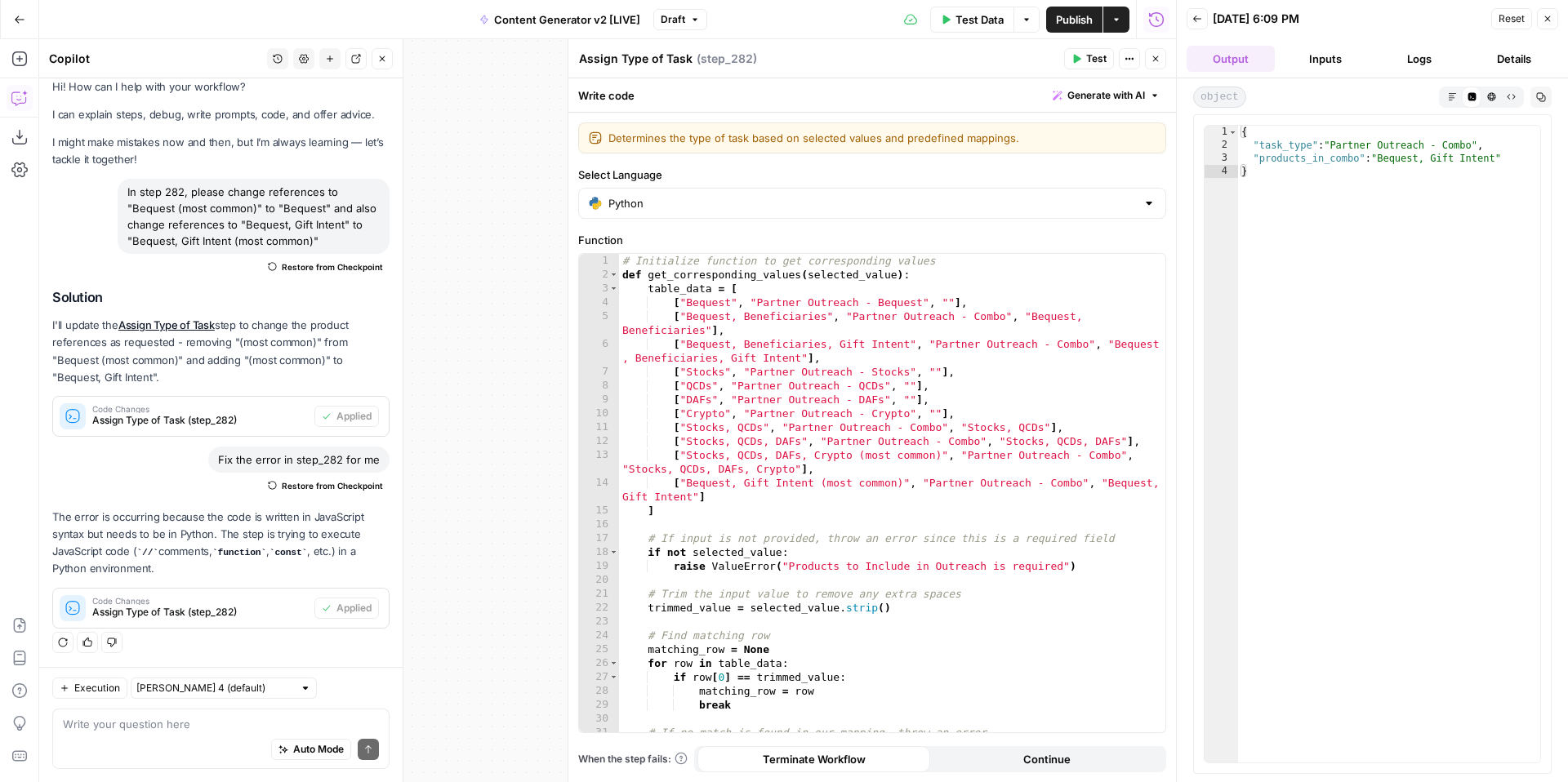
click at [1332, 66] on button "Inputs" at bounding box center [1325, 58] width 88 height 26
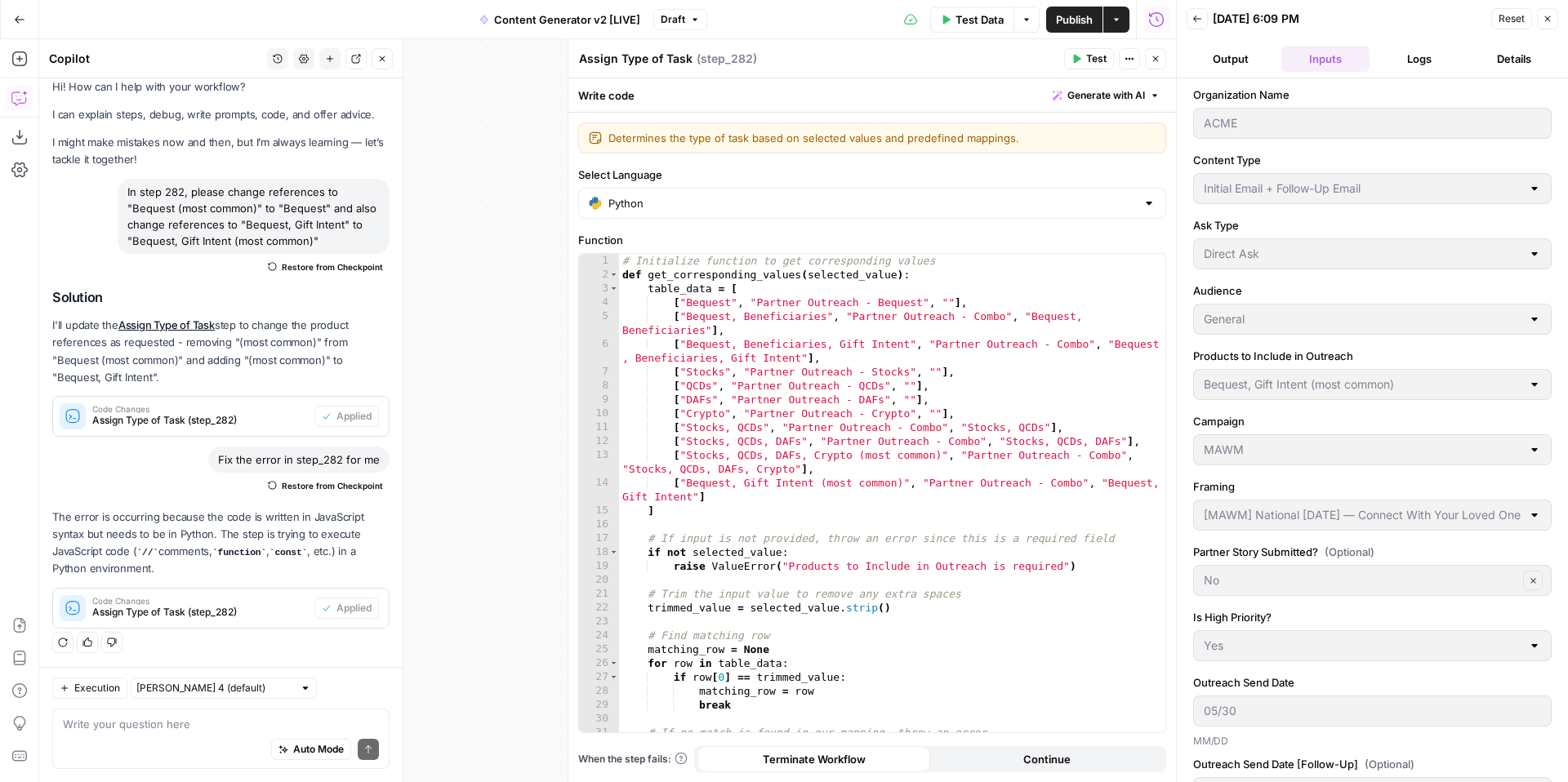
click at [1502, 22] on span "Reset" at bounding box center [1512, 19] width 26 height 15
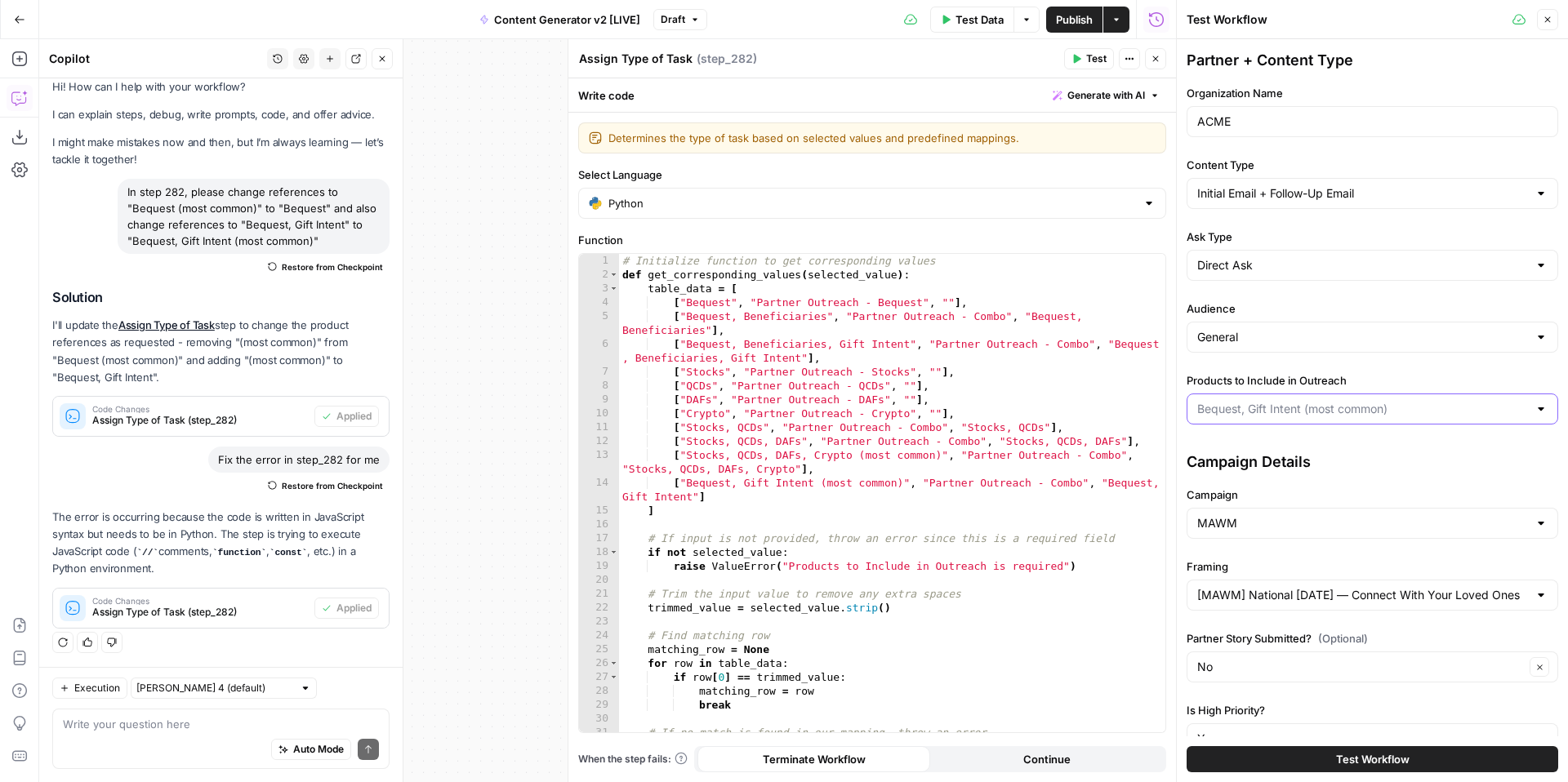
click at [1341, 409] on input "Products to Include in Outreach" at bounding box center [1363, 409] width 330 height 17
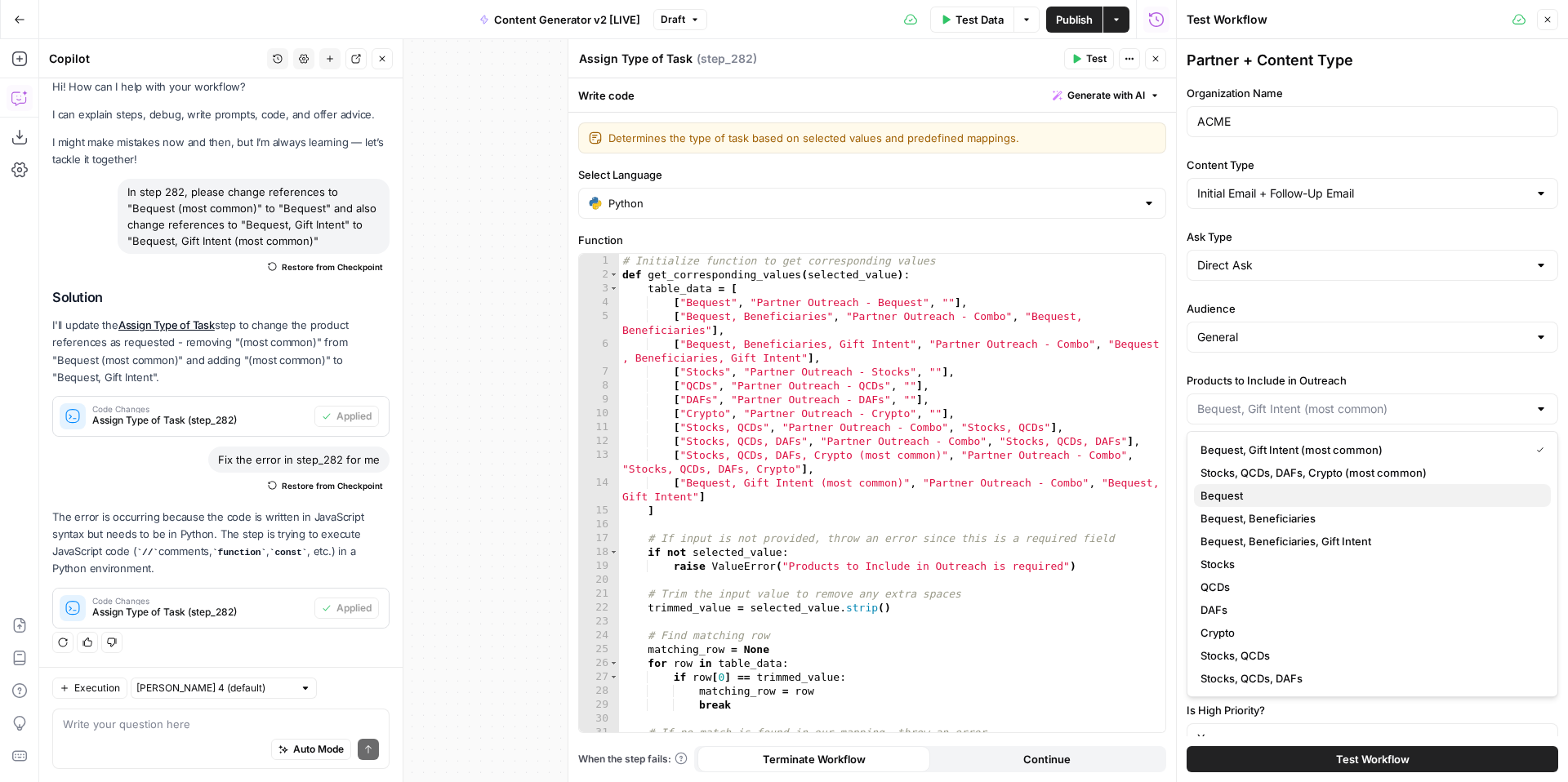
click at [1322, 495] on span "Bequest" at bounding box center [1369, 496] width 337 height 17
type input "Bequest"
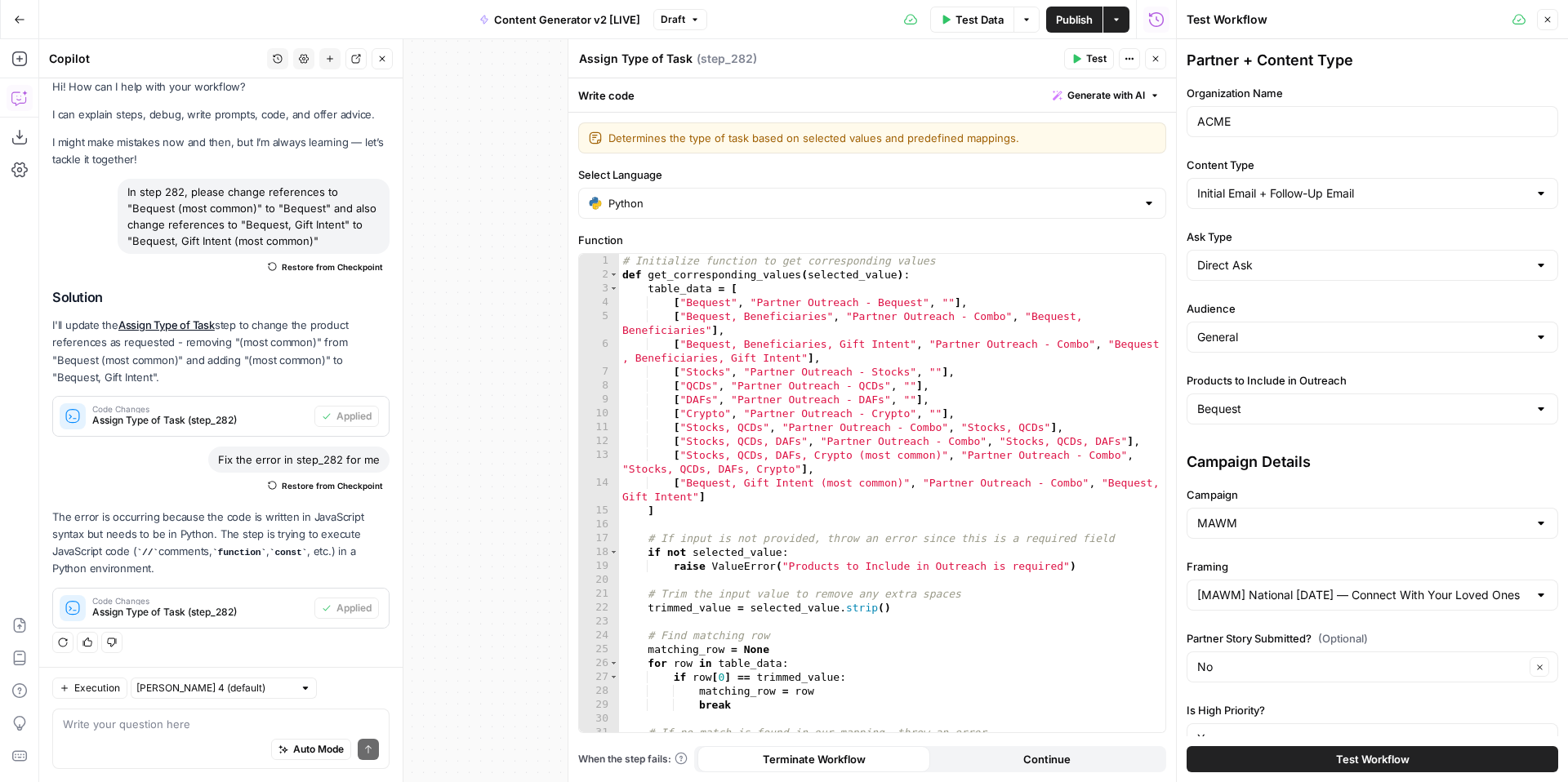
click at [1338, 754] on span "Test Workflow" at bounding box center [1373, 760] width 73 height 17
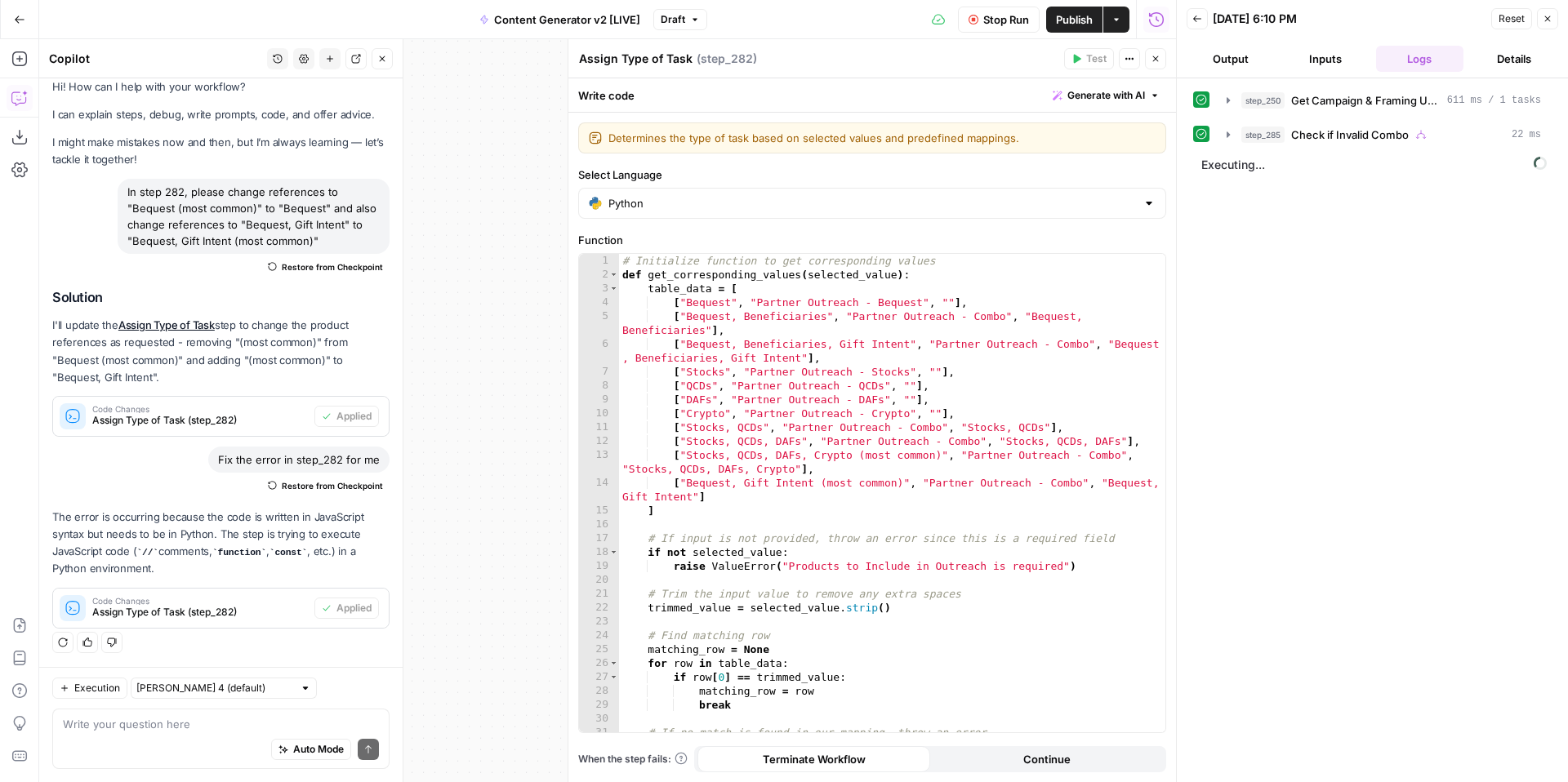
click at [1001, 23] on span "Stop Run" at bounding box center [1006, 19] width 45 height 17
click at [1082, 58] on button "Test" at bounding box center [1089, 58] width 50 height 21
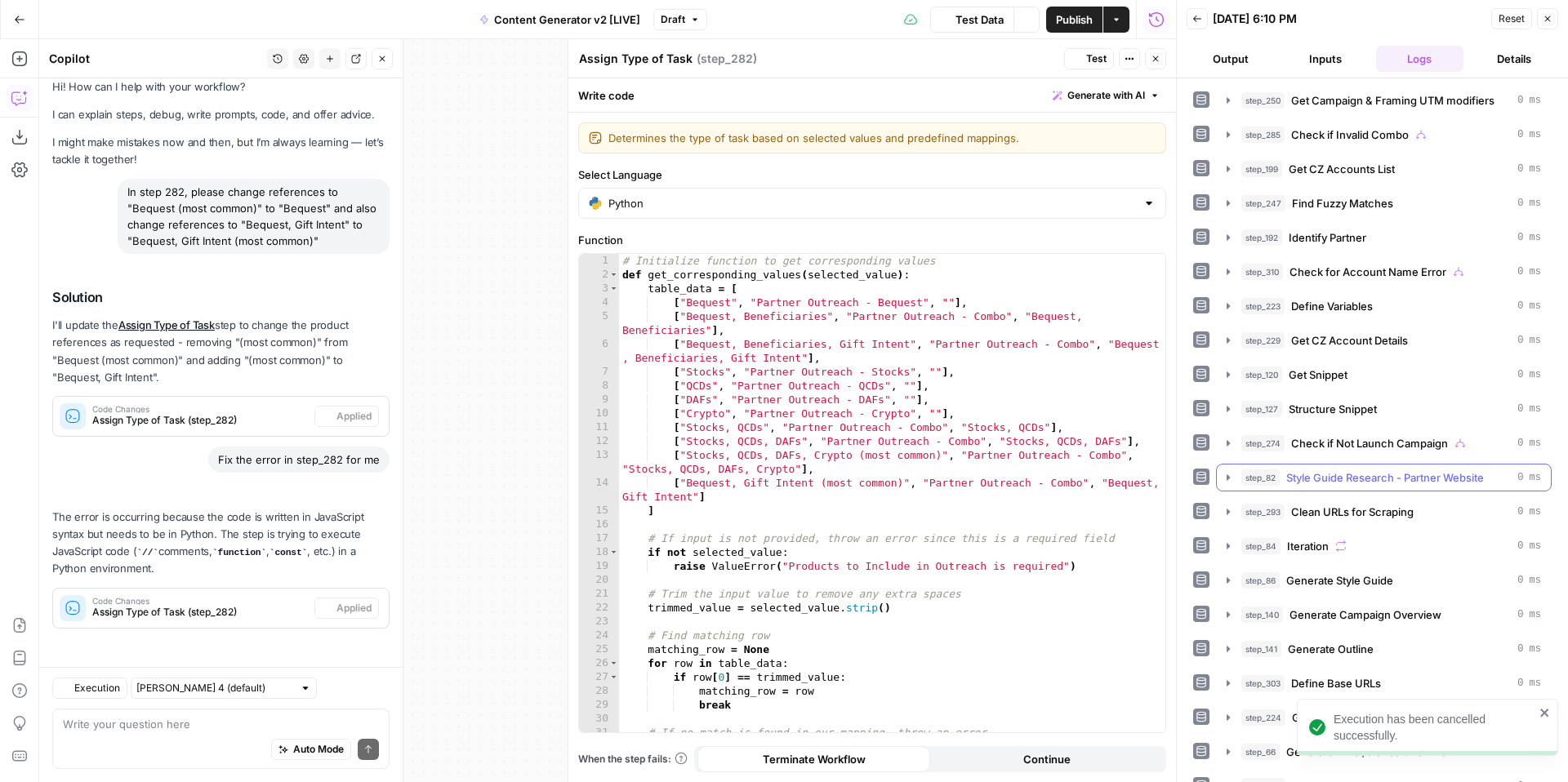
scroll to position [198, 0]
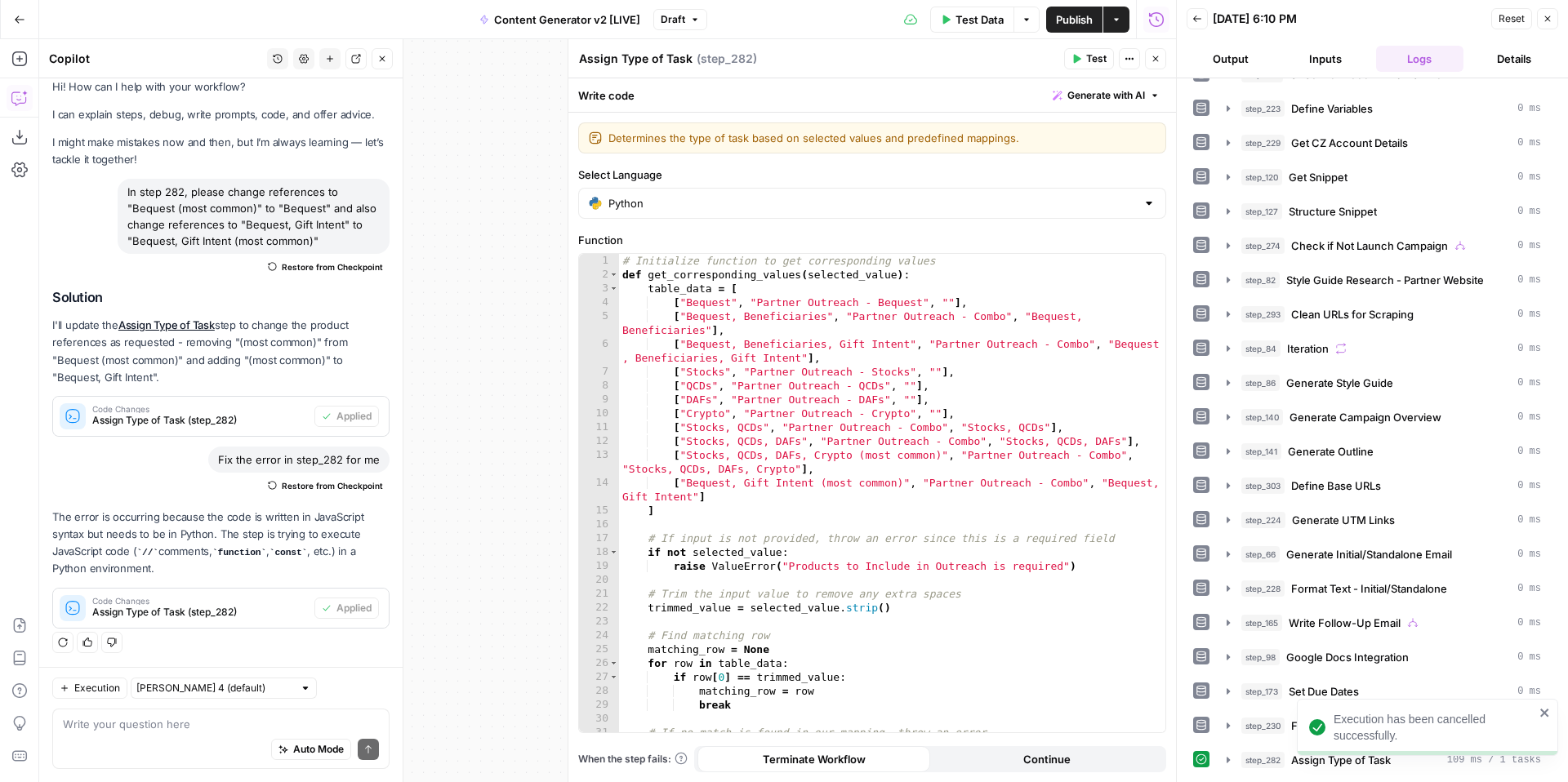
click at [1549, 719] on icon "close" at bounding box center [1545, 713] width 11 height 13
click at [1226, 760] on icon "button" at bounding box center [1228, 761] width 13 height 13
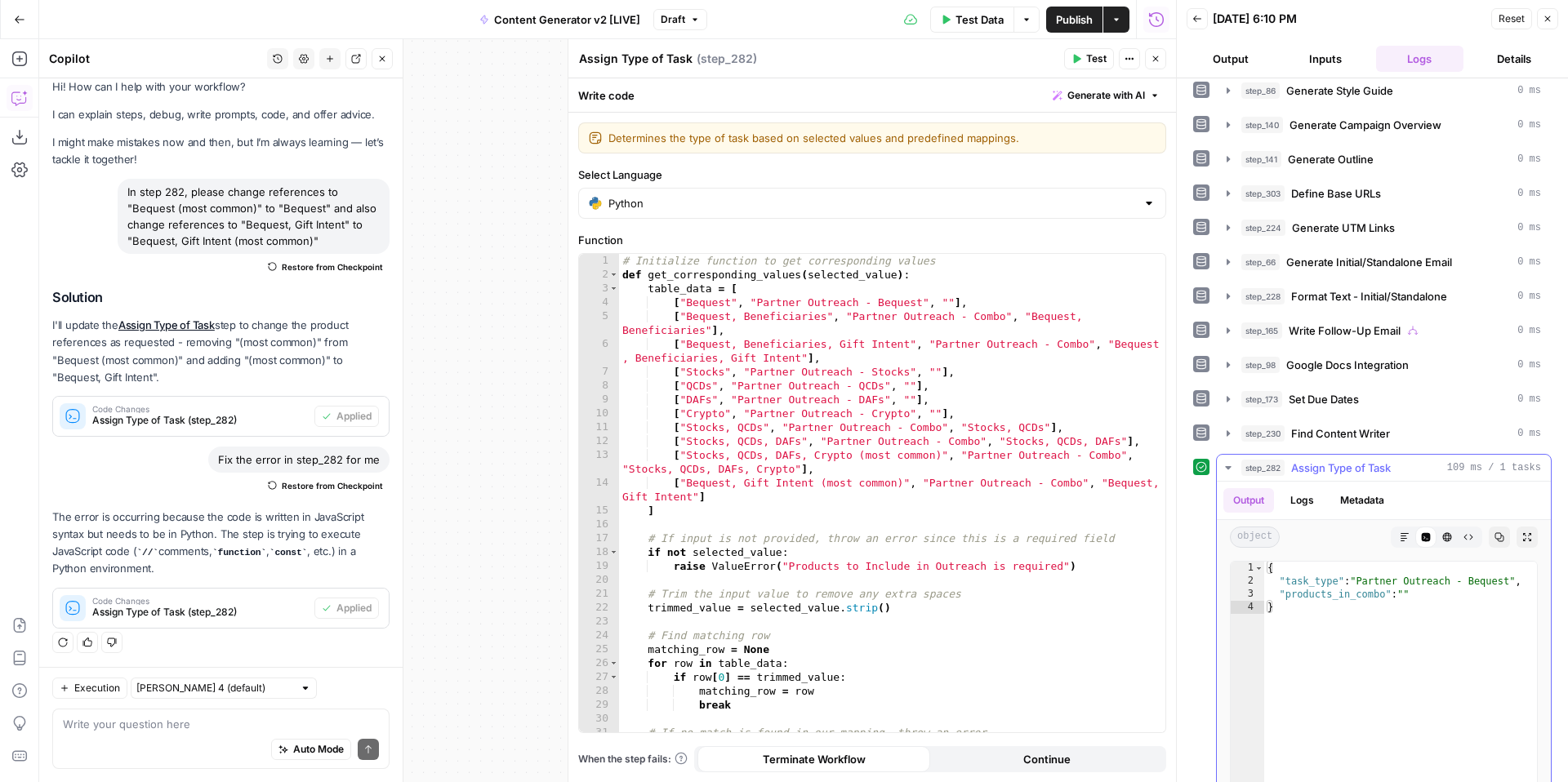
scroll to position [607, 0]
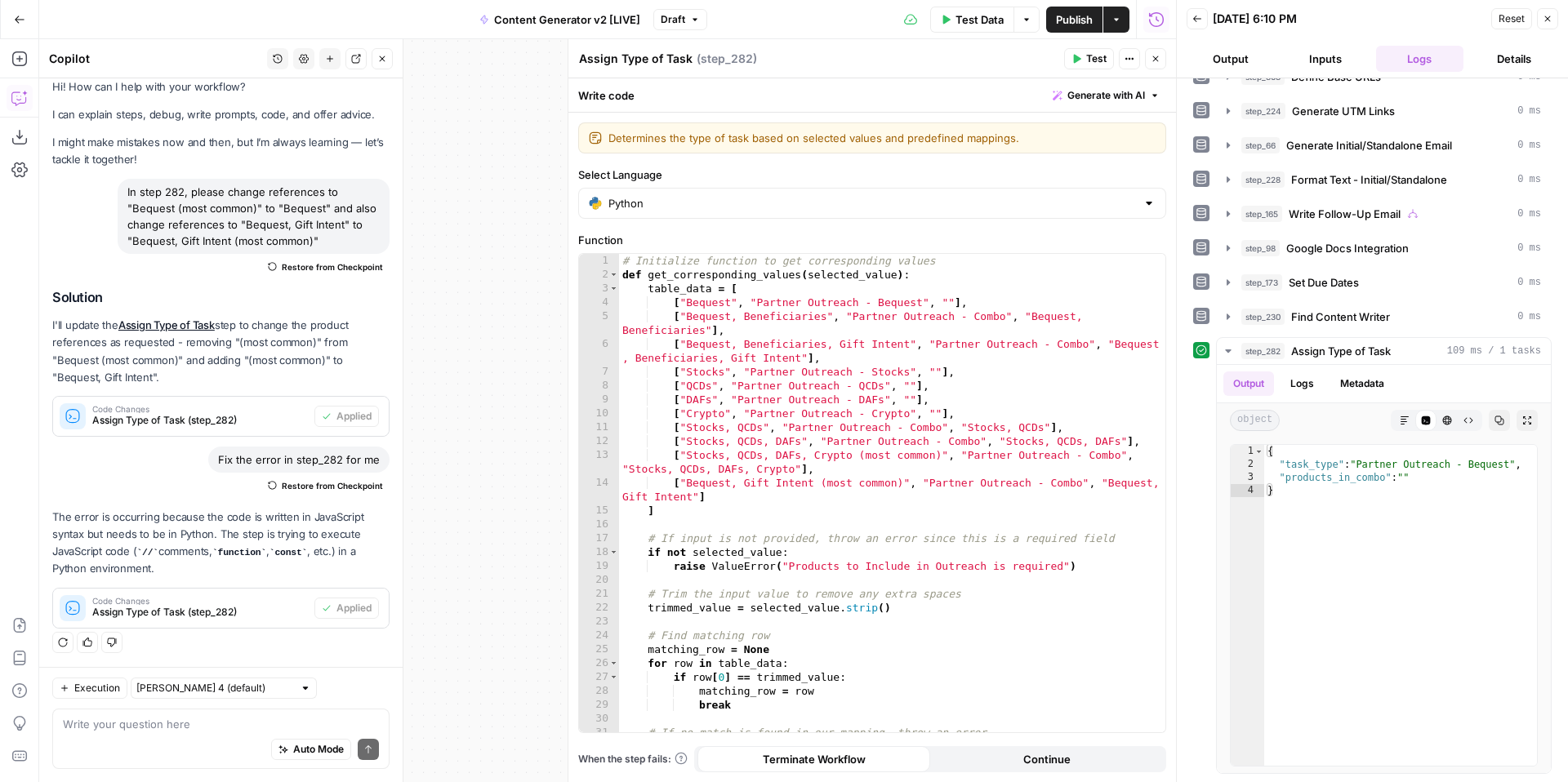
click at [1326, 68] on button "Inputs" at bounding box center [1325, 58] width 88 height 26
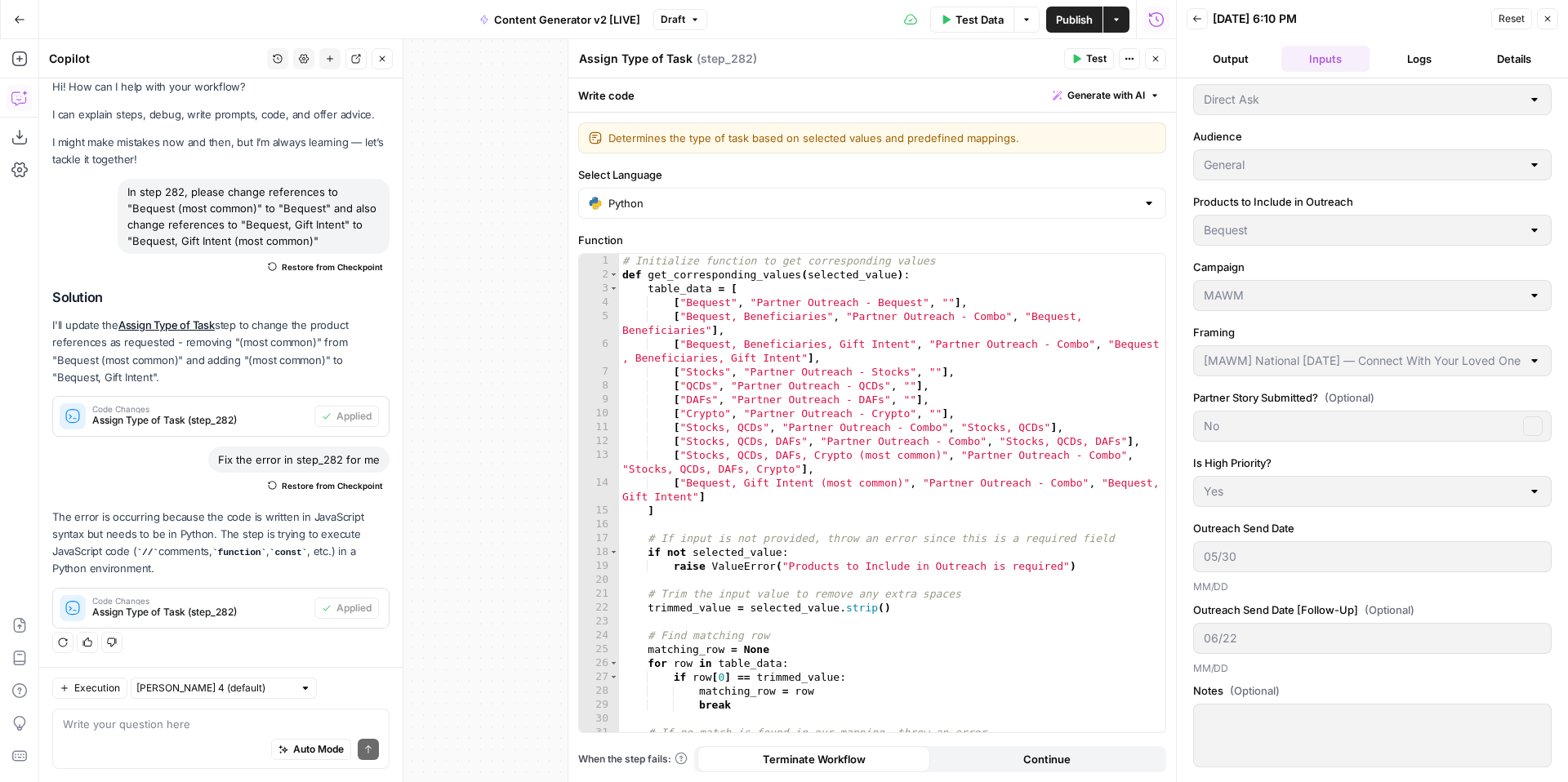
scroll to position [155, 0]
click at [1509, 22] on span "Reset" at bounding box center [1512, 19] width 26 height 15
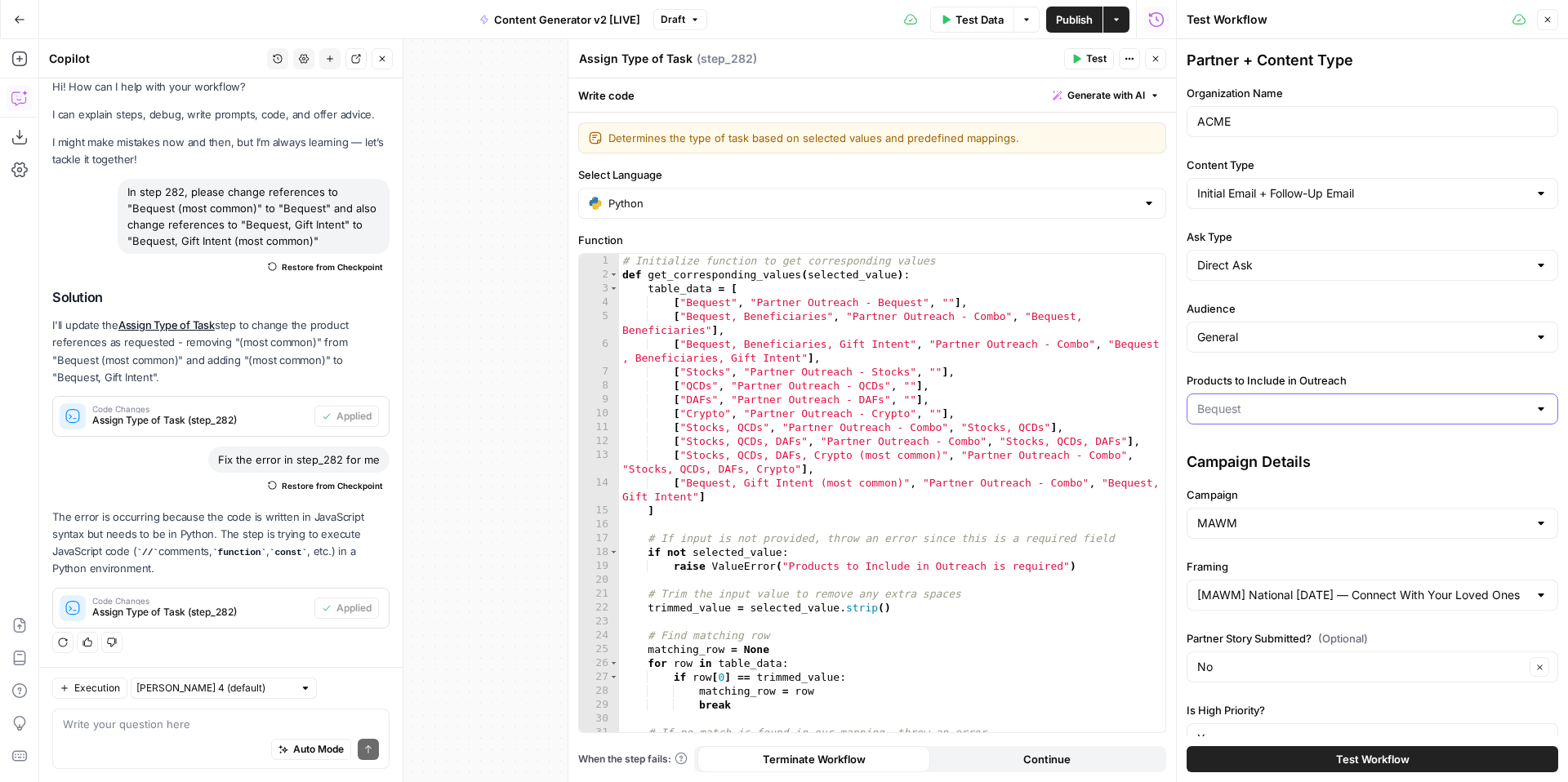
click at [1276, 416] on input "Products to Include in Outreach" at bounding box center [1363, 409] width 330 height 17
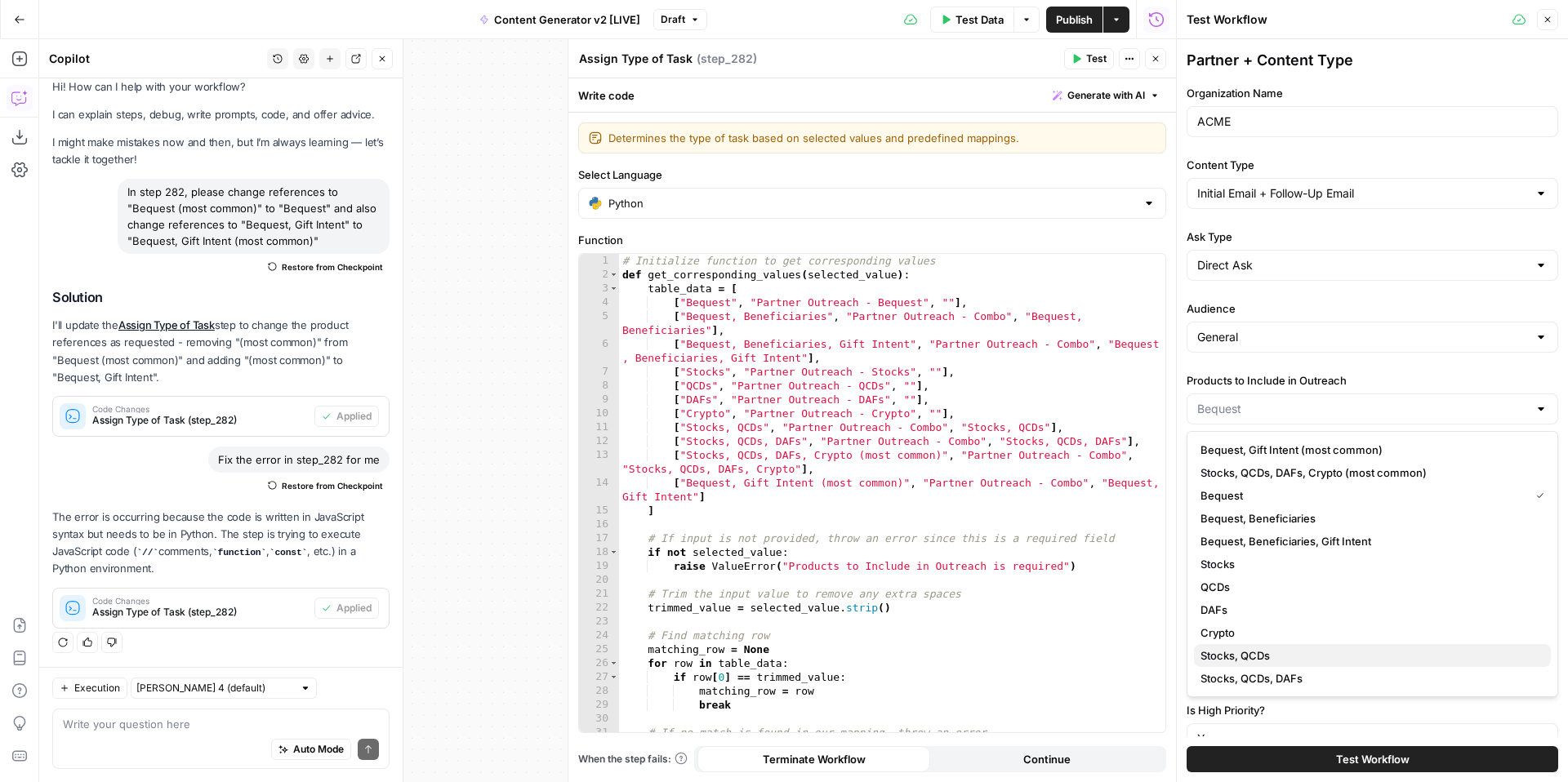
click at [1311, 652] on span "Stocks, QCDs" at bounding box center [1369, 656] width 337 height 17
type input "Stocks, QCDs"
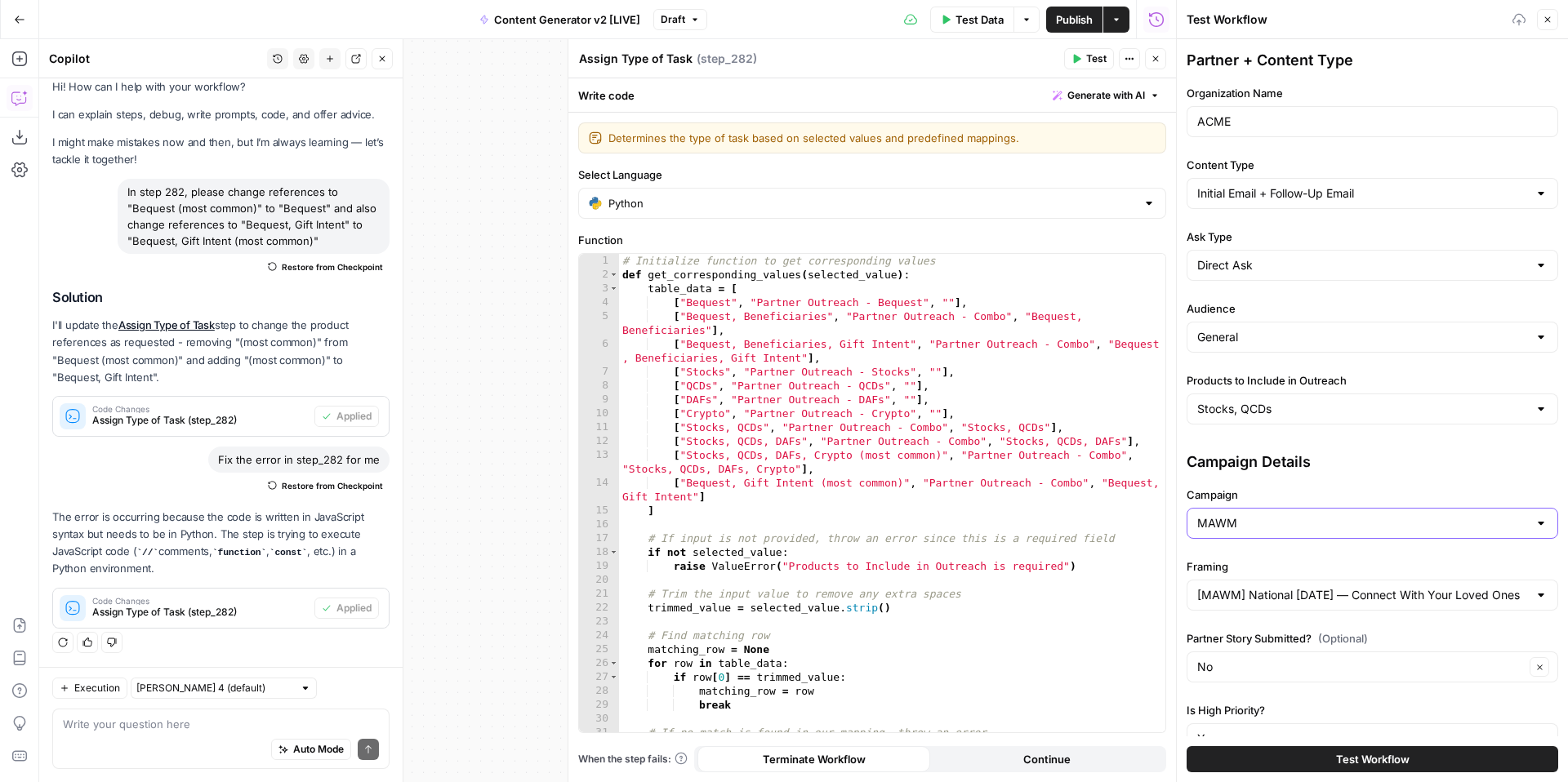
click at [1294, 518] on input "MAWM" at bounding box center [1363, 524] width 330 height 17
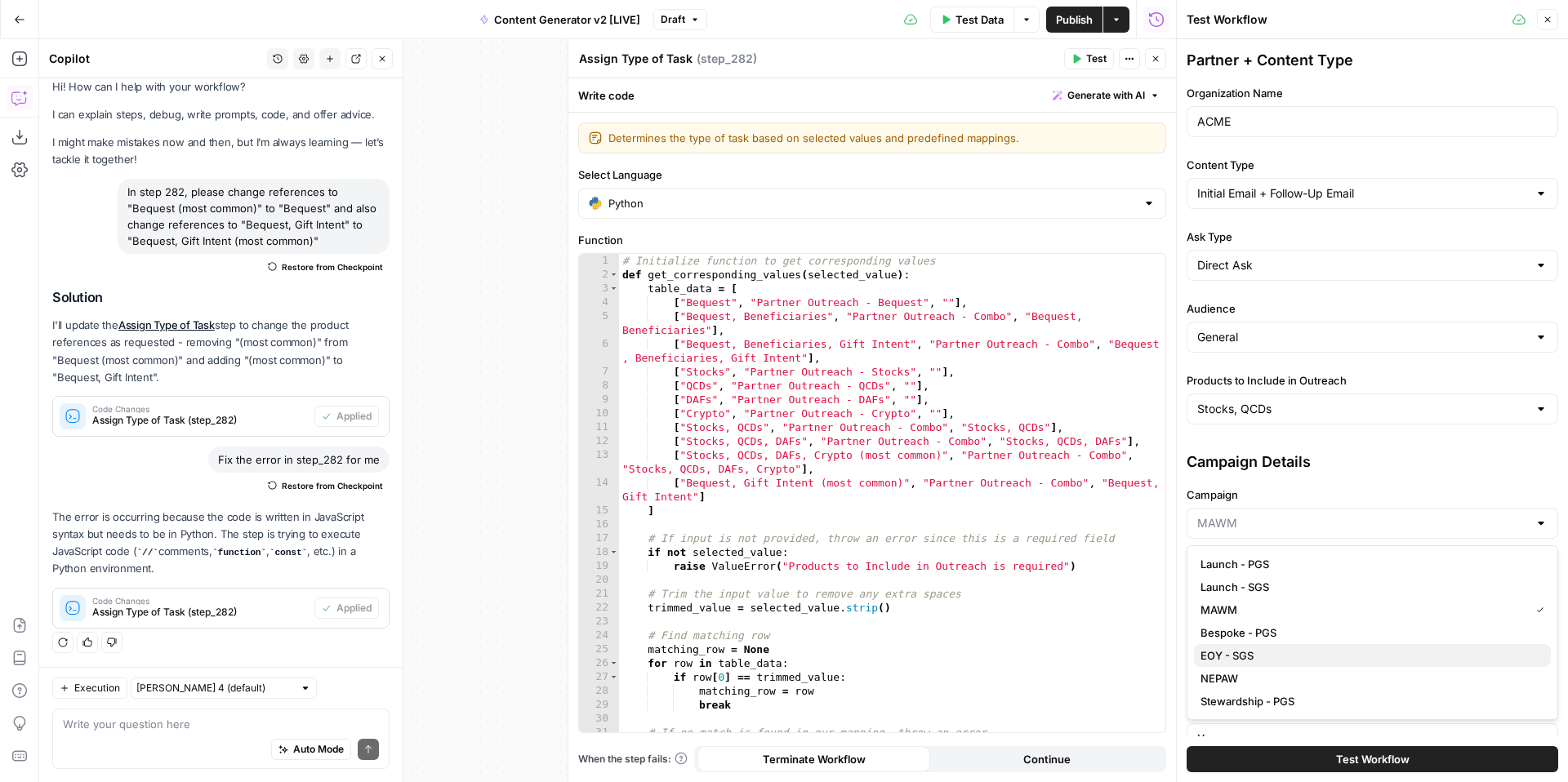
click at [1282, 654] on span "EOY - SGS" at bounding box center [1369, 656] width 337 height 17
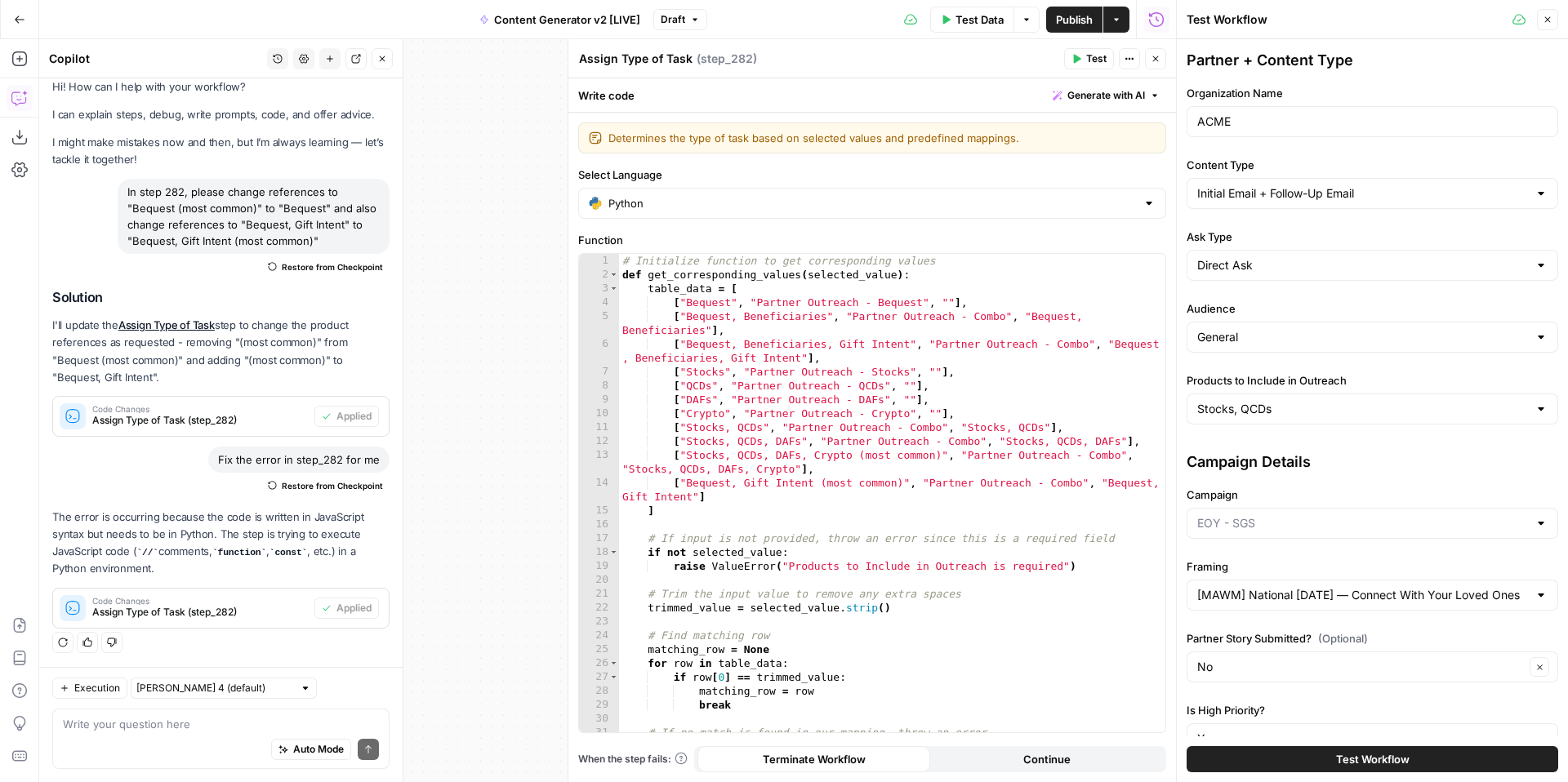
type input "EOY - SGS"
click at [1285, 588] on input "Framing" at bounding box center [1363, 596] width 330 height 17
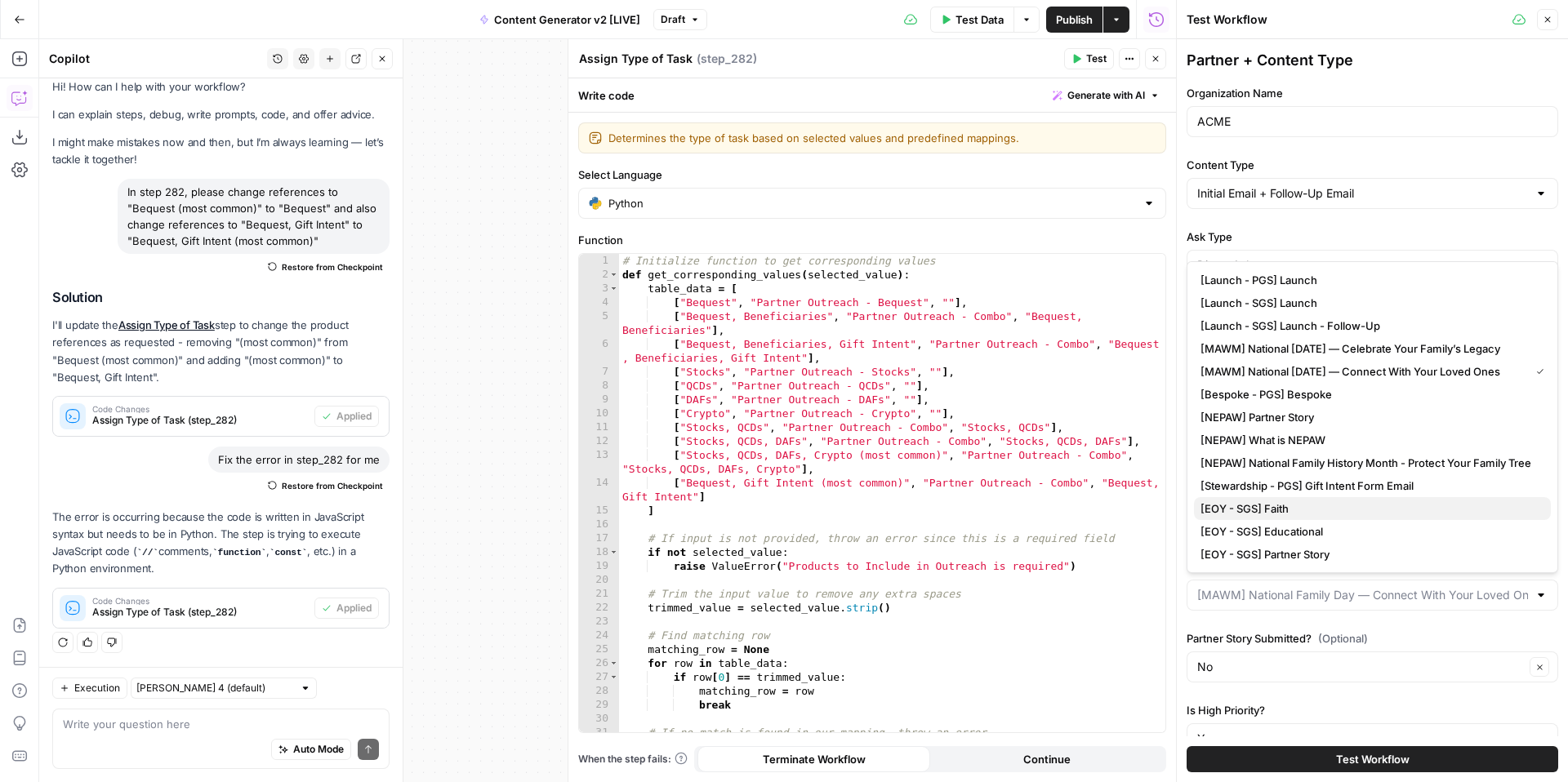
click at [1334, 513] on span "[EOY - SGS] Faith" at bounding box center [1369, 509] width 337 height 17
type input "[EOY - SGS] Faith"
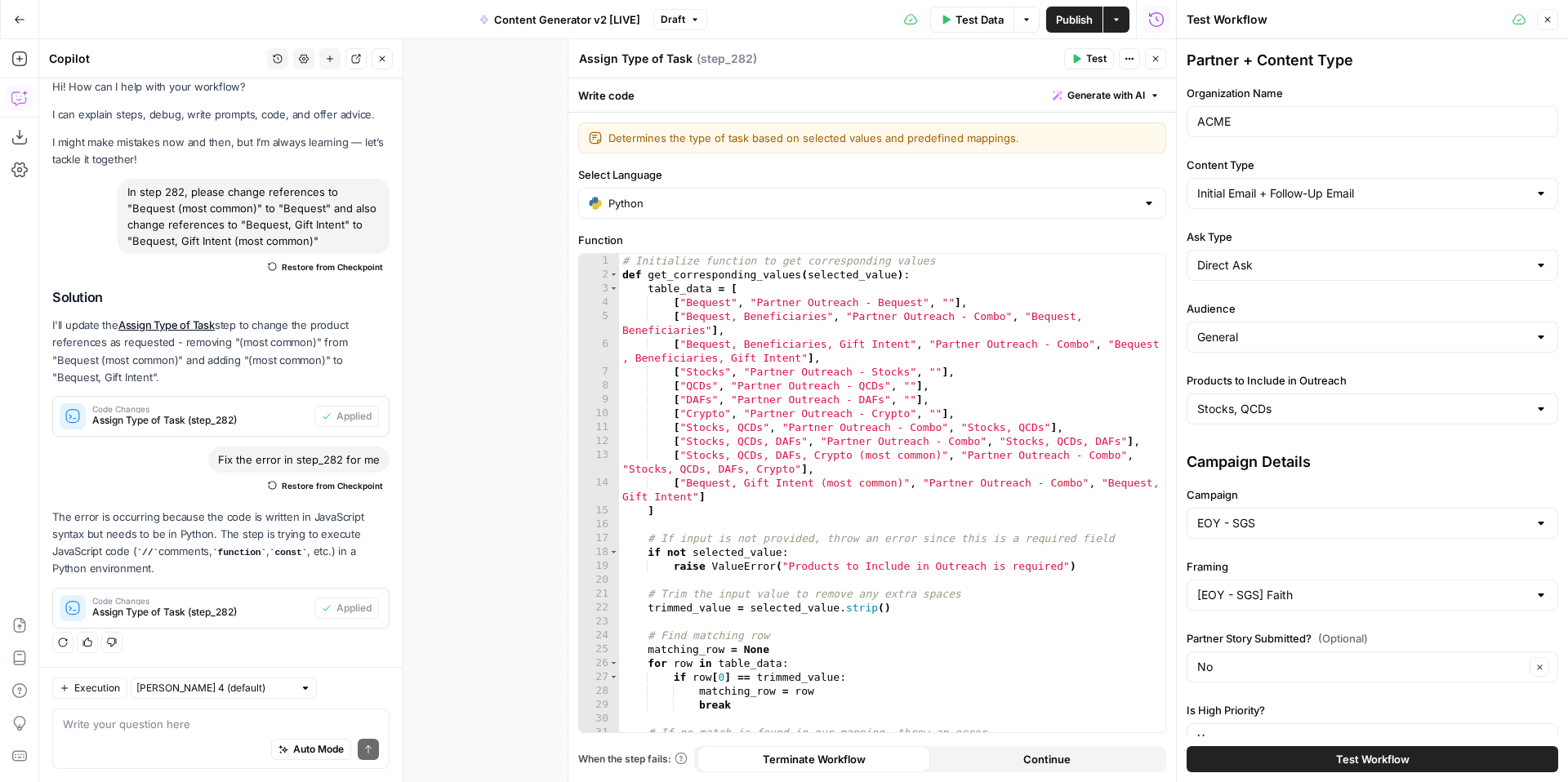
click at [1098, 56] on span "Test" at bounding box center [1097, 59] width 20 height 15
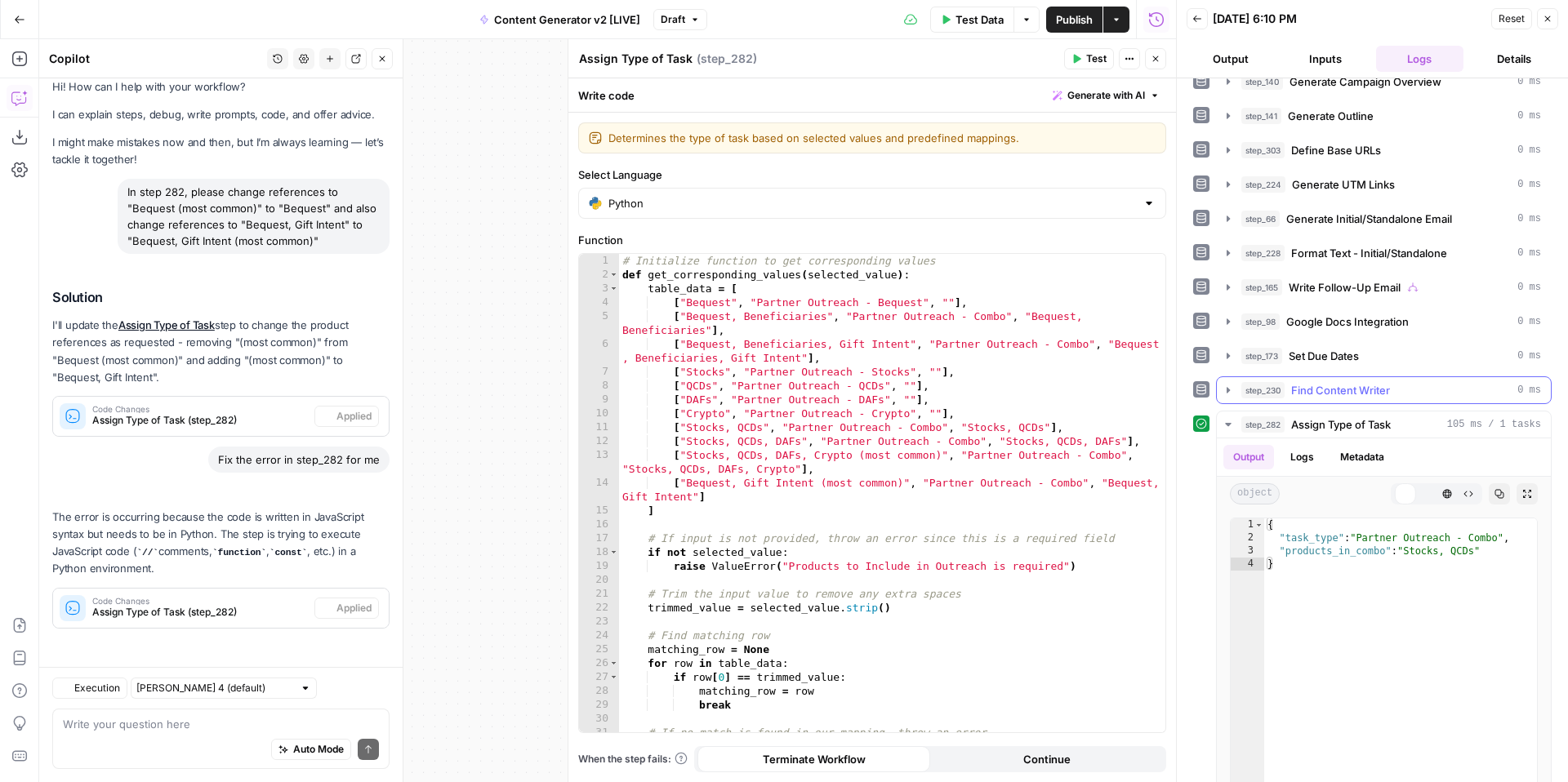
scroll to position [607, 0]
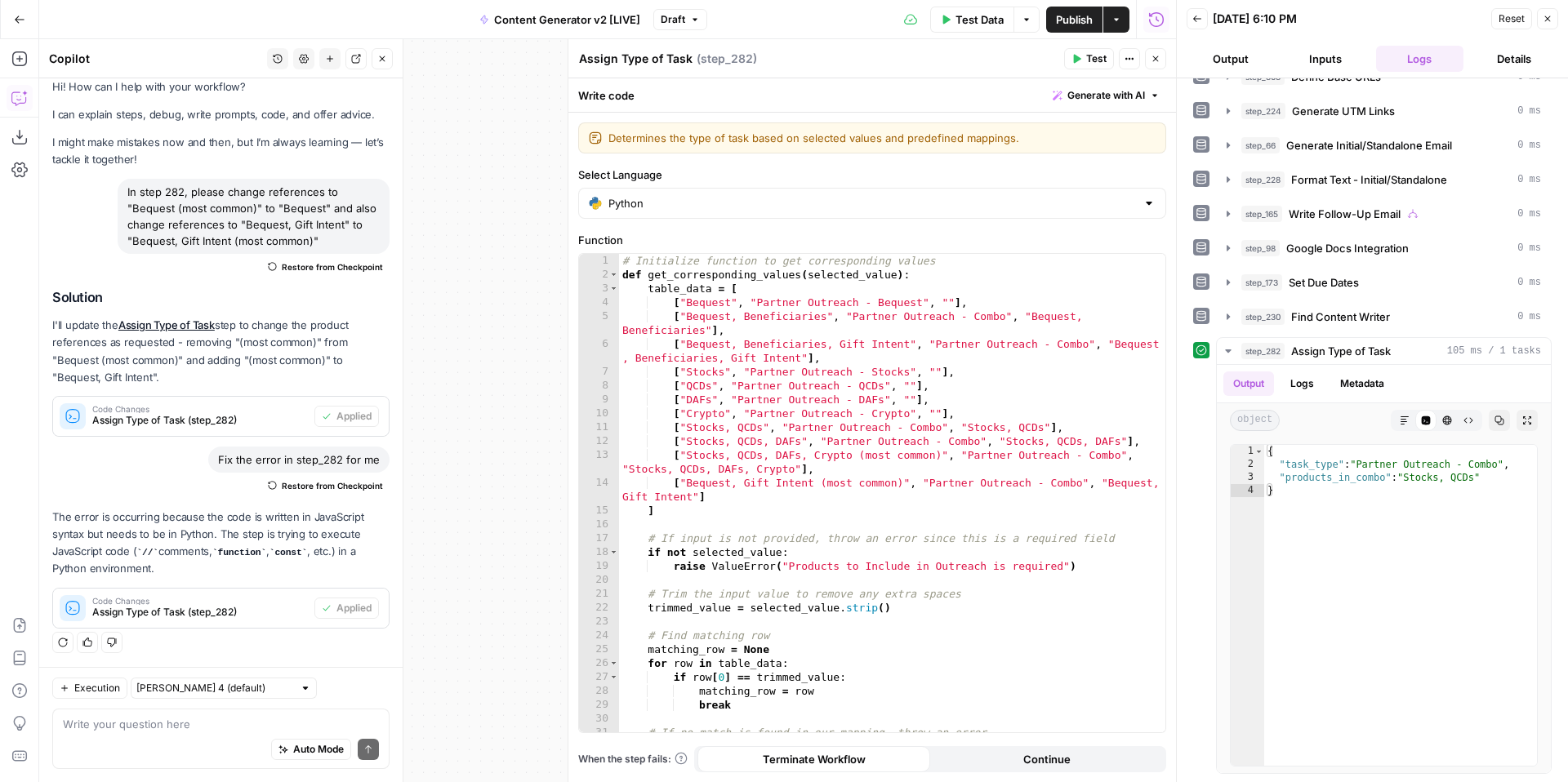
click at [1549, 22] on icon "button" at bounding box center [1548, 19] width 10 height 10
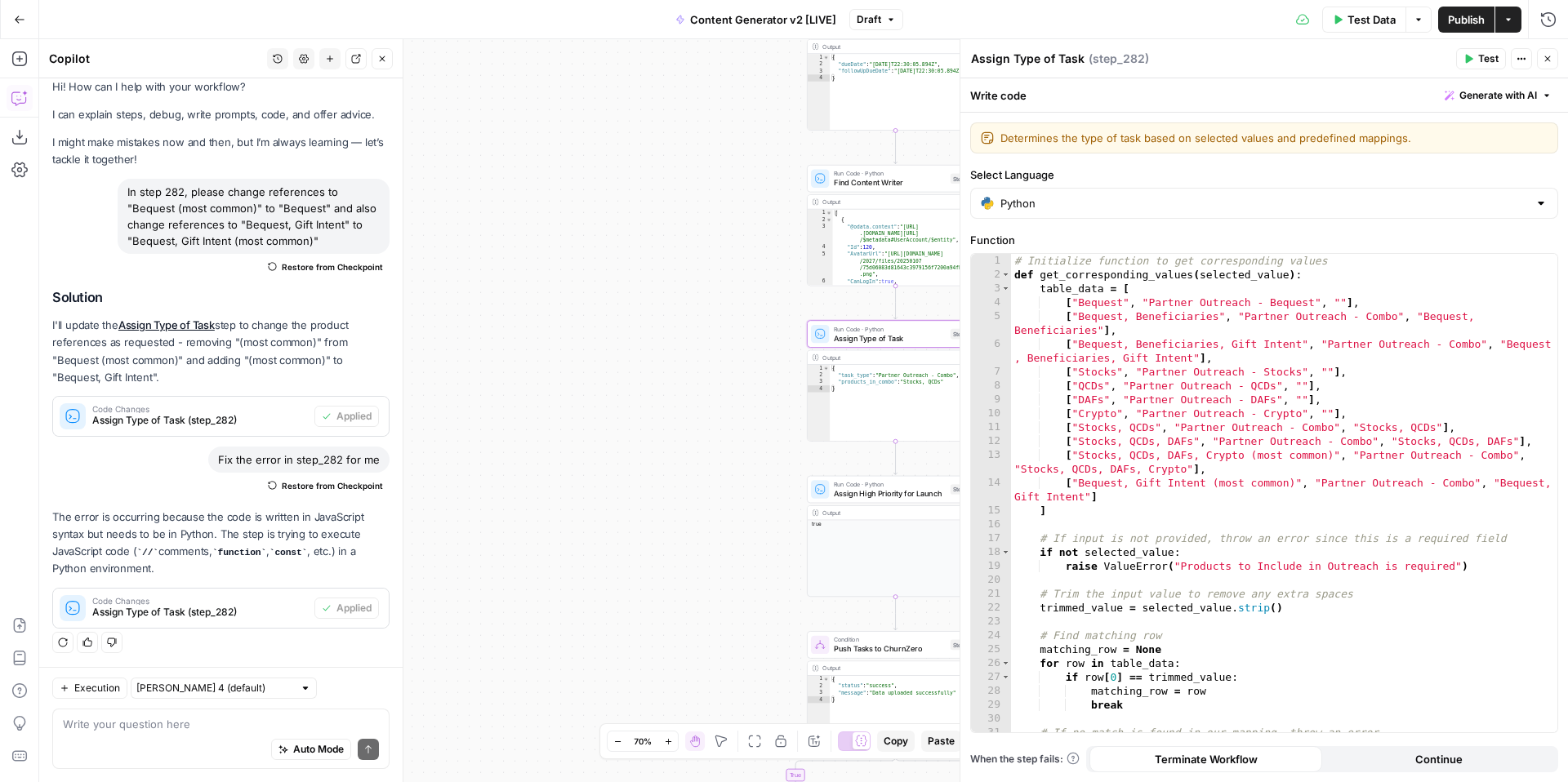
click at [1453, 19] on span "Publish" at bounding box center [1467, 19] width 37 height 17
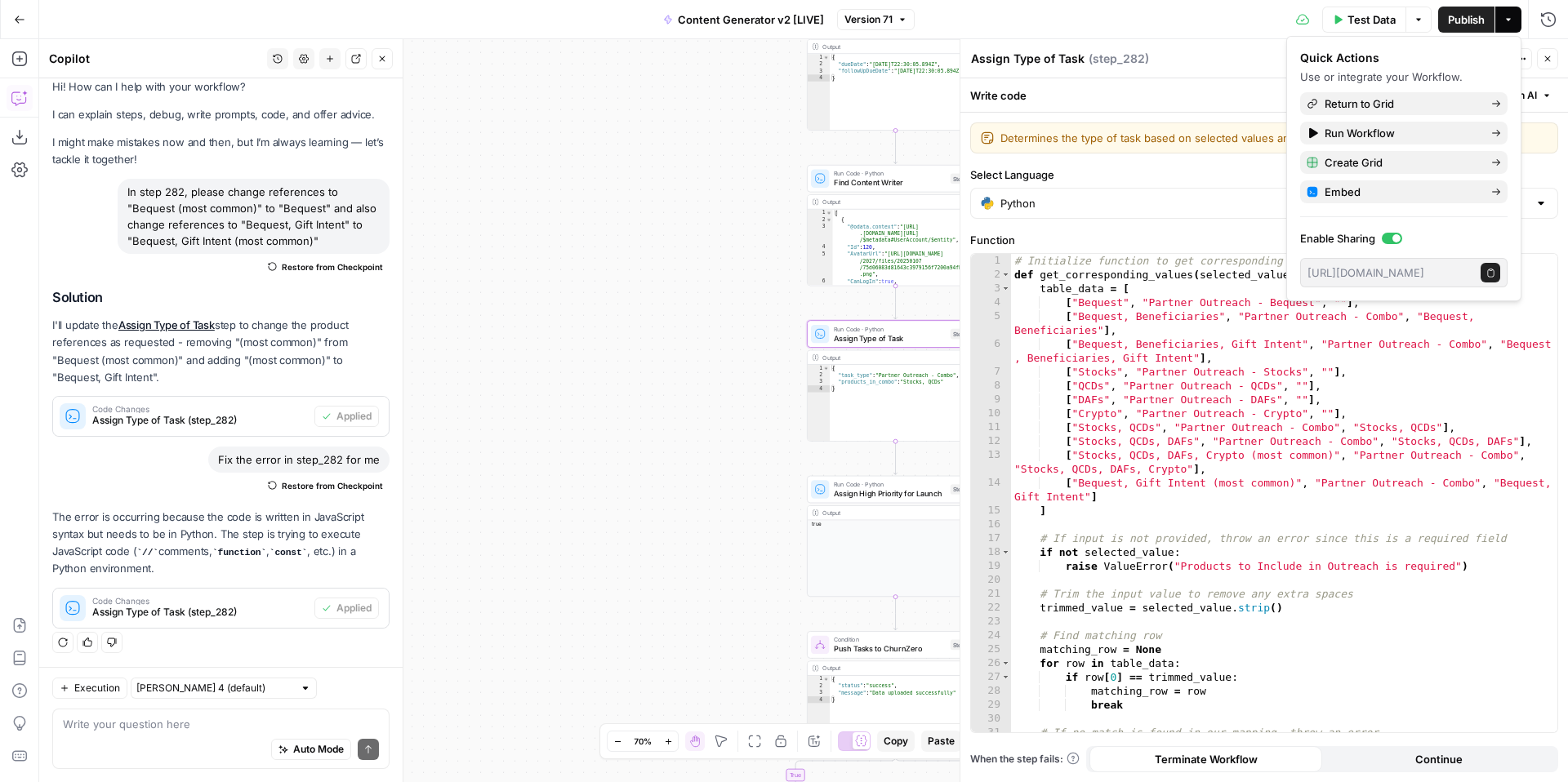
click at [1552, 57] on div "Run History E" at bounding box center [1512, 54] width 86 height 26
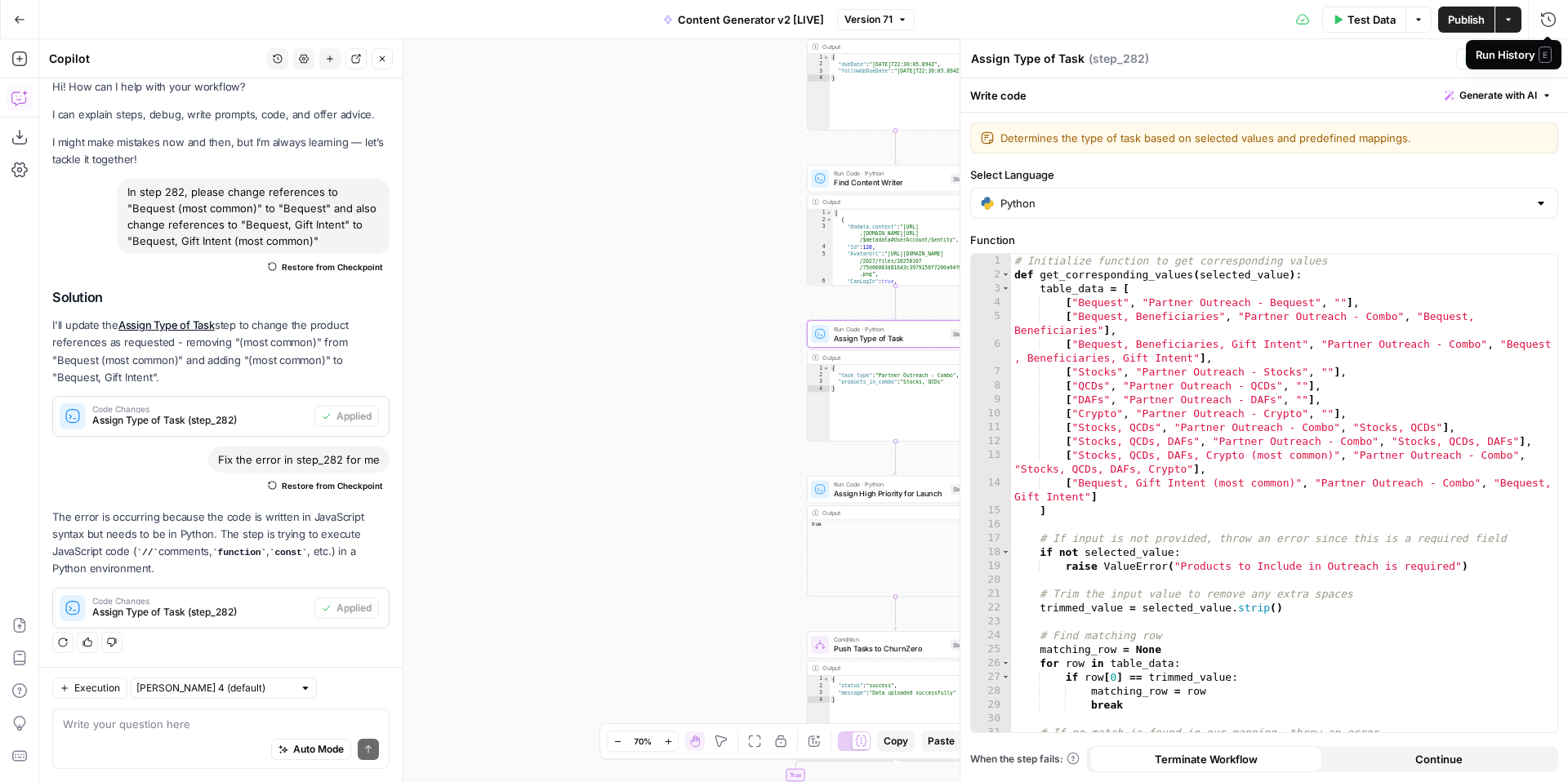
click at [1336, 62] on div "Assign Type of Task Assign Type of Task ( step_282 )" at bounding box center [1211, 58] width 481 height 18
click at [1554, 63] on button "Close" at bounding box center [1548, 58] width 21 height 21
